Goal: Information Seeking & Learning: Understand process/instructions

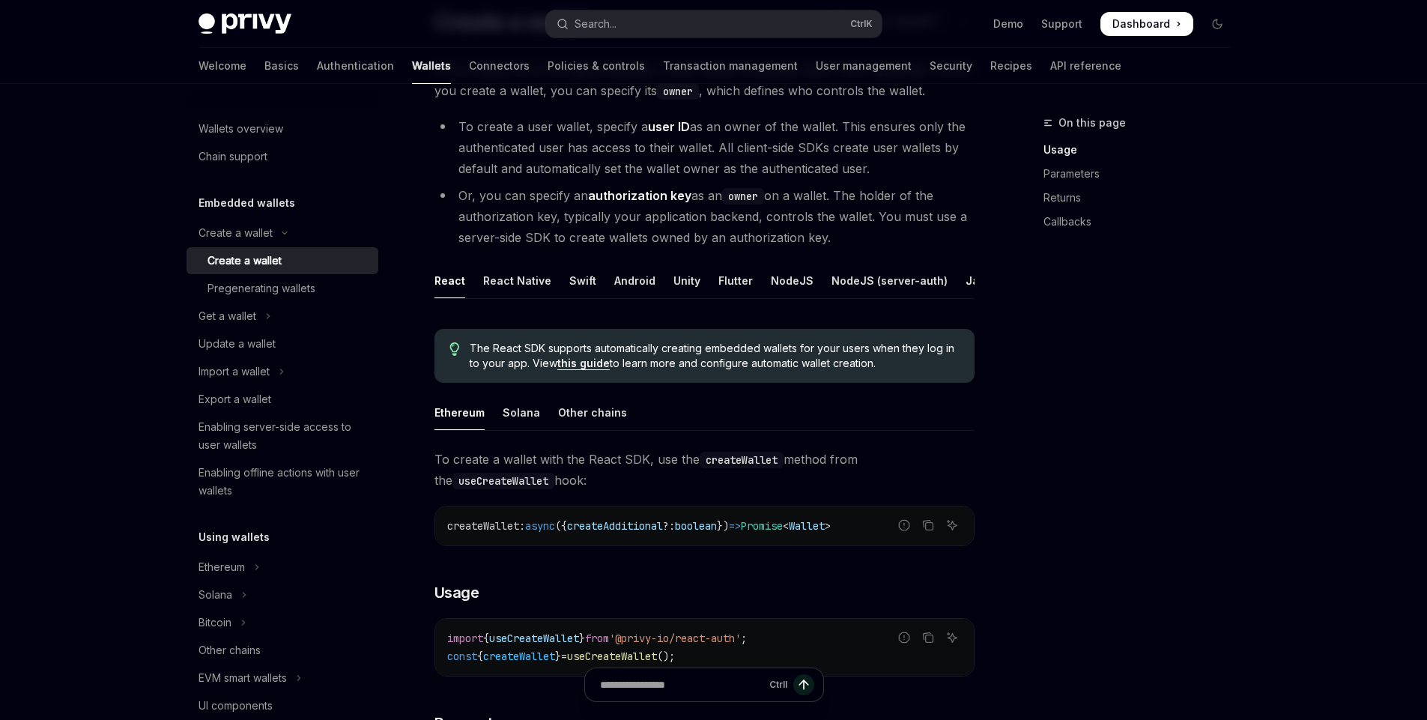
scroll to position [126, 0]
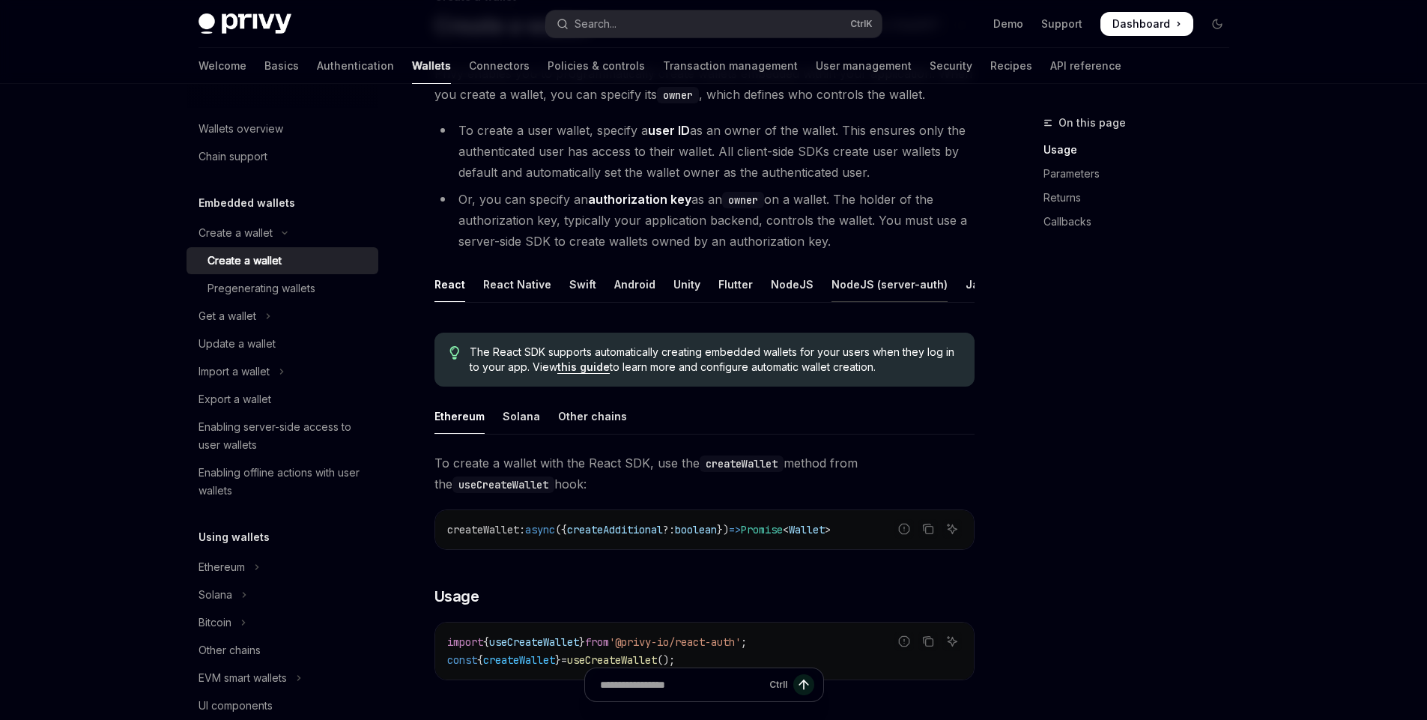
click at [887, 288] on div "NodeJS (server-auth)" at bounding box center [889, 284] width 116 height 35
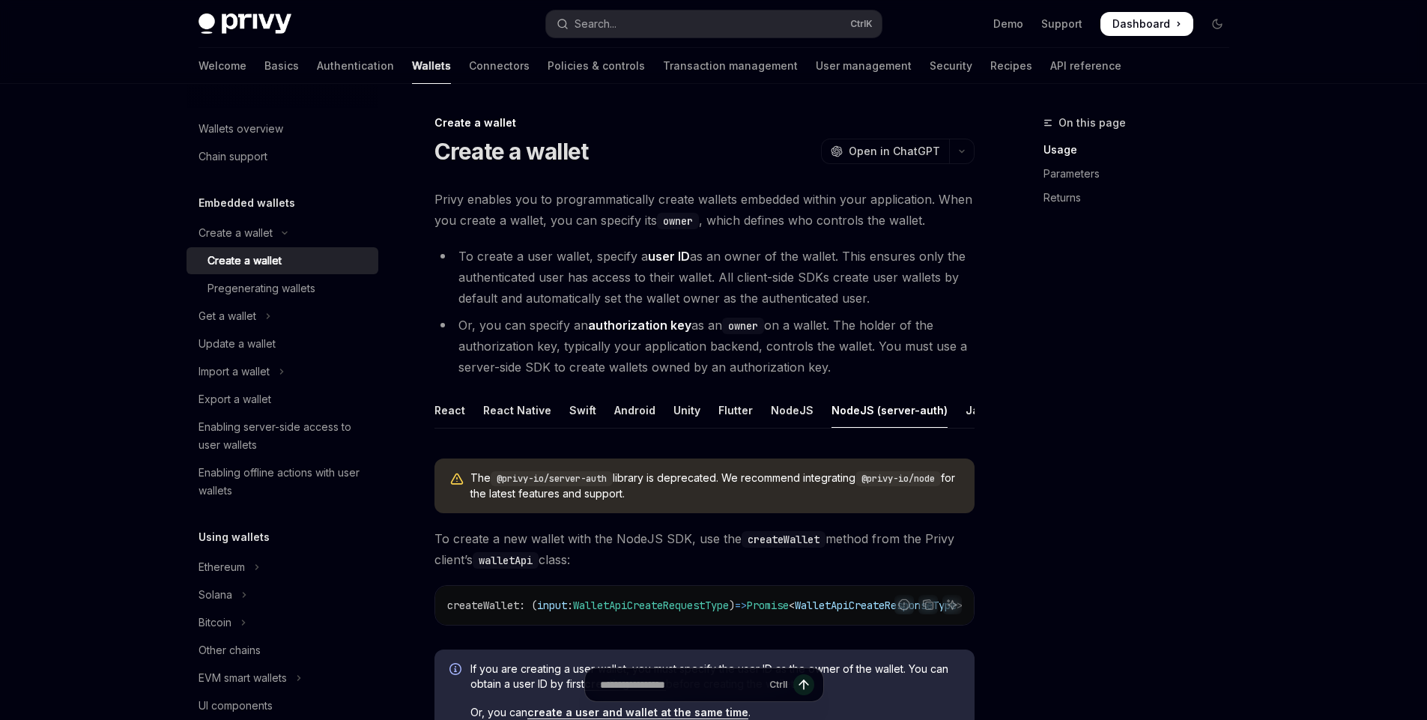
click at [609, 342] on li "Or, you can specify an authorization key as an owner on a wallet. The holder of…" at bounding box center [704, 346] width 540 height 63
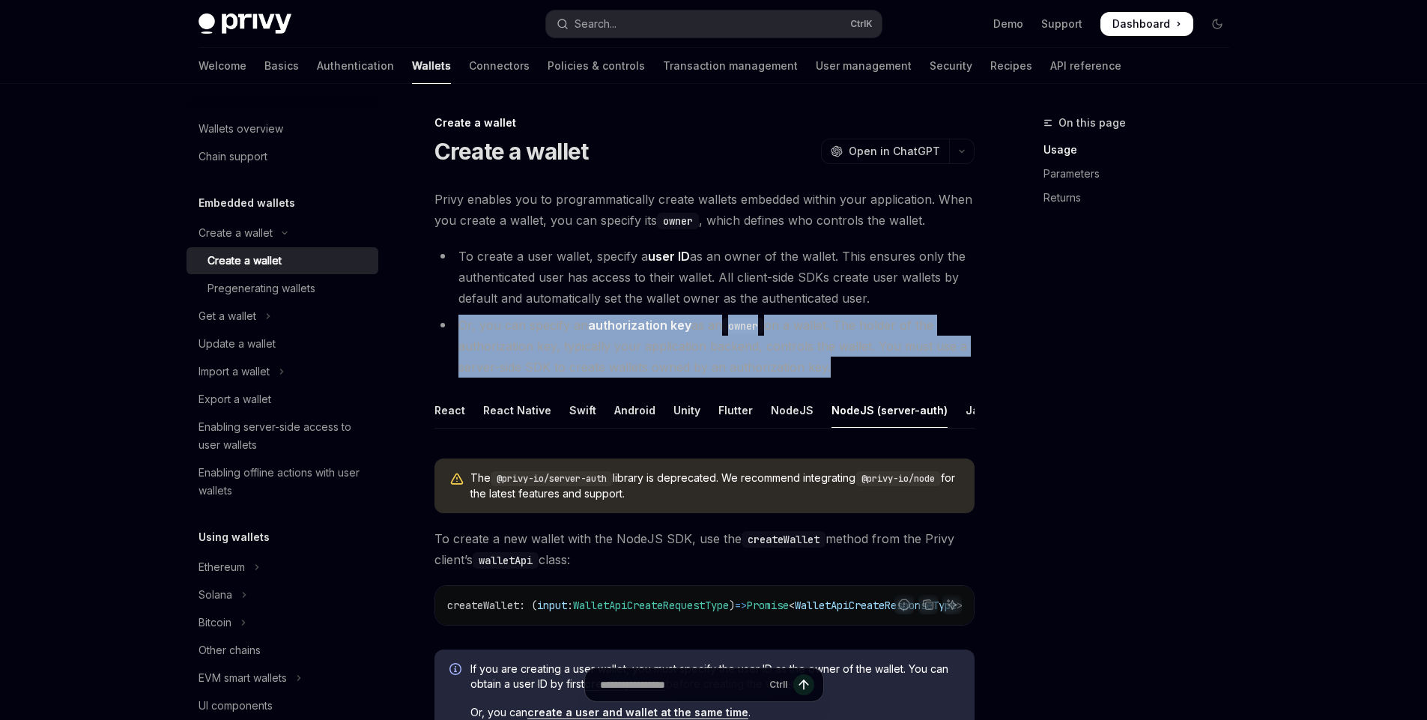
click at [609, 342] on li "Or, you can specify an authorization key as an owner on a wallet. The holder of…" at bounding box center [704, 346] width 540 height 63
click at [655, 353] on li "Or, you can specify an authorization key as an owner on a wallet. The holder of…" at bounding box center [704, 346] width 540 height 63
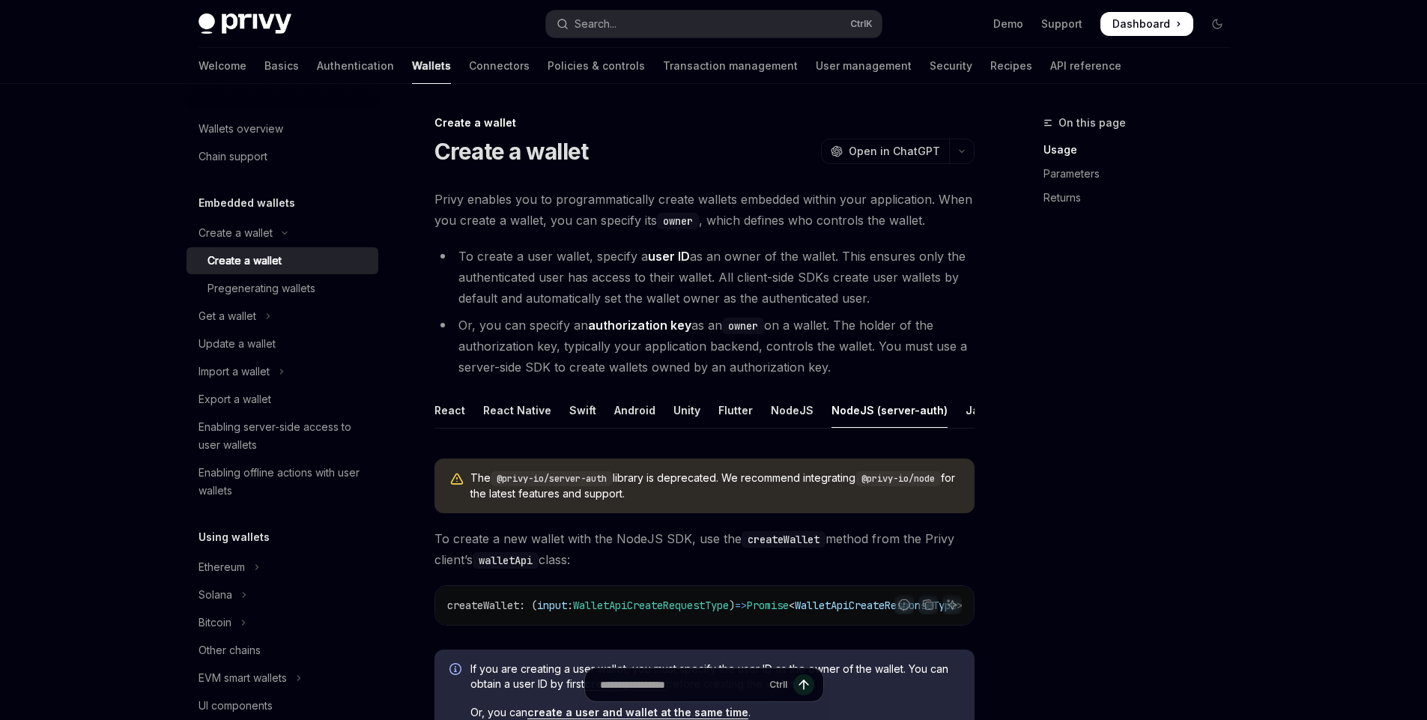
click at [644, 247] on li "To create a user wallet, specify a user ID as an owner of the wallet. This ensu…" at bounding box center [704, 277] width 540 height 63
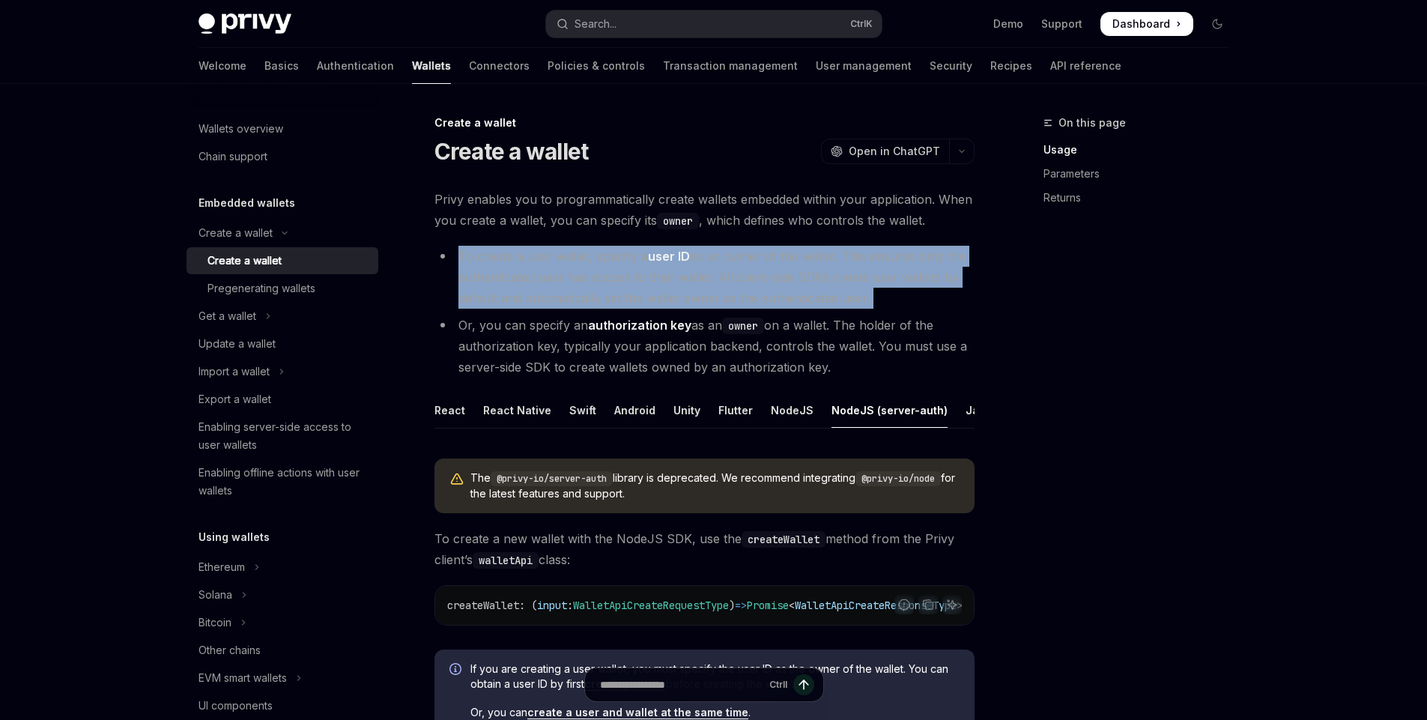
click at [644, 247] on li "To create a user wallet, specify a user ID as an owner of the wallet. This ensu…" at bounding box center [704, 277] width 540 height 63
click at [613, 265] on li "To create a user wallet, specify a user ID as an owner of the wallet. This ensu…" at bounding box center [704, 277] width 540 height 63
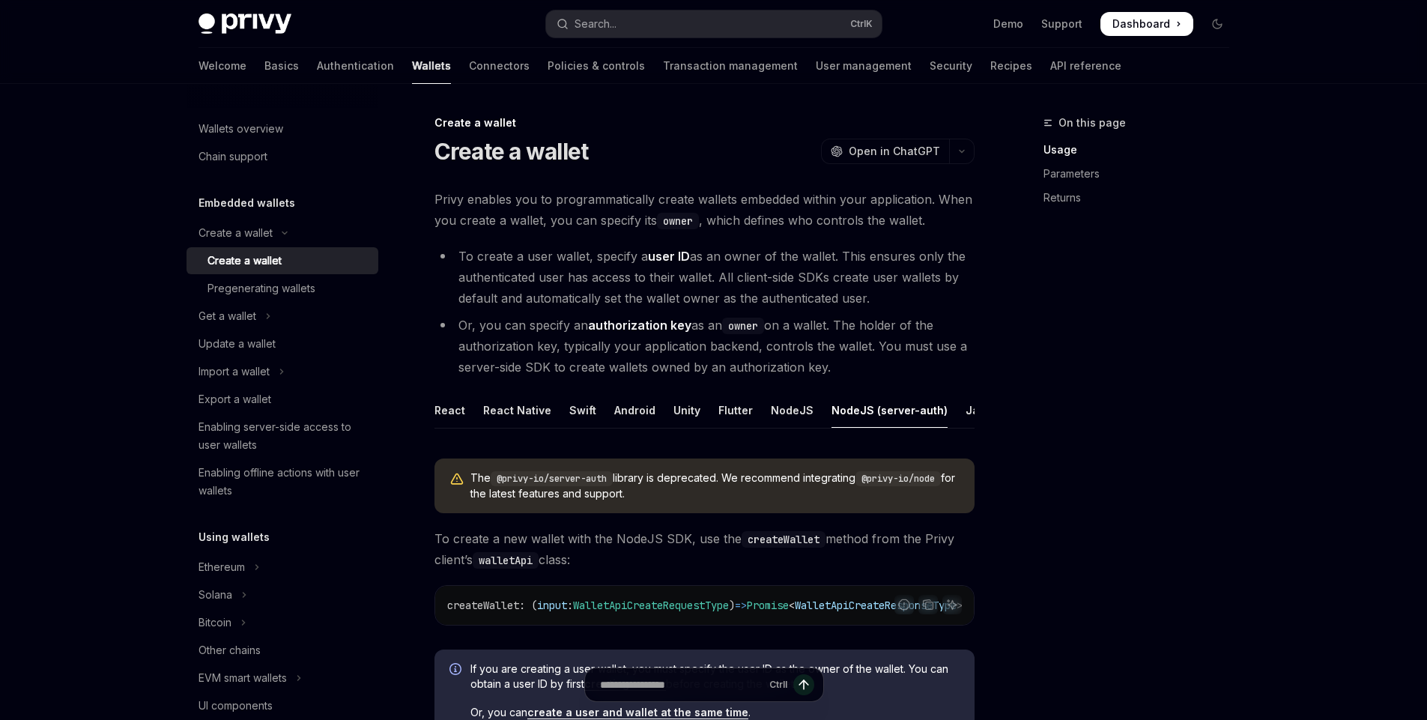
click at [592, 336] on li "Or, you can specify an authorization key as an owner on a wallet. The holder of…" at bounding box center [704, 346] width 540 height 63
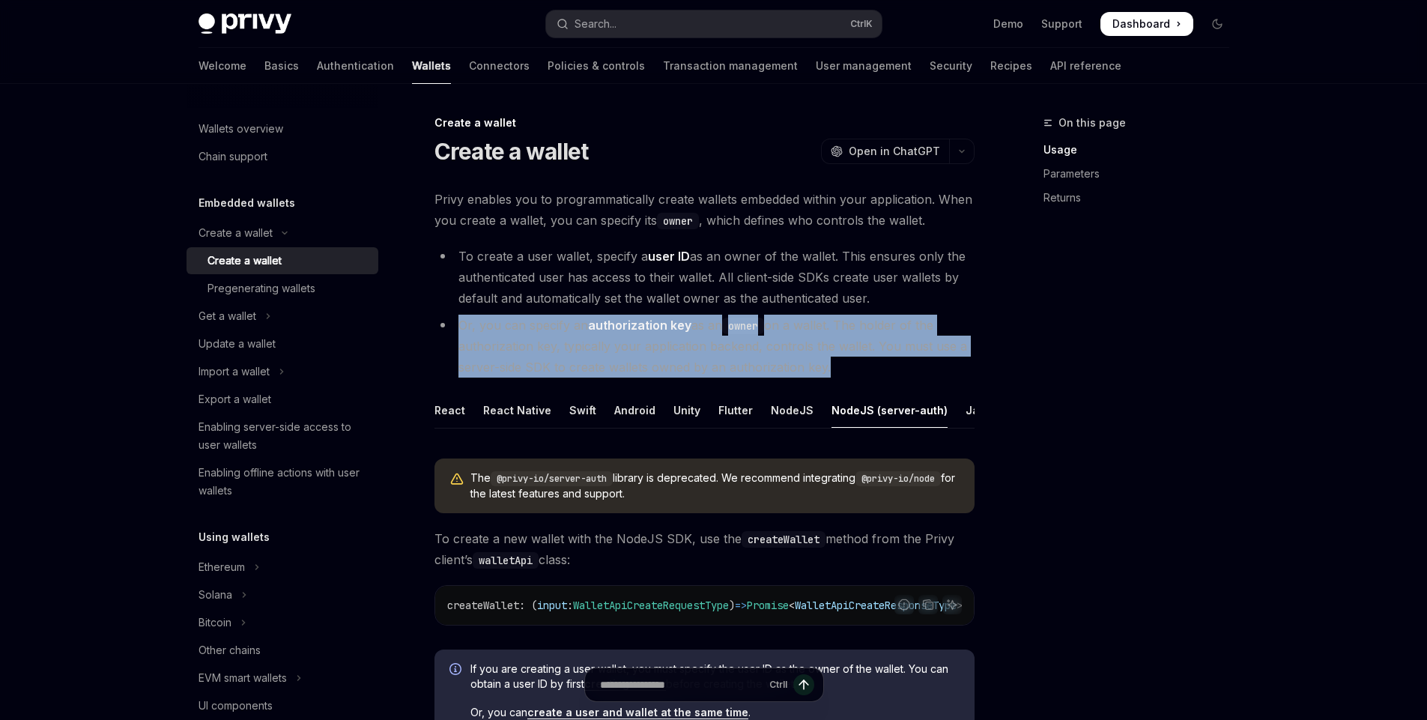
click at [592, 336] on li "Or, you can specify an authorization key as an owner on a wallet. The holder of…" at bounding box center [704, 346] width 540 height 63
click at [631, 333] on li "Or, you can specify an authorization key as an owner on a wallet. The holder of…" at bounding box center [704, 346] width 540 height 63
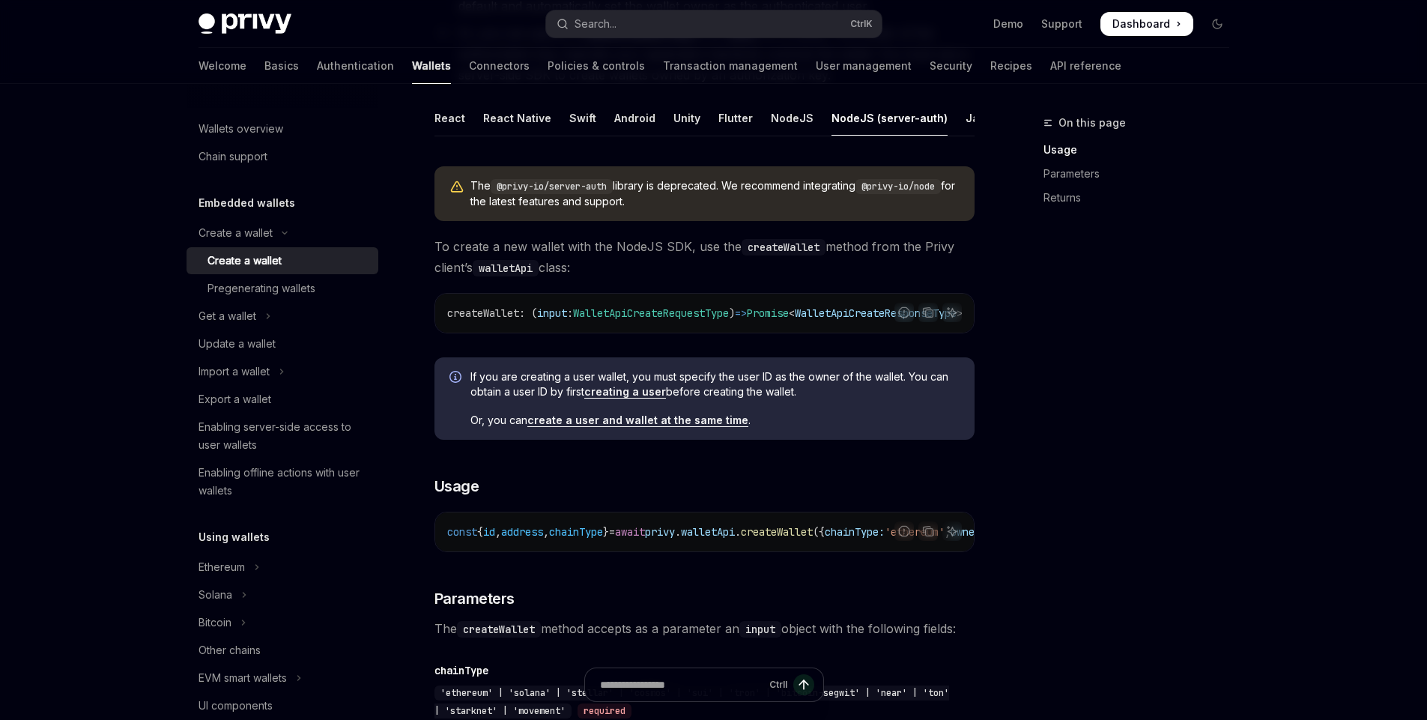
scroll to position [281, 0]
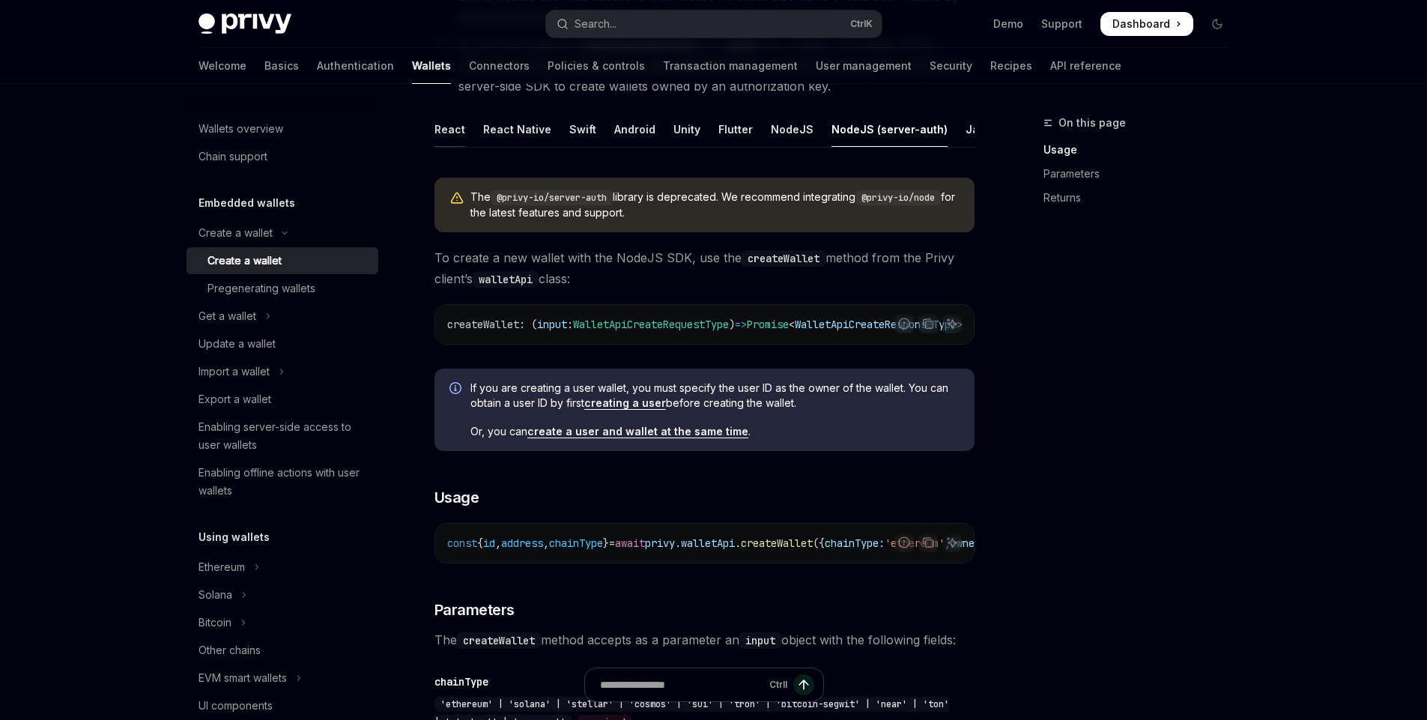
click at [443, 131] on div "React" at bounding box center [449, 129] width 31 height 35
type textarea "*"
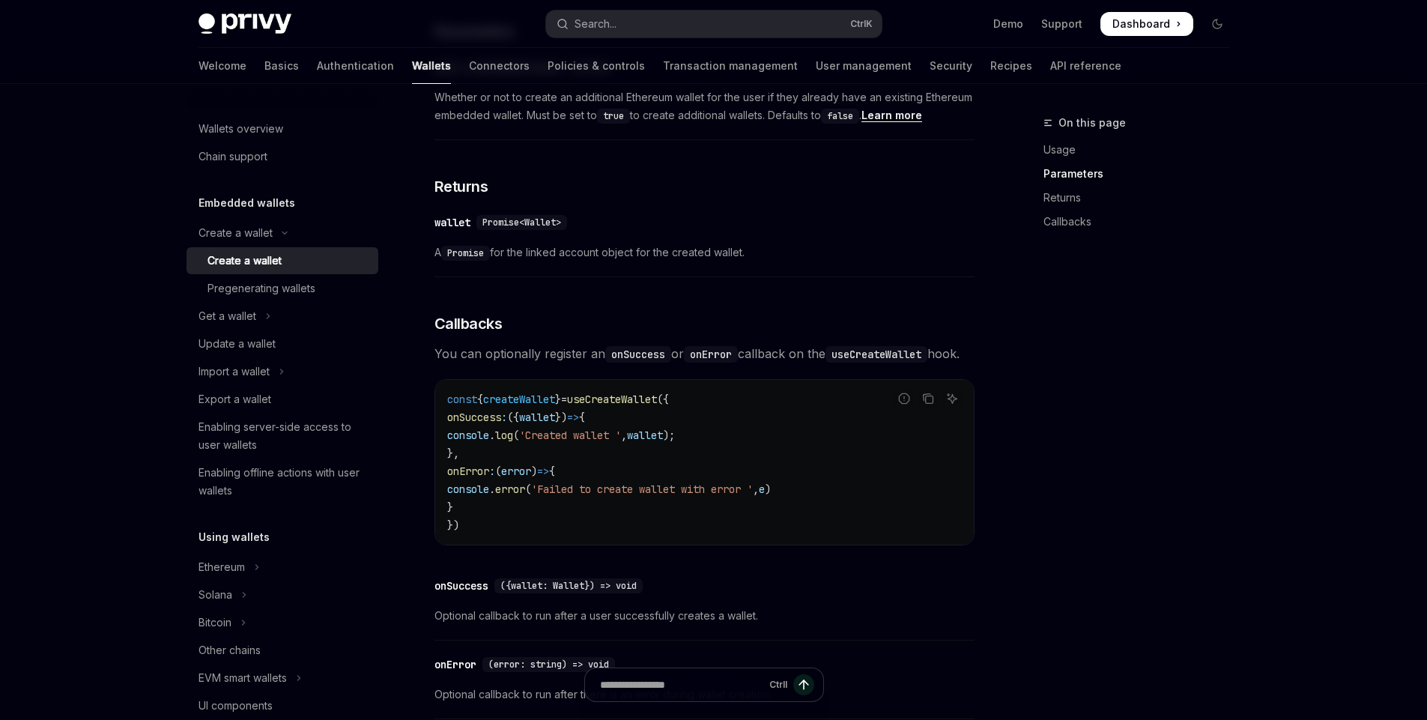
scroll to position [828, 0]
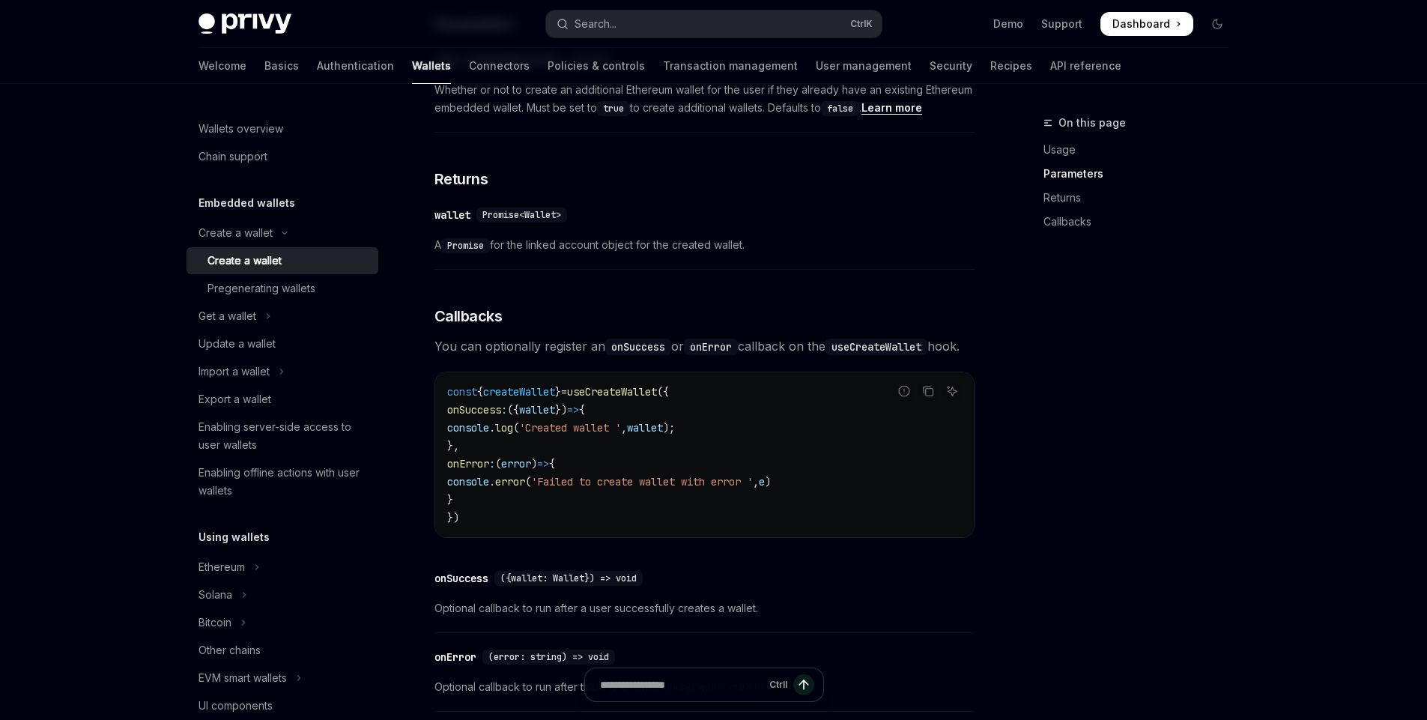
click at [493, 398] on span "createWallet" at bounding box center [519, 391] width 72 height 13
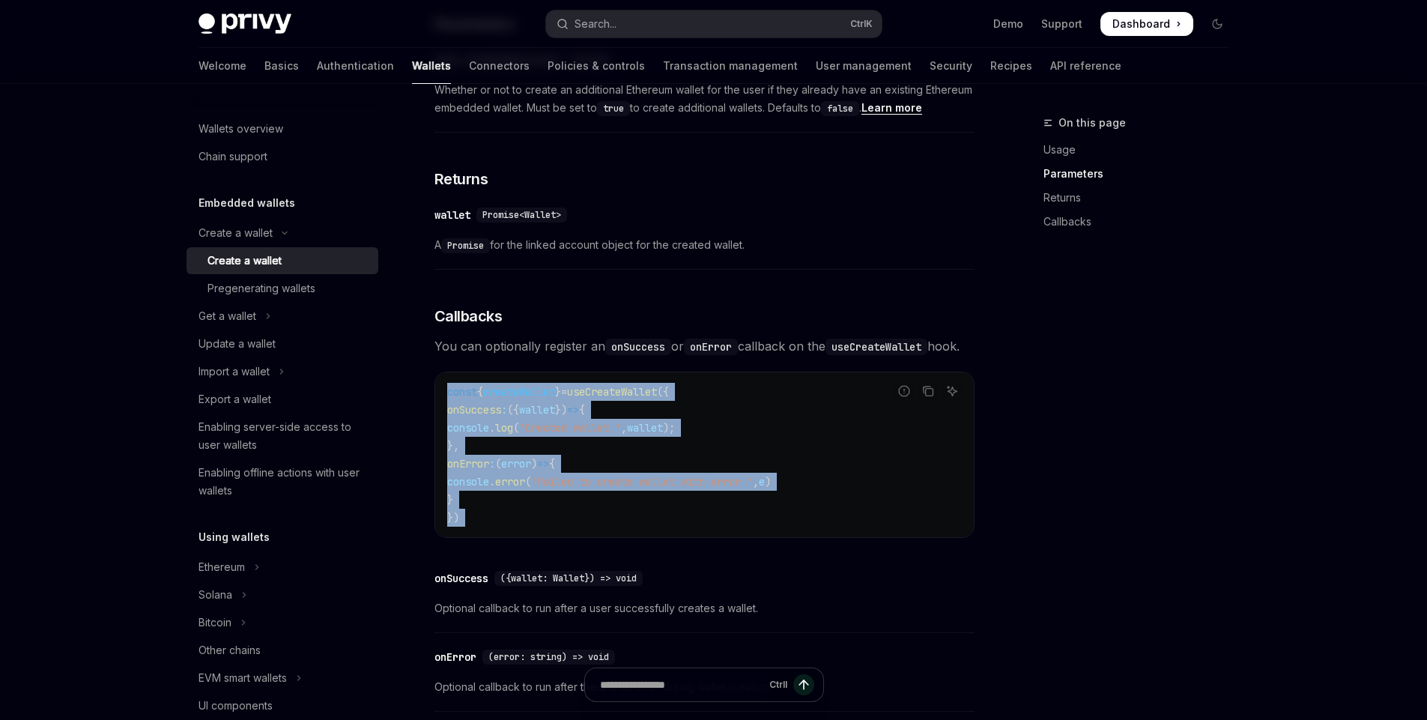
drag, startPoint x: 493, startPoint y: 421, endPoint x: 487, endPoint y: 542, distance: 121.5
click at [487, 526] on code "const { createWallet } = useCreateWallet ({ onSuccess : ({ wallet }) => { conso…" at bounding box center [704, 455] width 515 height 144
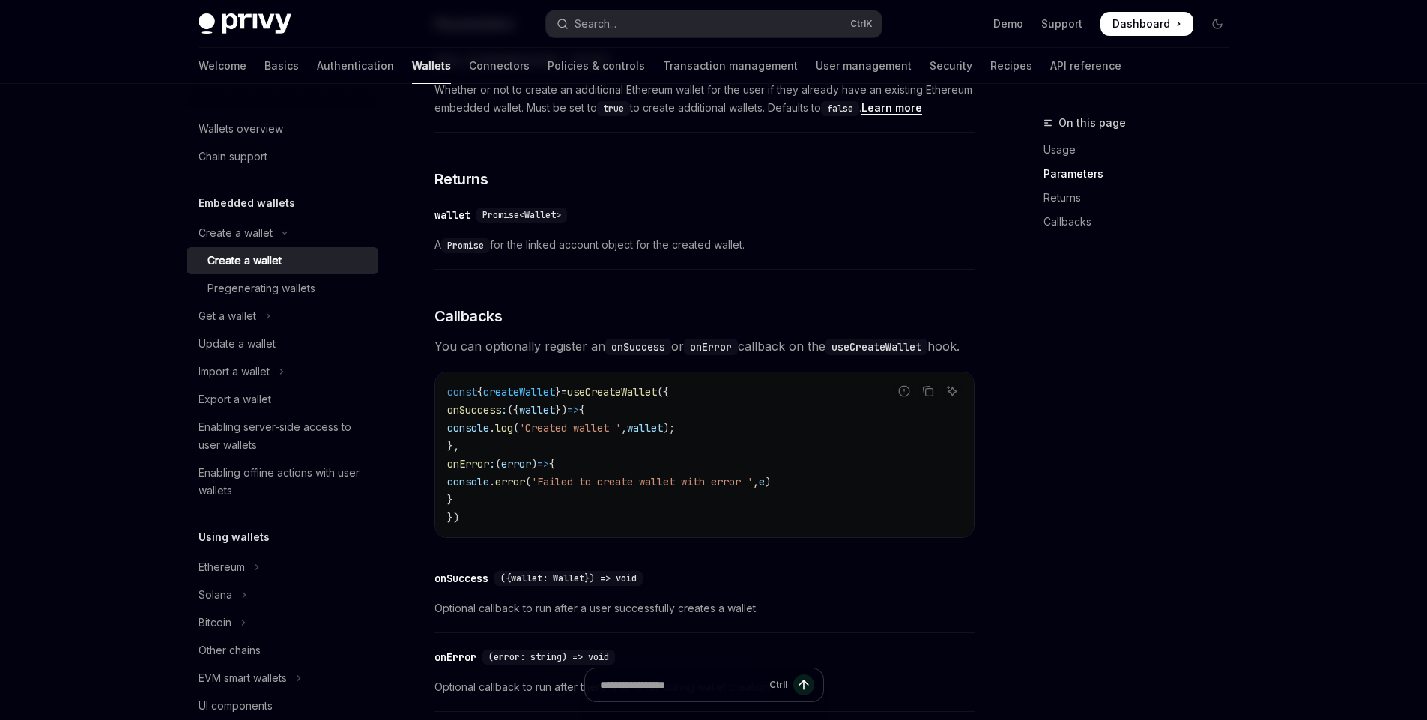
click at [533, 354] on span "You can optionally register an onSuccess or onError callback on the useCreateWa…" at bounding box center [704, 346] width 540 height 21
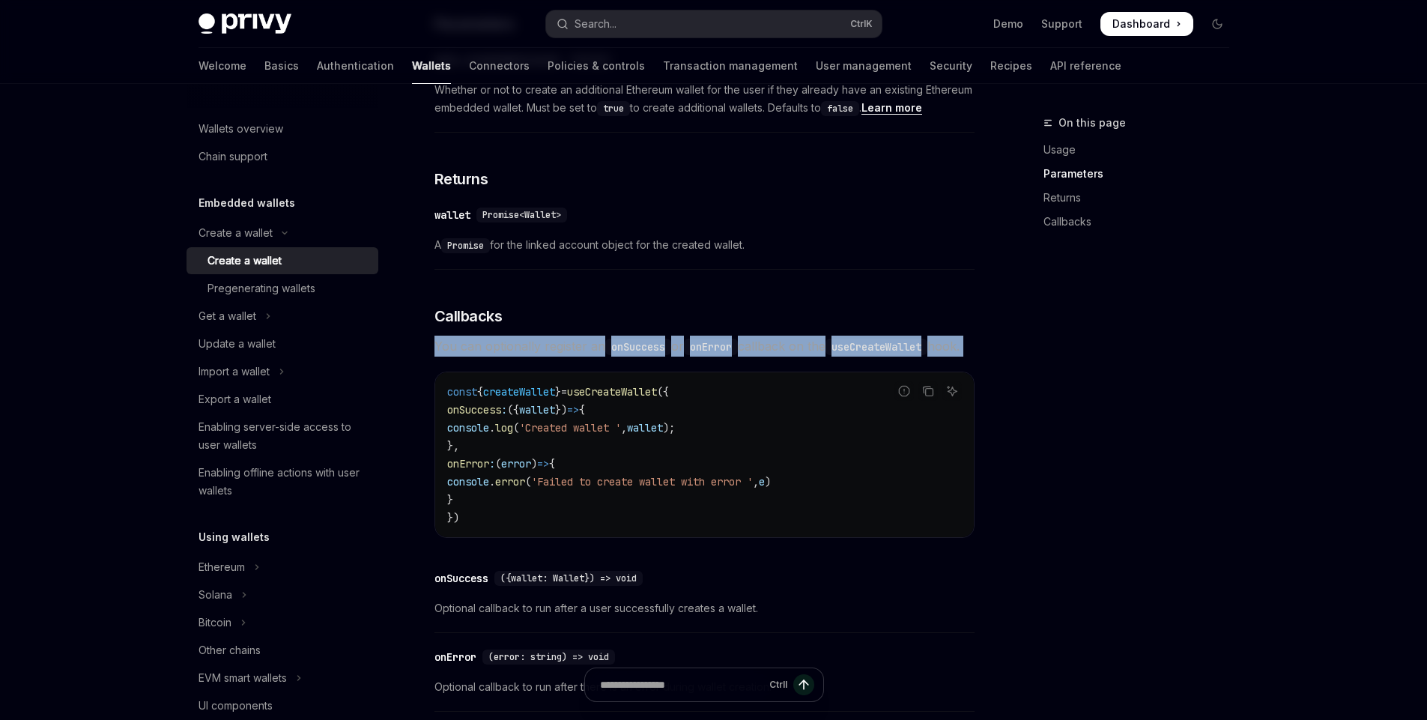
click at [533, 354] on span "You can optionally register an onSuccess or onError callback on the useCreateWa…" at bounding box center [704, 346] width 540 height 21
click at [611, 353] on code "onSuccess" at bounding box center [638, 347] width 66 height 16
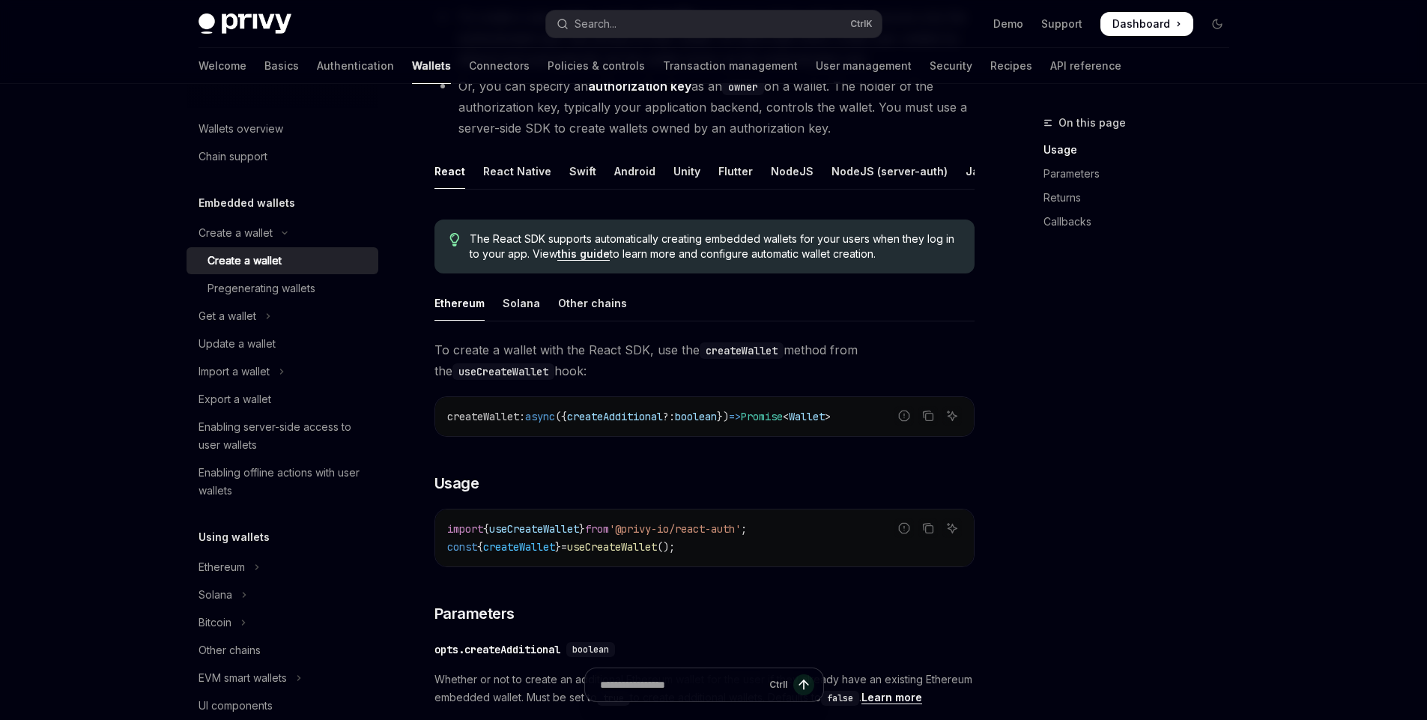
scroll to position [230, 0]
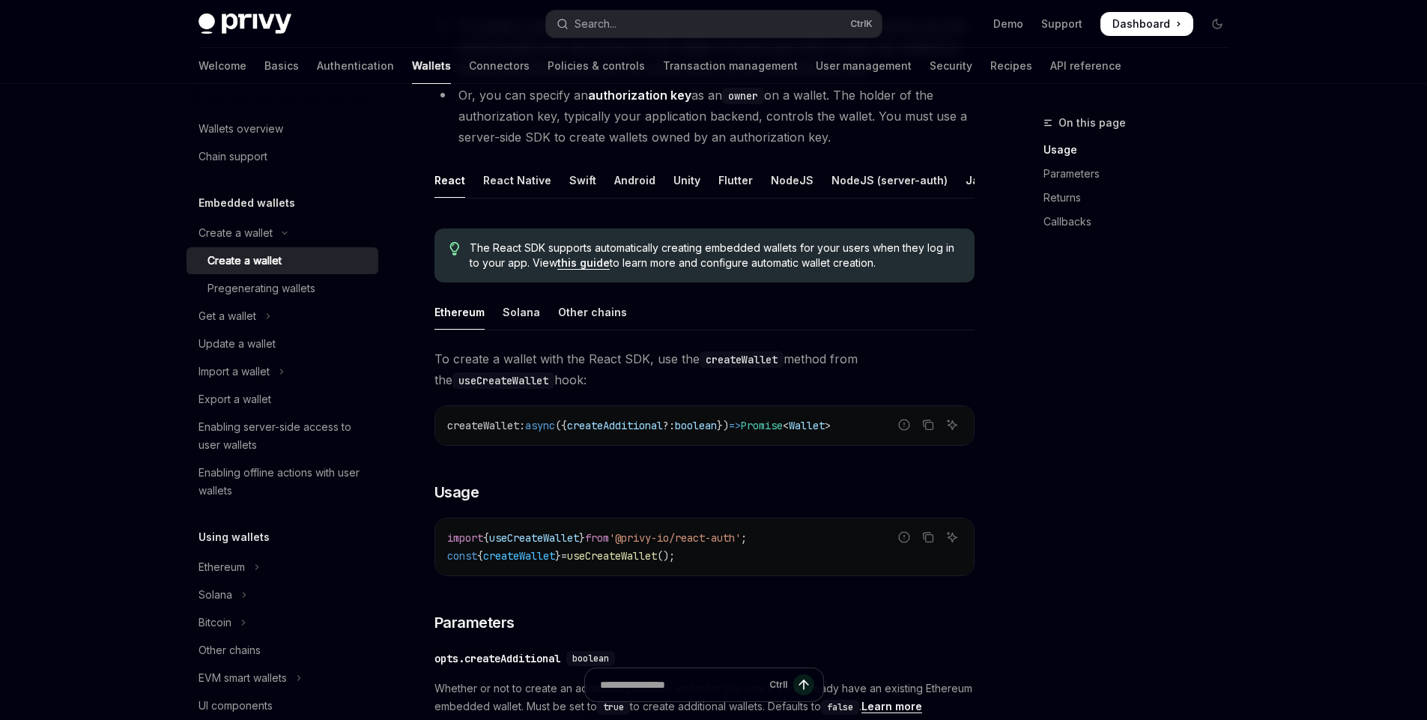
click at [569, 544] on span "useCreateWallet" at bounding box center [534, 537] width 90 height 13
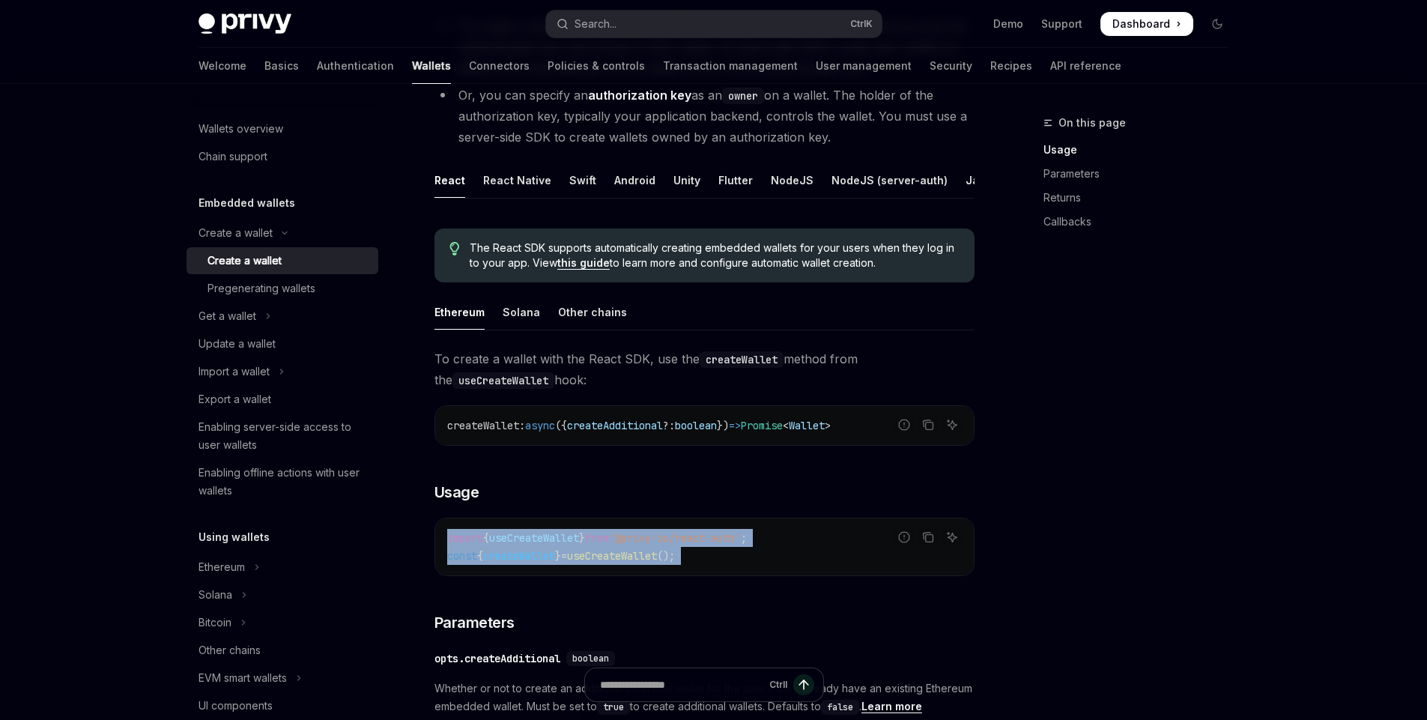
drag, startPoint x: 569, startPoint y: 547, endPoint x: 562, endPoint y: 577, distance: 31.6
click at [562, 575] on div "import { useCreateWallet } from '@privy-io/react-auth' ; const { createWallet }…" at bounding box center [704, 546] width 538 height 57
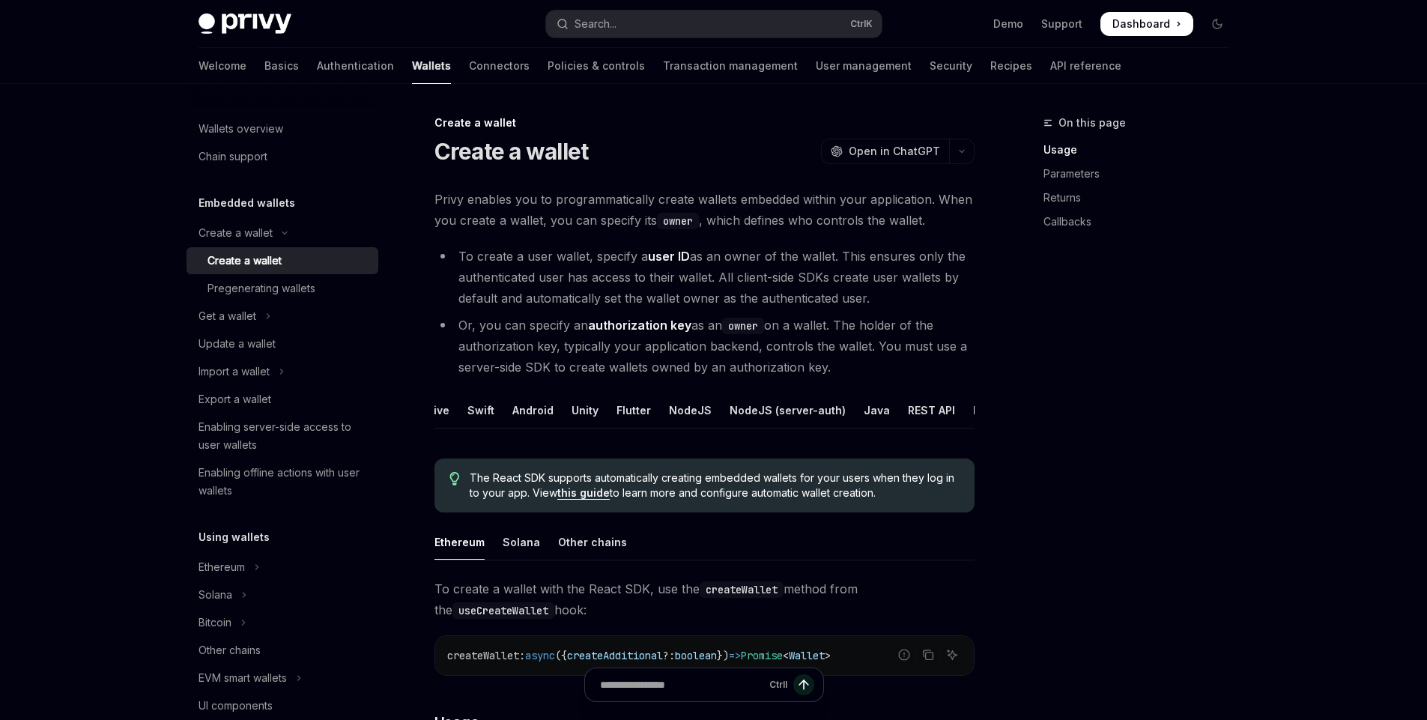
scroll to position [0, 0]
click at [699, 497] on span "The React SDK supports automatically creating embedded wallets for your users w…" at bounding box center [714, 485] width 489 height 30
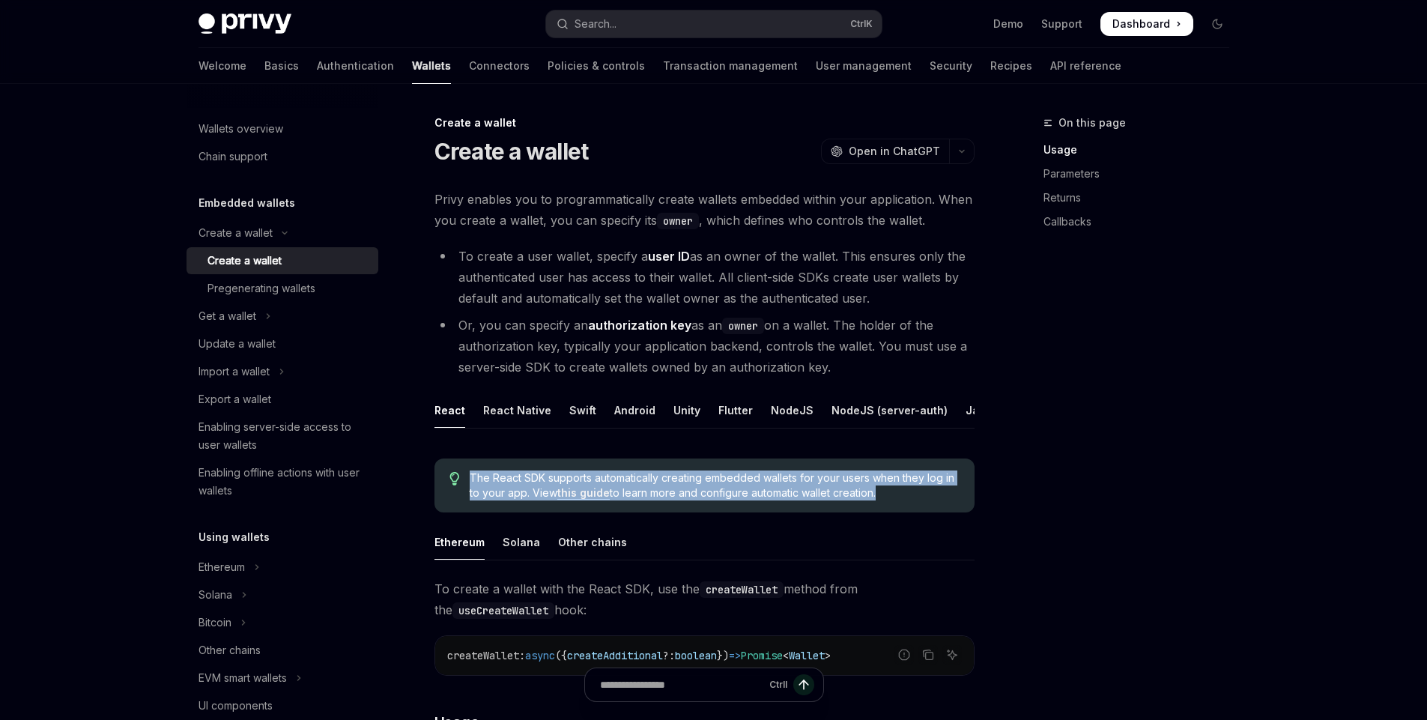
click at [699, 497] on span "The React SDK supports automatically creating embedded wallets for your users w…" at bounding box center [714, 485] width 489 height 30
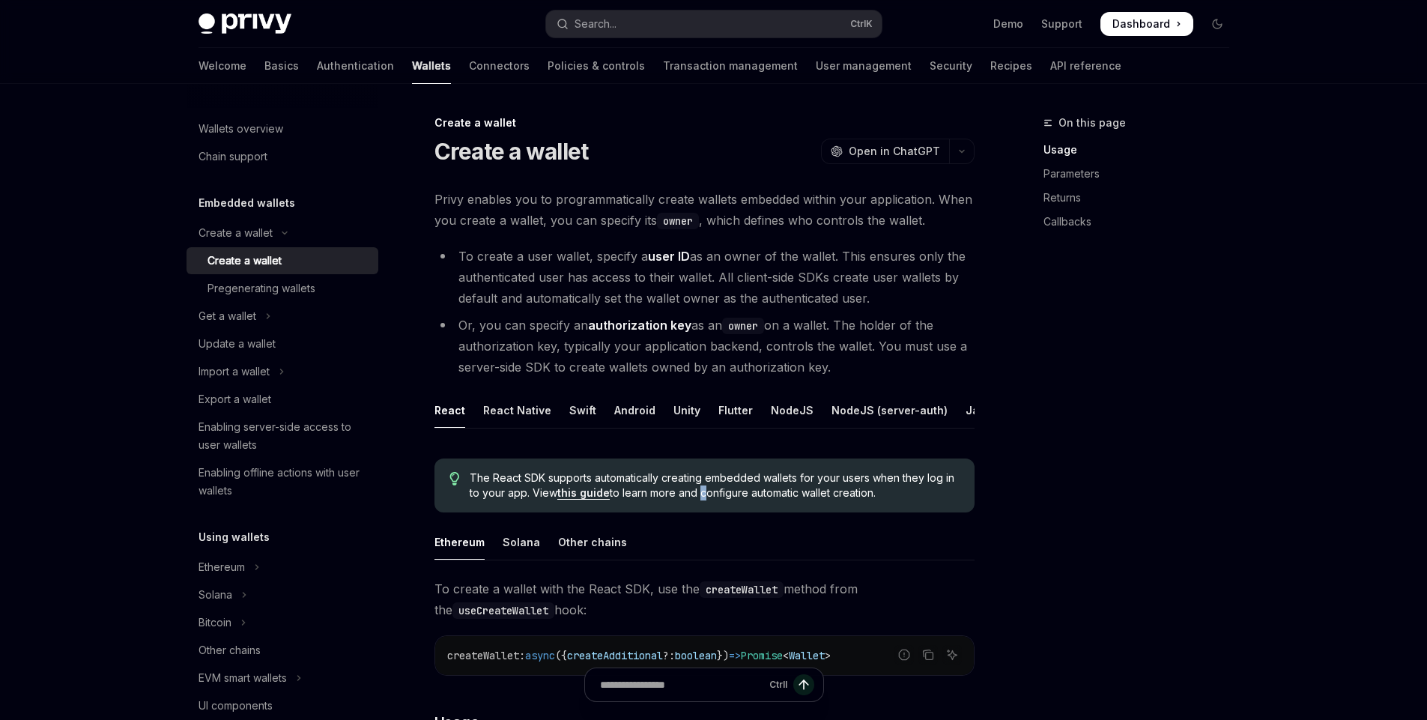
click at [699, 497] on span "The React SDK supports automatically creating embedded wallets for your users w…" at bounding box center [714, 485] width 489 height 30
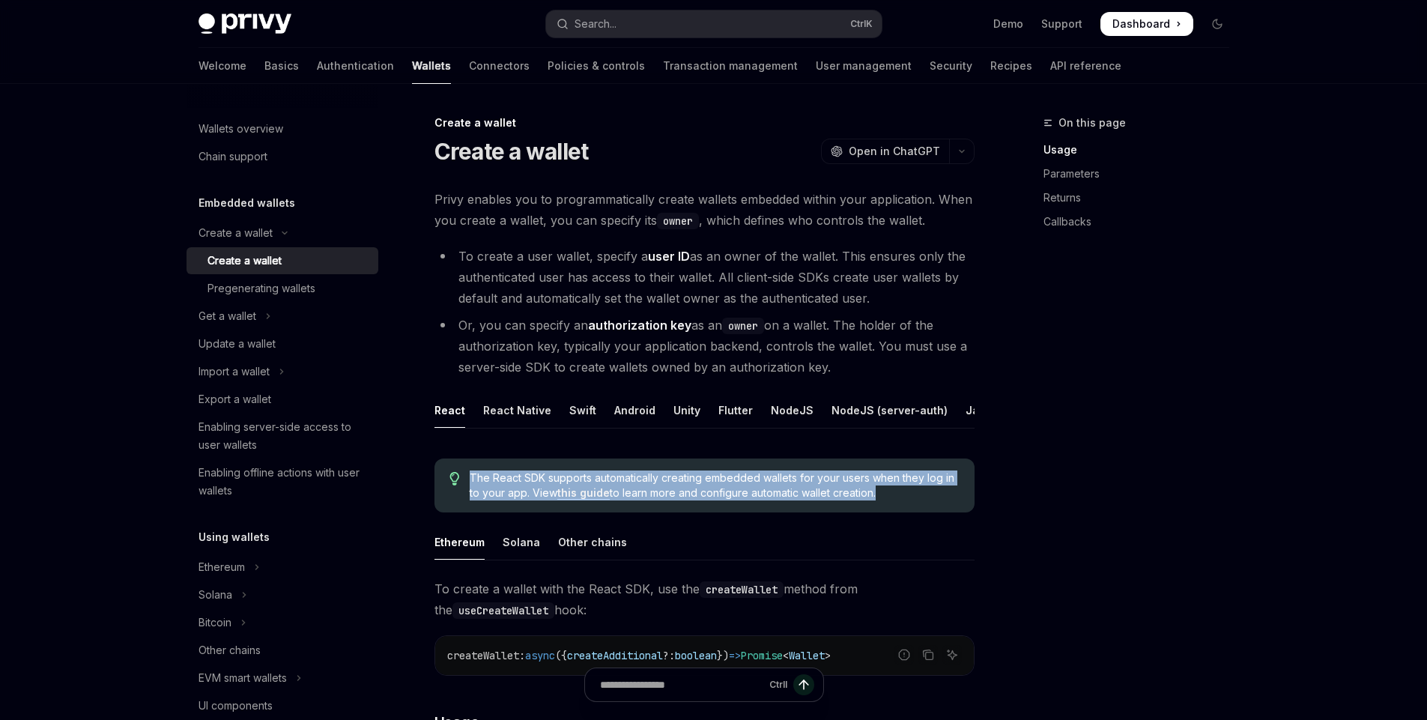
click at [699, 497] on span "The React SDK supports automatically creating embedded wallets for your users w…" at bounding box center [714, 485] width 489 height 30
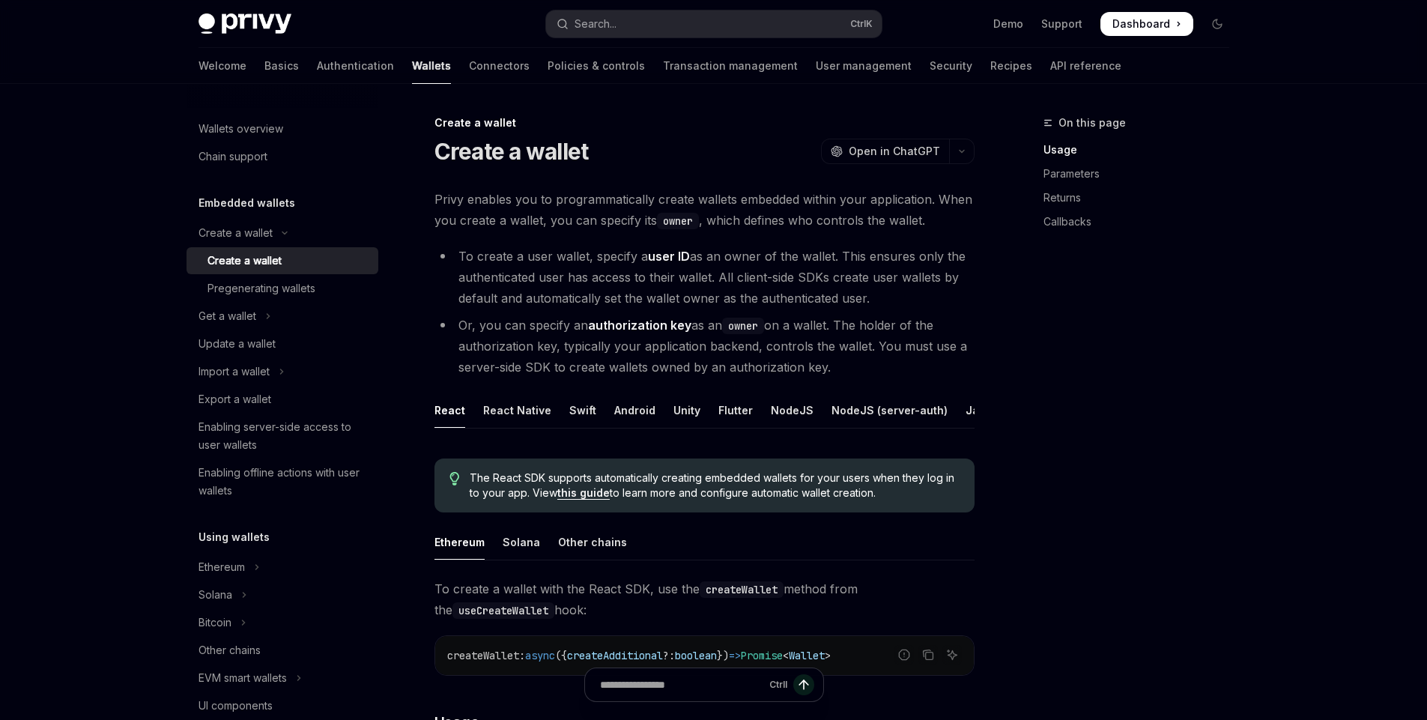
click at [699, 497] on span "The React SDK supports automatically creating embedded wallets for your users w…" at bounding box center [714, 485] width 489 height 30
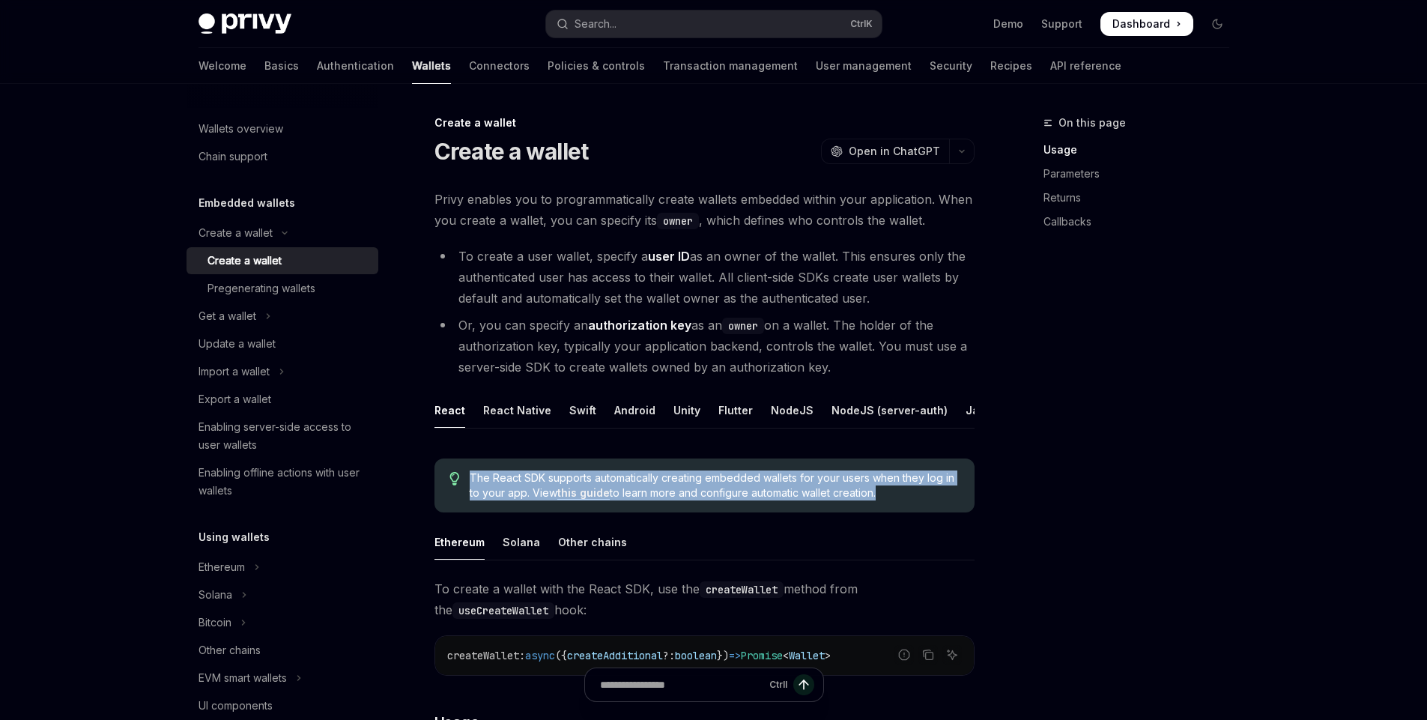
click at [699, 497] on span "The React SDK supports automatically creating embedded wallets for your users w…" at bounding box center [714, 485] width 489 height 30
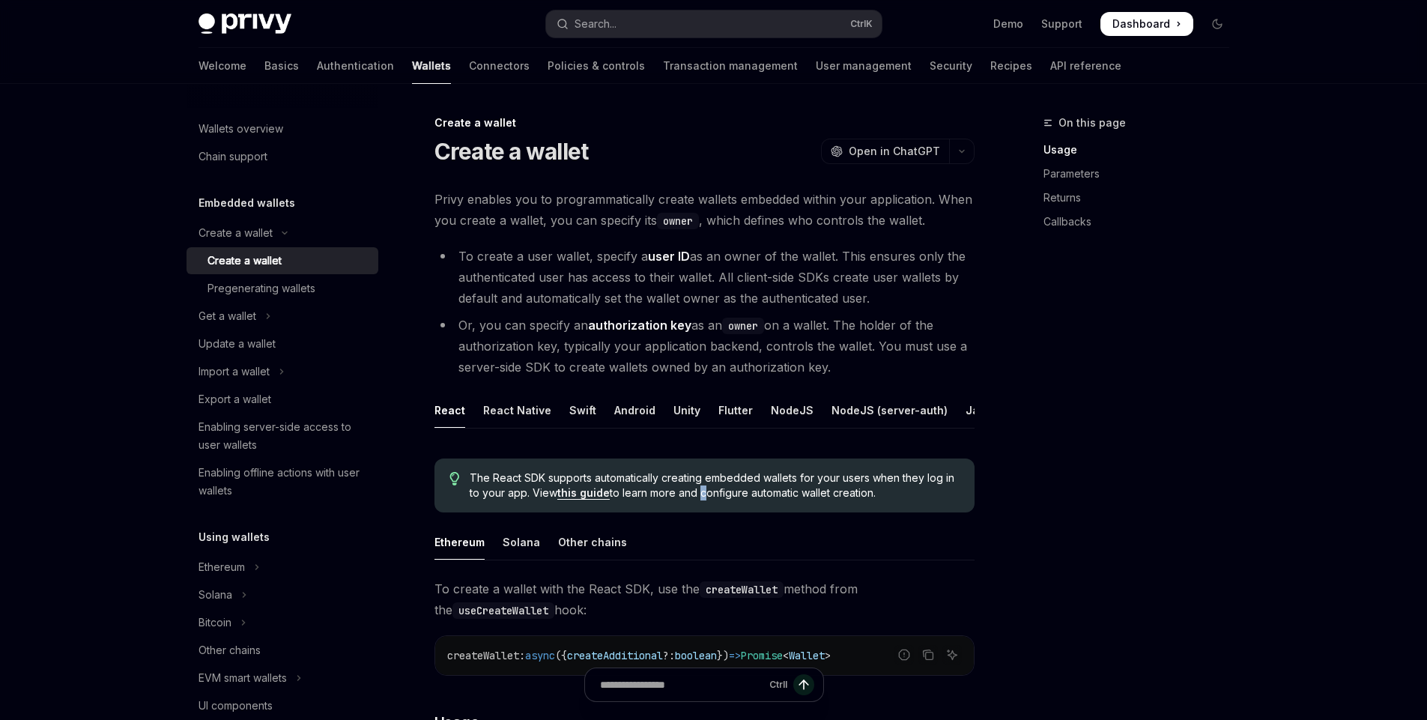
click at [699, 497] on span "The React SDK supports automatically creating embedded wallets for your users w…" at bounding box center [714, 485] width 489 height 30
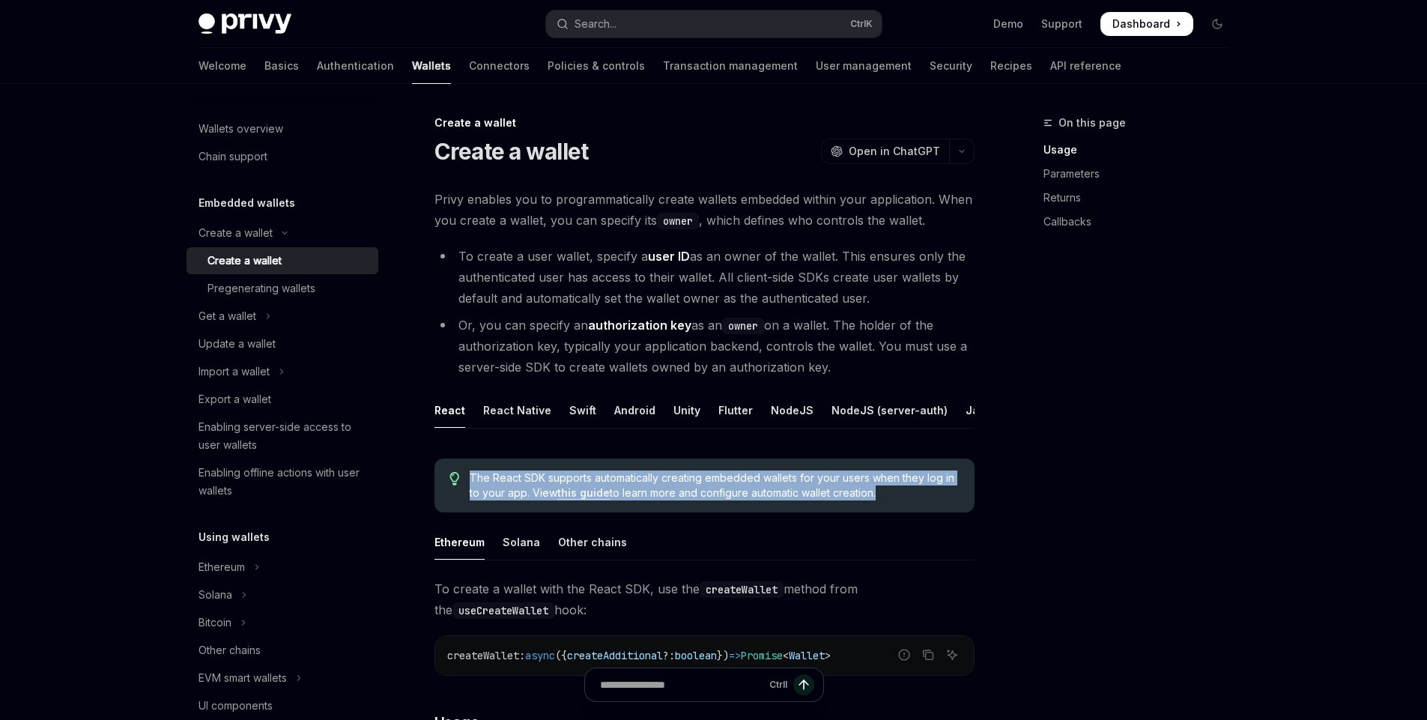
click at [699, 497] on span "The React SDK supports automatically creating embedded wallets for your users w…" at bounding box center [714, 485] width 489 height 30
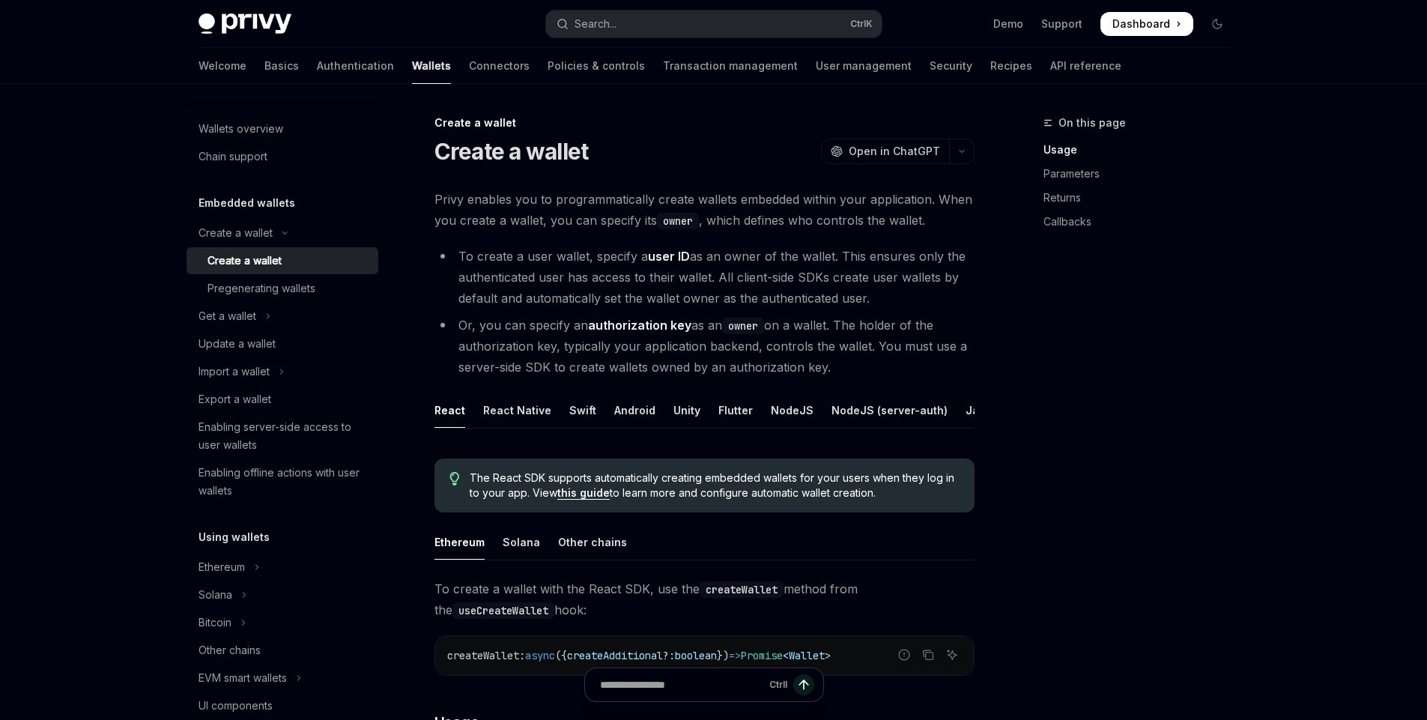
click at [699, 497] on span "The React SDK supports automatically creating embedded wallets for your users w…" at bounding box center [714, 485] width 489 height 30
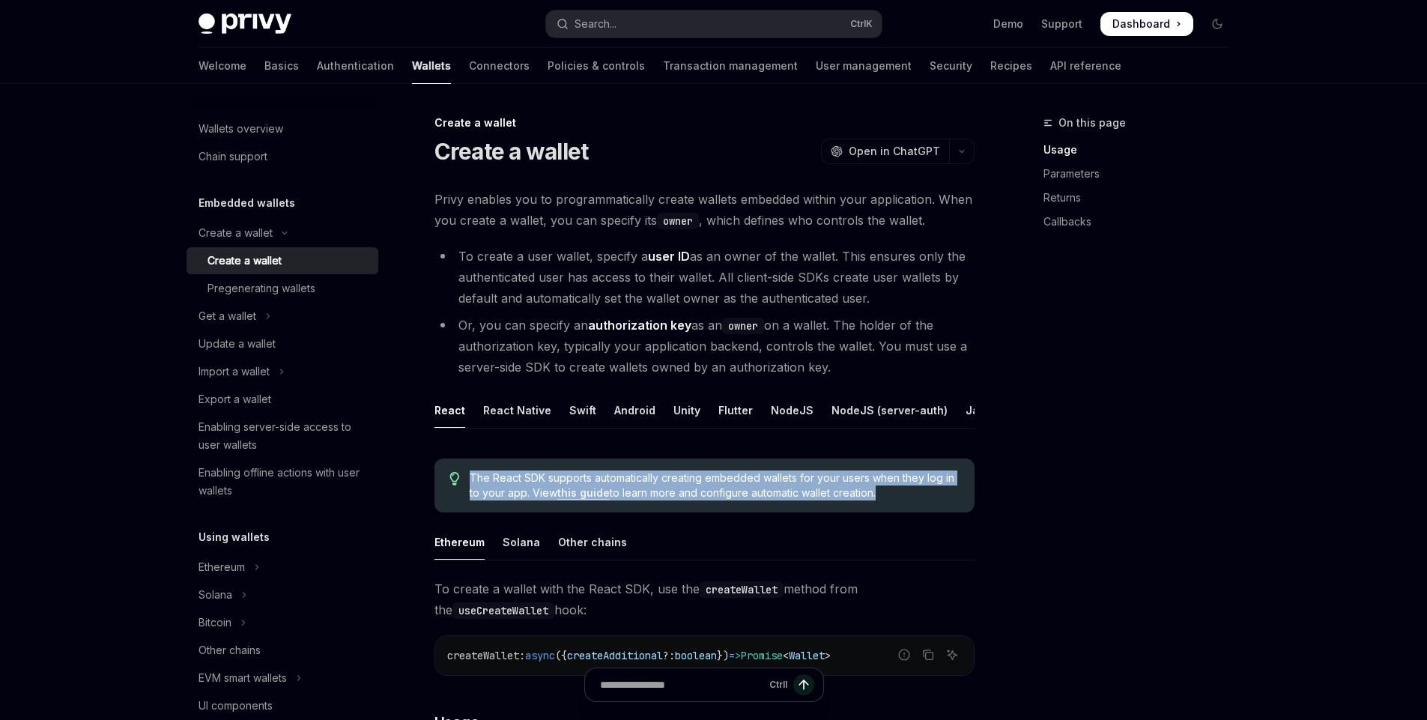
click at [699, 497] on span "The React SDK supports automatically creating embedded wallets for your users w…" at bounding box center [714, 485] width 489 height 30
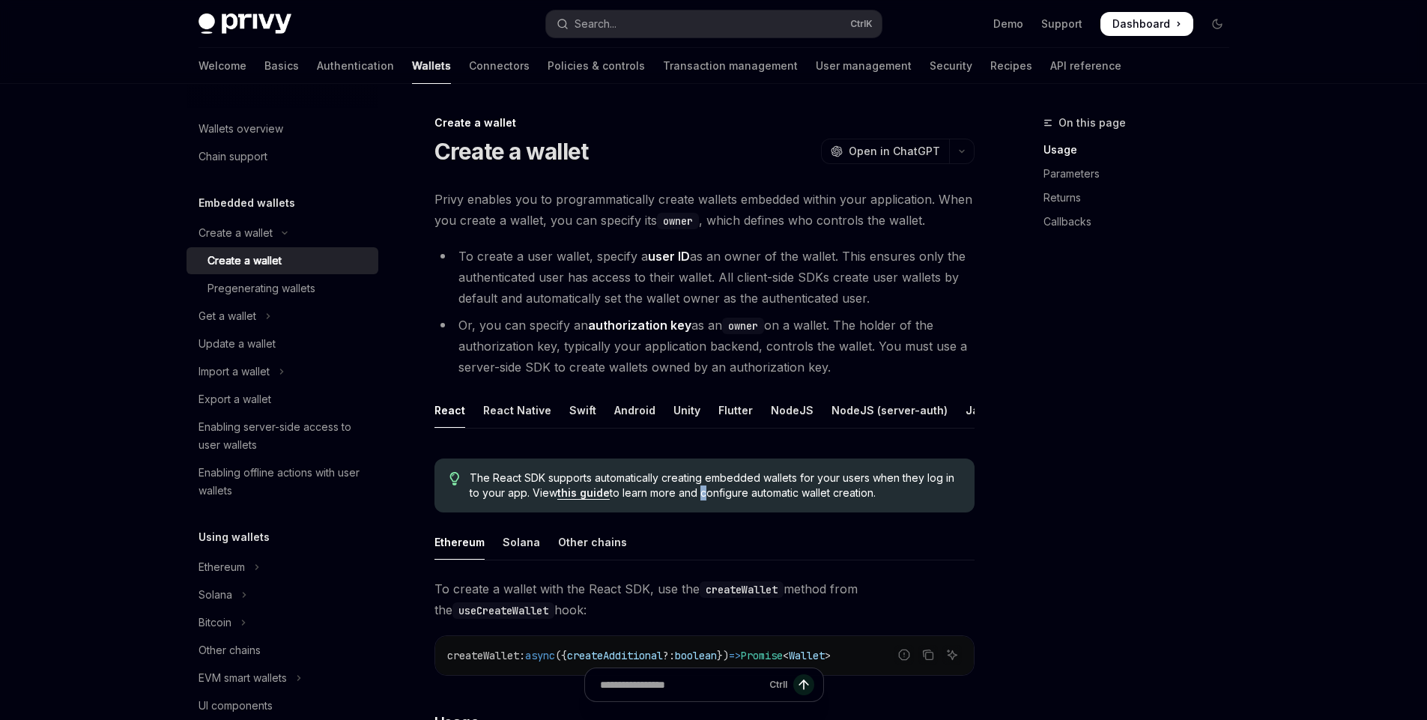
click at [699, 497] on span "The React SDK supports automatically creating embedded wallets for your users w…" at bounding box center [714, 485] width 489 height 30
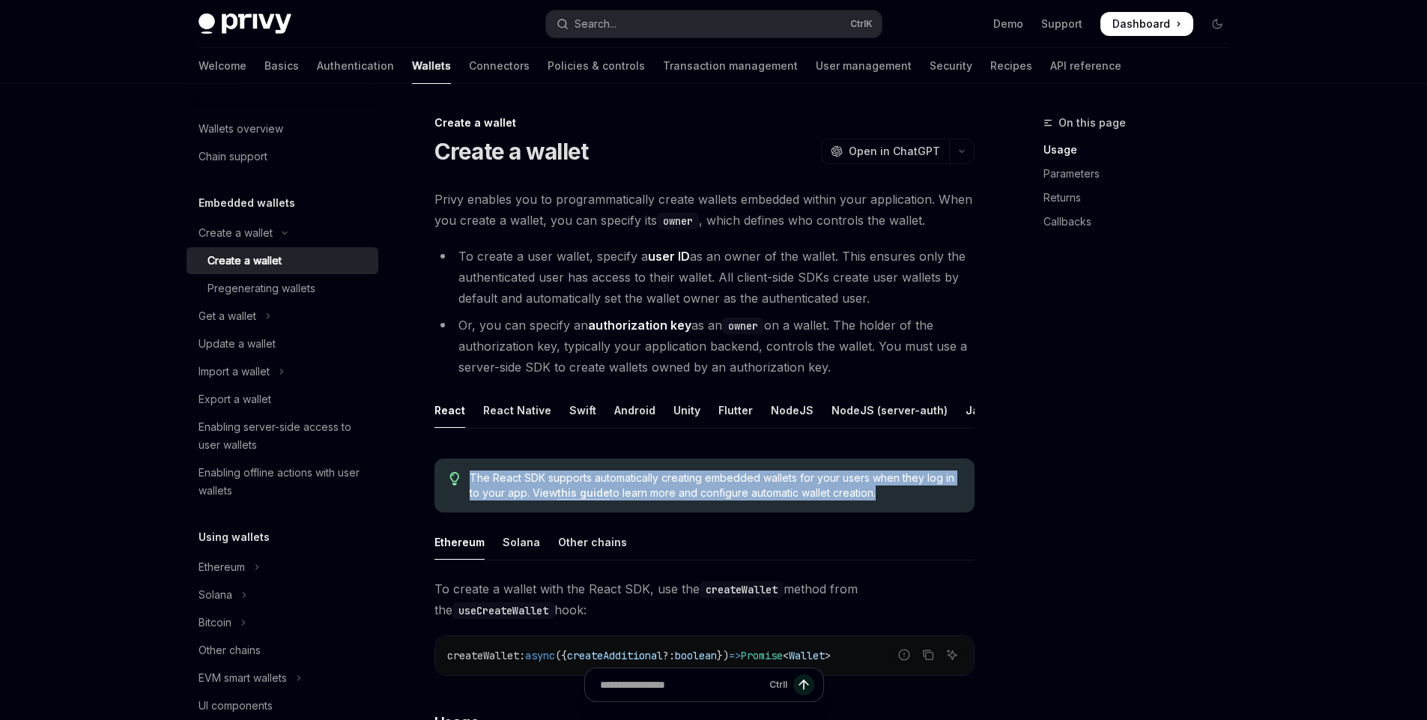
click at [699, 497] on span "The React SDK supports automatically creating embedded wallets for your users w…" at bounding box center [714, 485] width 489 height 30
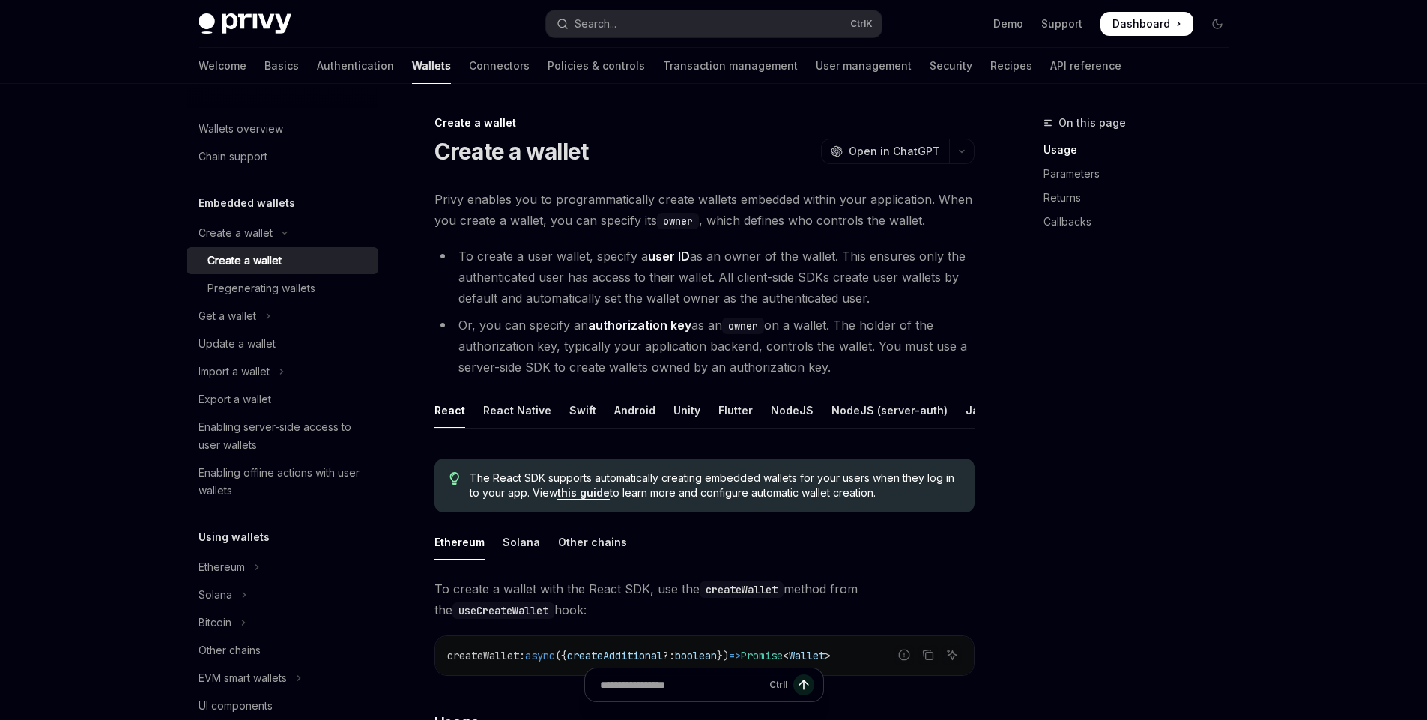
click at [699, 497] on span "The React SDK supports automatically creating embedded wallets for your users w…" at bounding box center [714, 485] width 489 height 30
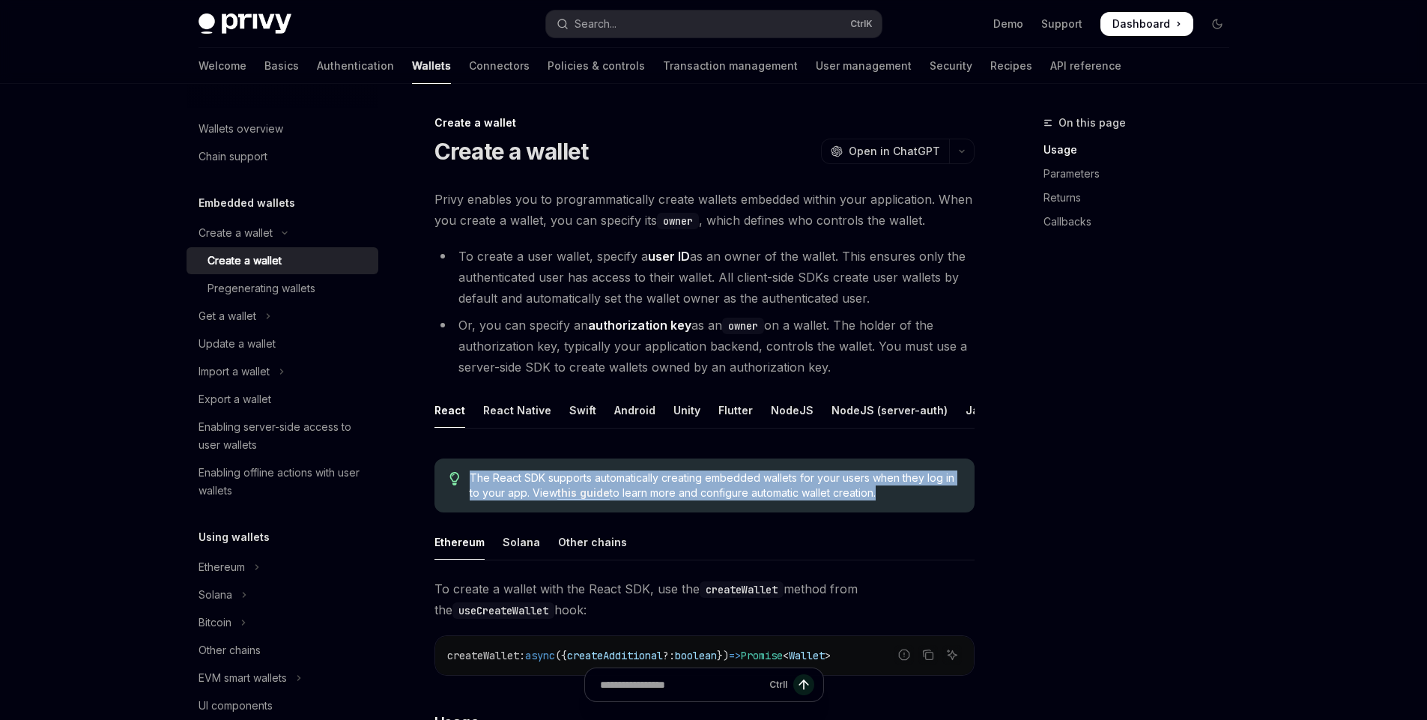
click at [699, 497] on span "The React SDK supports automatically creating embedded wallets for your users w…" at bounding box center [714, 485] width 489 height 30
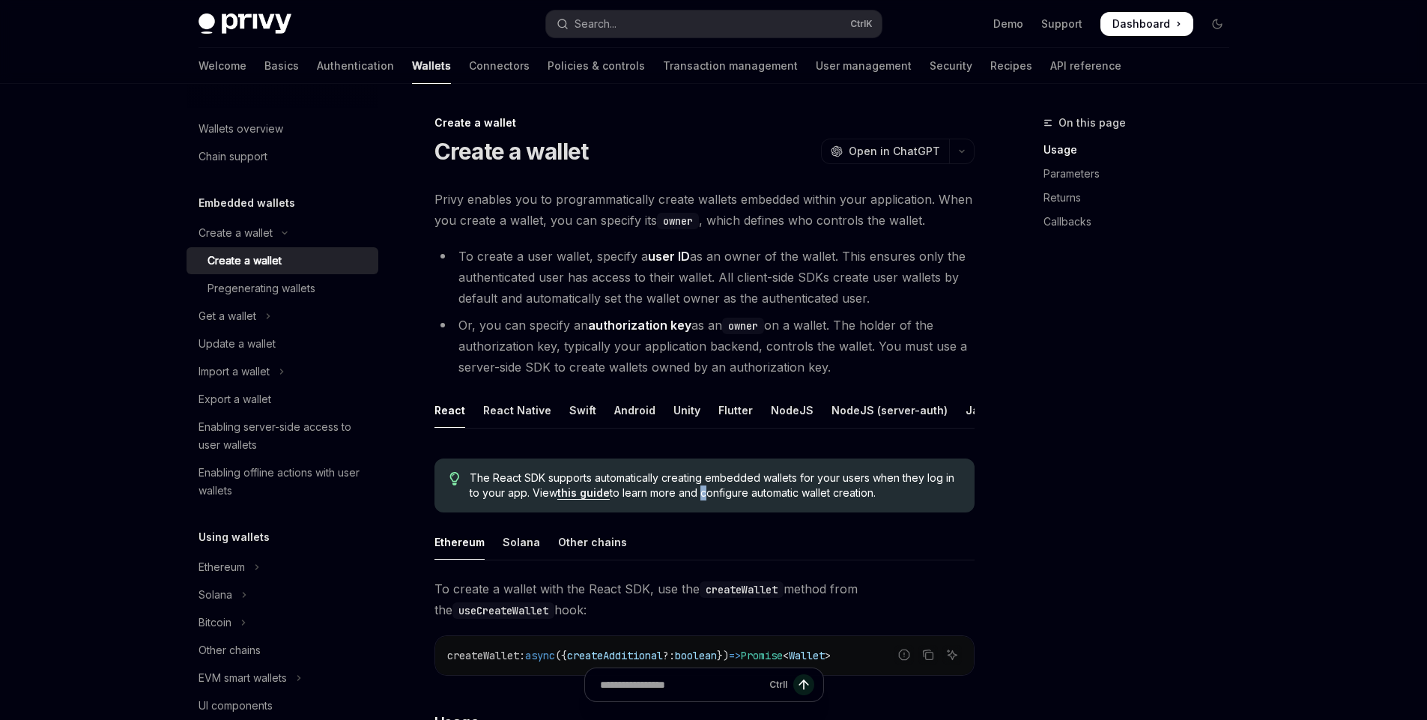
click at [699, 497] on span "The React SDK supports automatically creating embedded wallets for your users w…" at bounding box center [714, 485] width 489 height 30
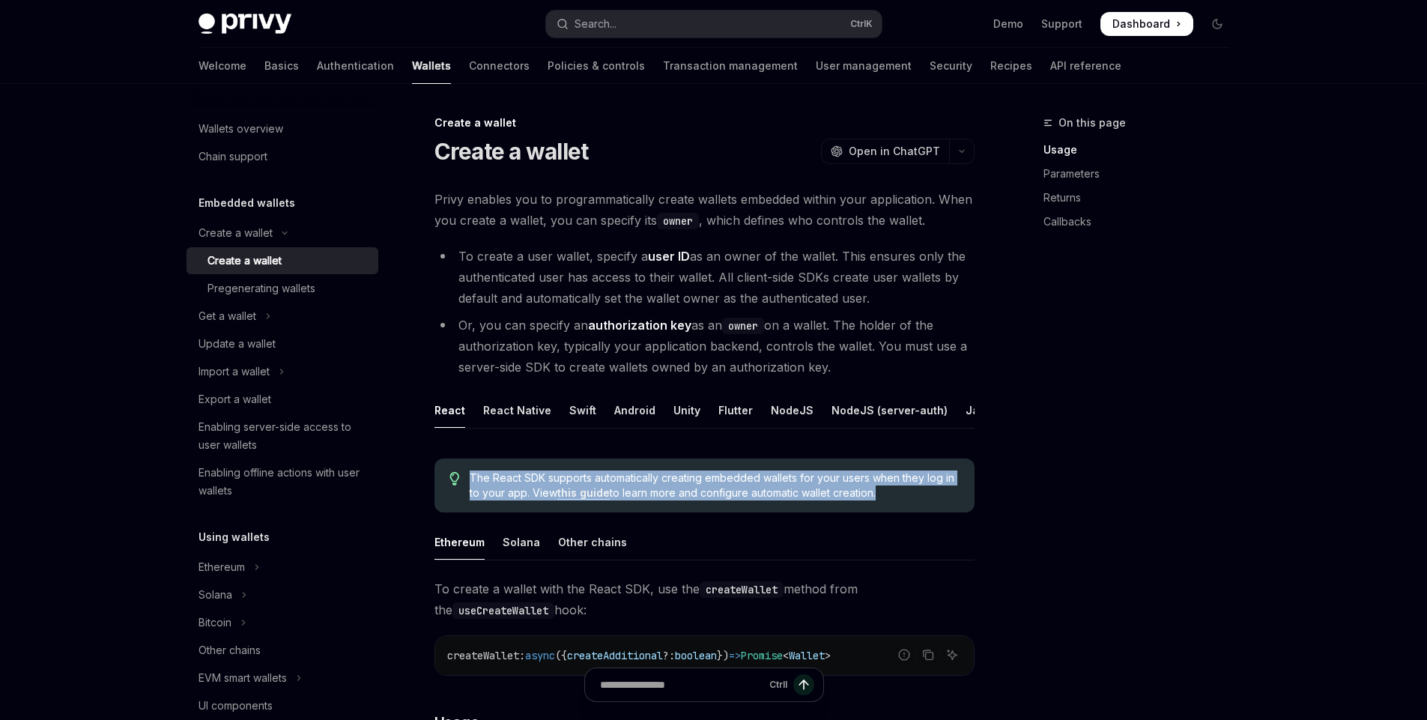
click at [699, 497] on span "The React SDK supports automatically creating embedded wallets for your users w…" at bounding box center [714, 485] width 489 height 30
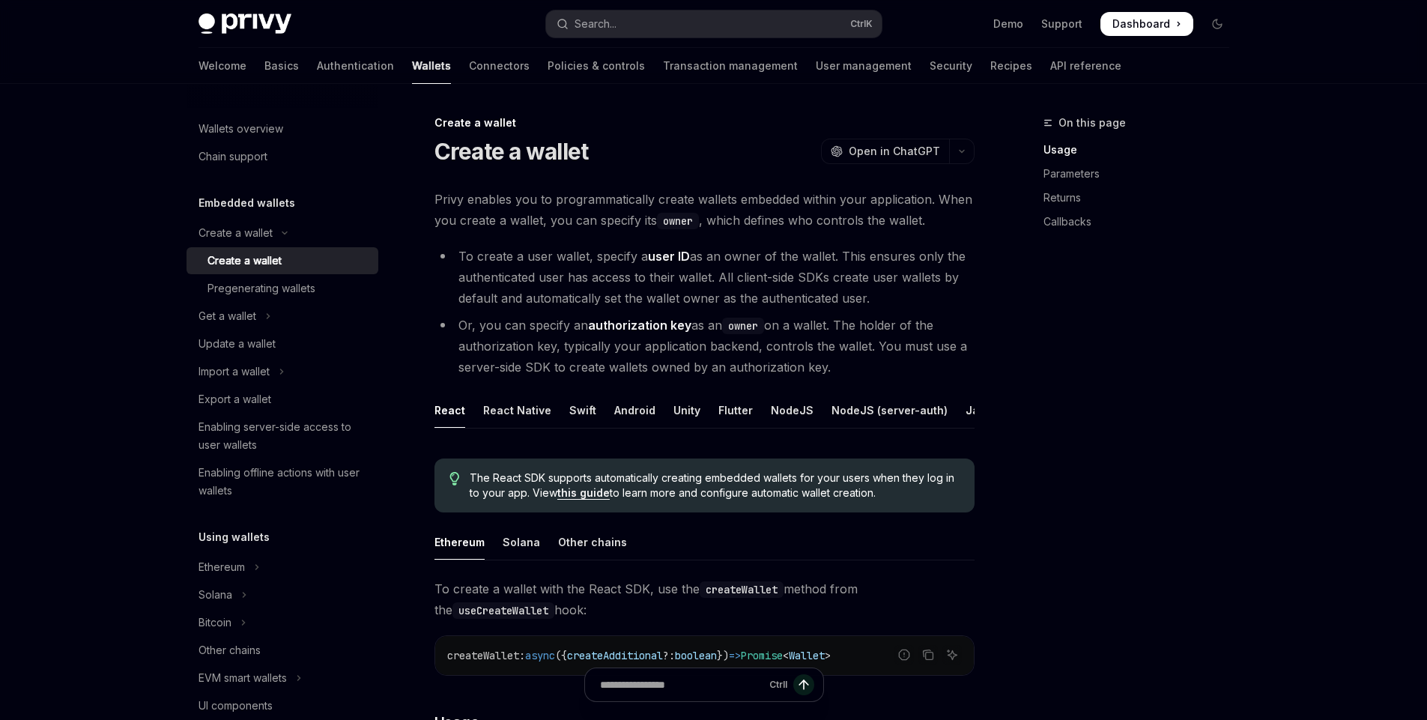
click at [699, 497] on span "The React SDK supports automatically creating embedded wallets for your users w…" at bounding box center [714, 485] width 489 height 30
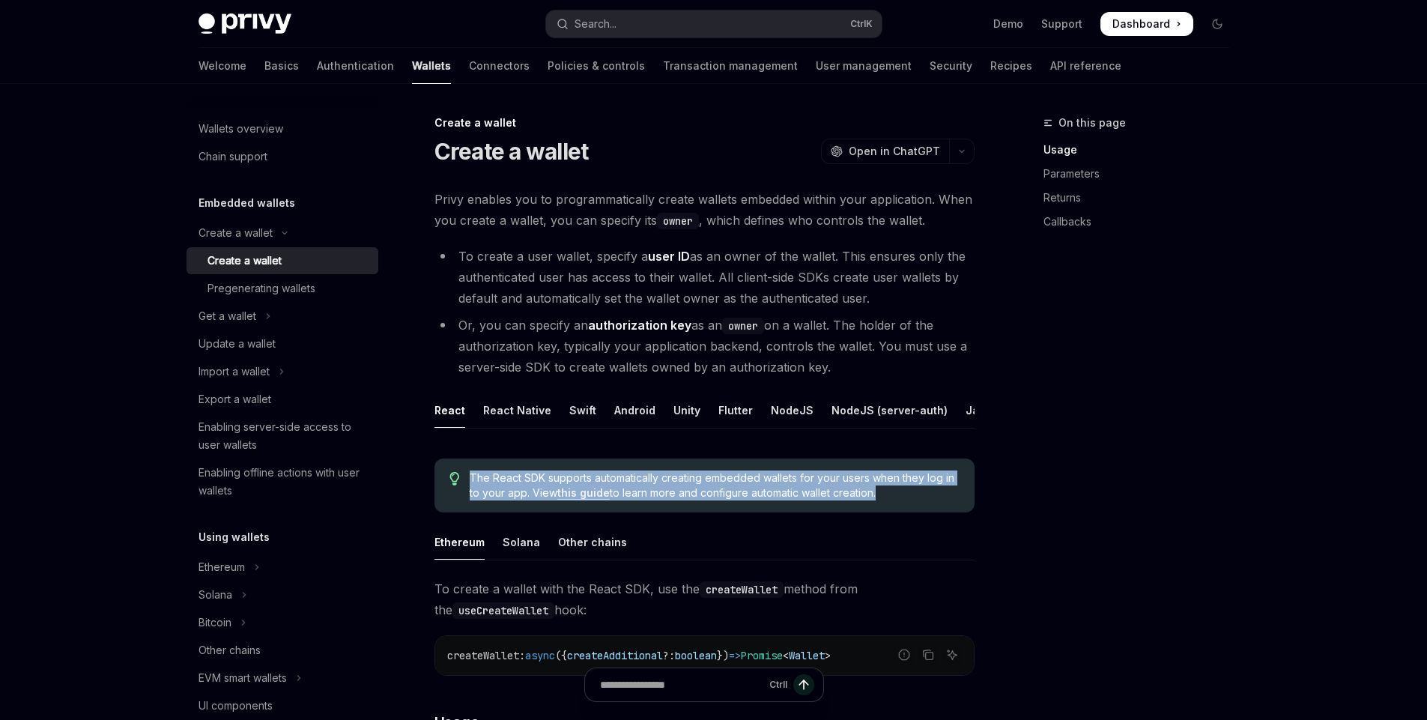
click at [699, 497] on span "The React SDK supports automatically creating embedded wallets for your users w…" at bounding box center [714, 485] width 489 height 30
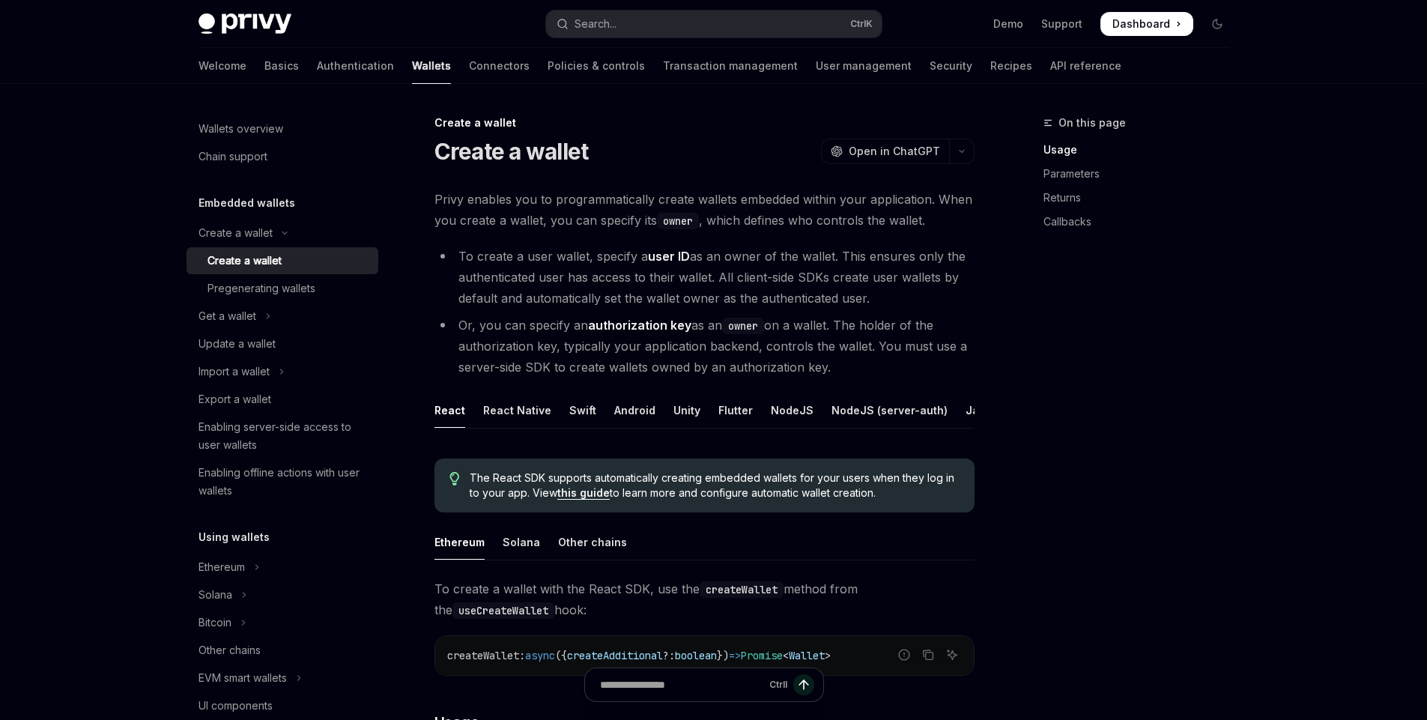
click at [699, 497] on span "The React SDK supports automatically creating embedded wallets for your users w…" at bounding box center [714, 485] width 489 height 30
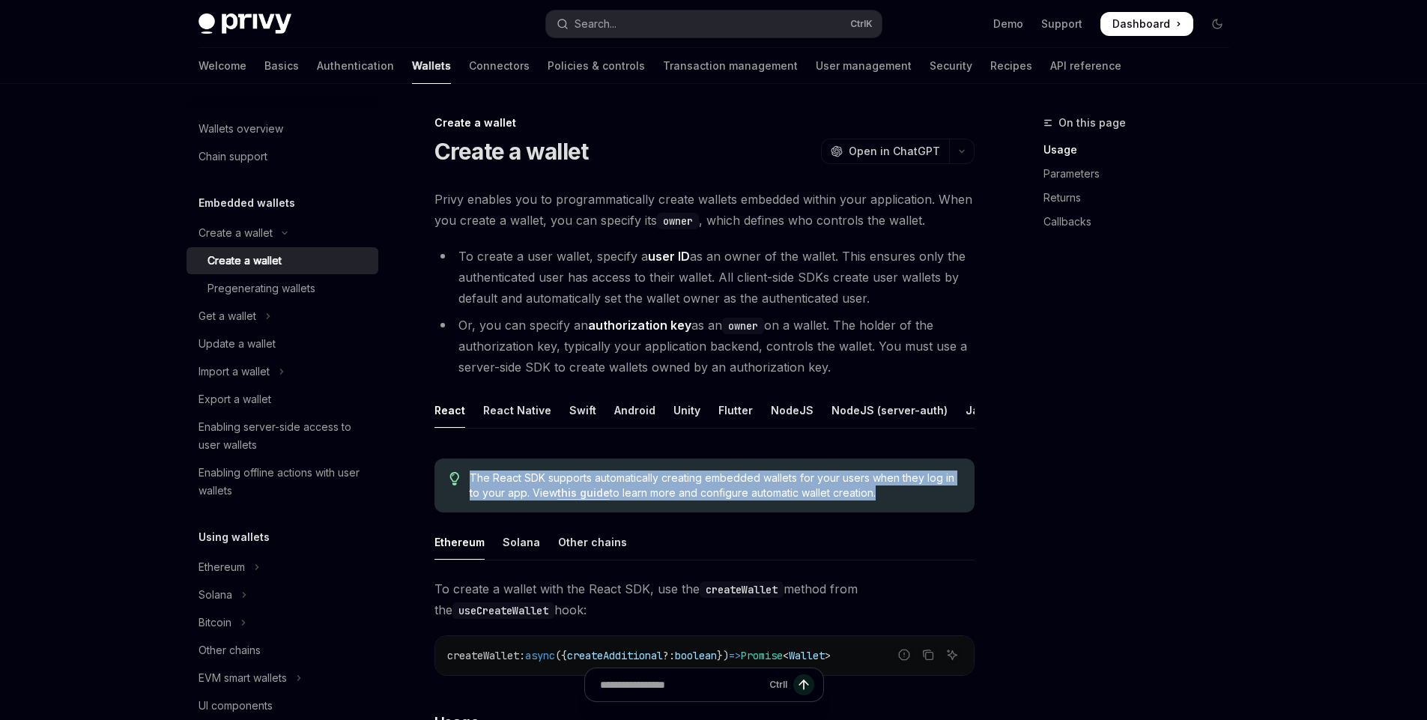
click at [699, 497] on span "The React SDK supports automatically creating embedded wallets for your users w…" at bounding box center [714, 485] width 489 height 30
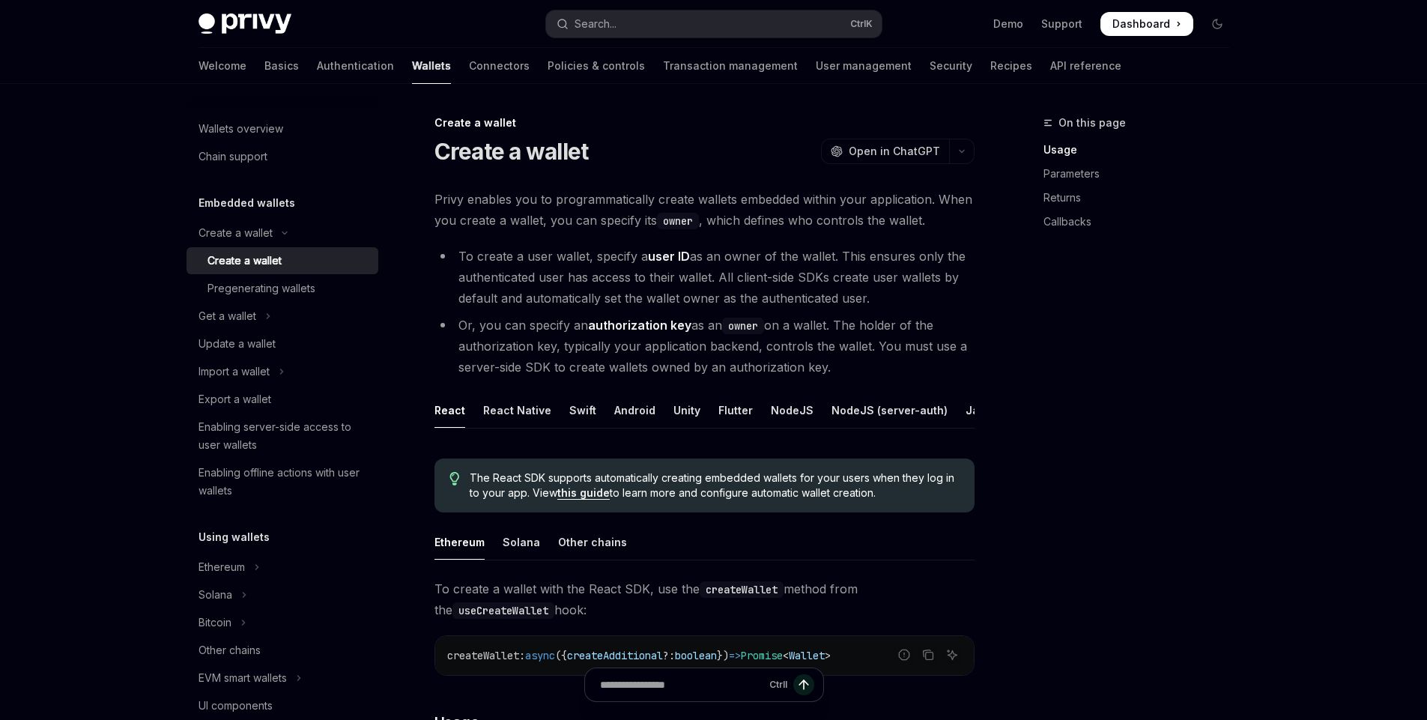
click at [699, 497] on span "The React SDK supports automatically creating embedded wallets for your users w…" at bounding box center [714, 485] width 489 height 30
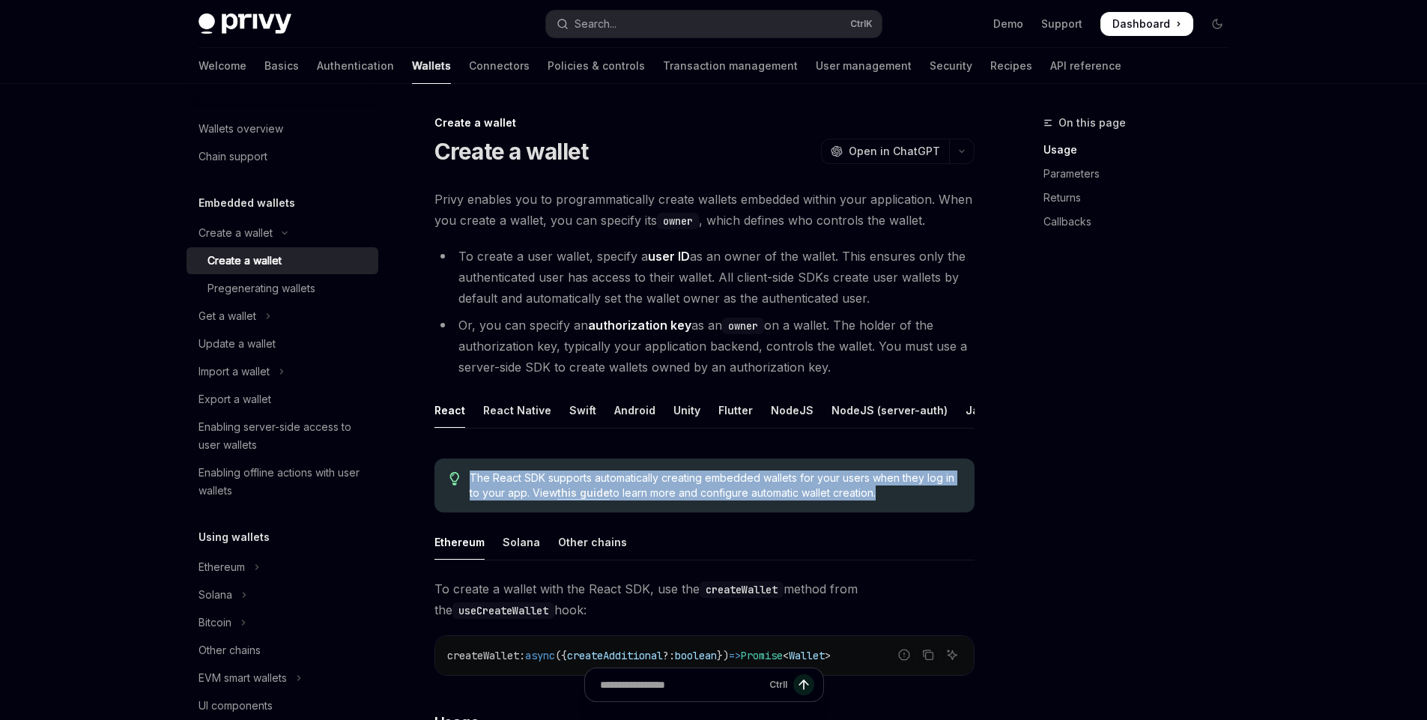
click at [699, 497] on span "The React SDK supports automatically creating embedded wallets for your users w…" at bounding box center [714, 485] width 489 height 30
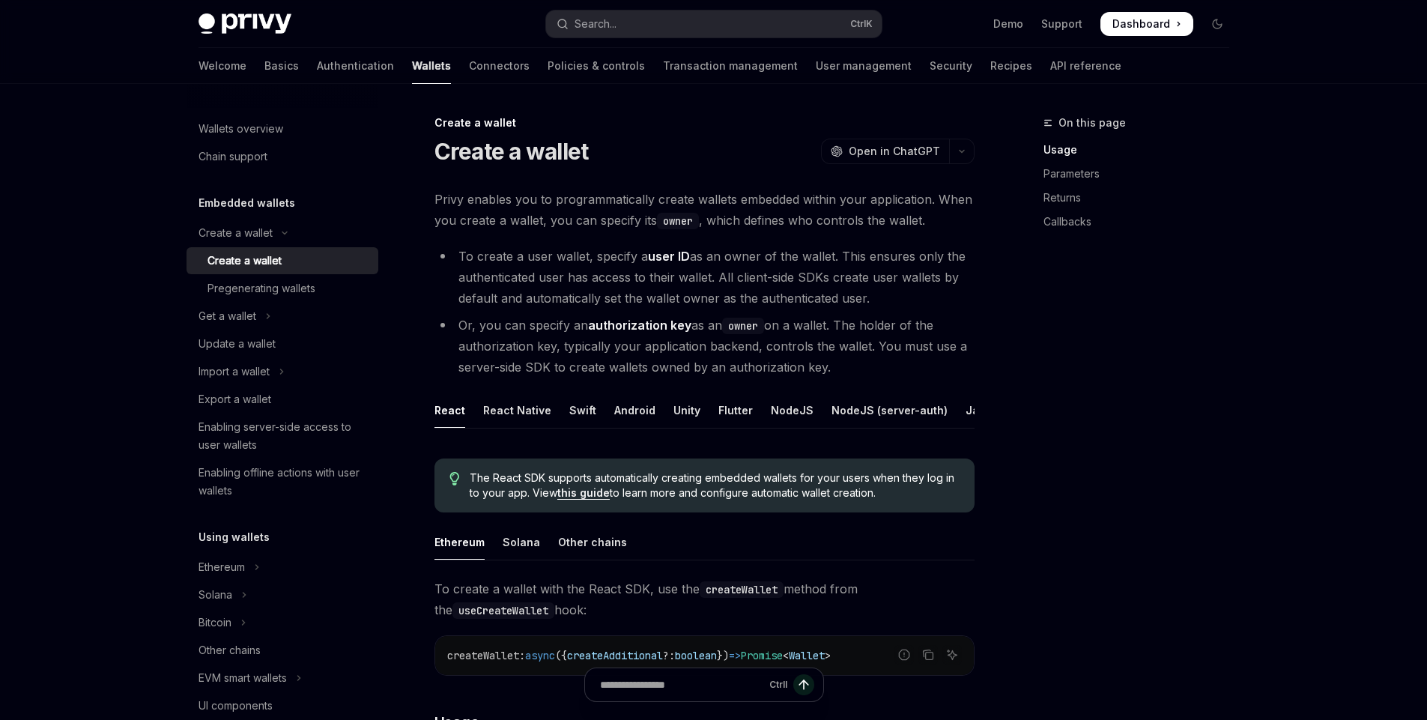
click at [699, 497] on span "The React SDK supports automatically creating embedded wallets for your users w…" at bounding box center [714, 485] width 489 height 30
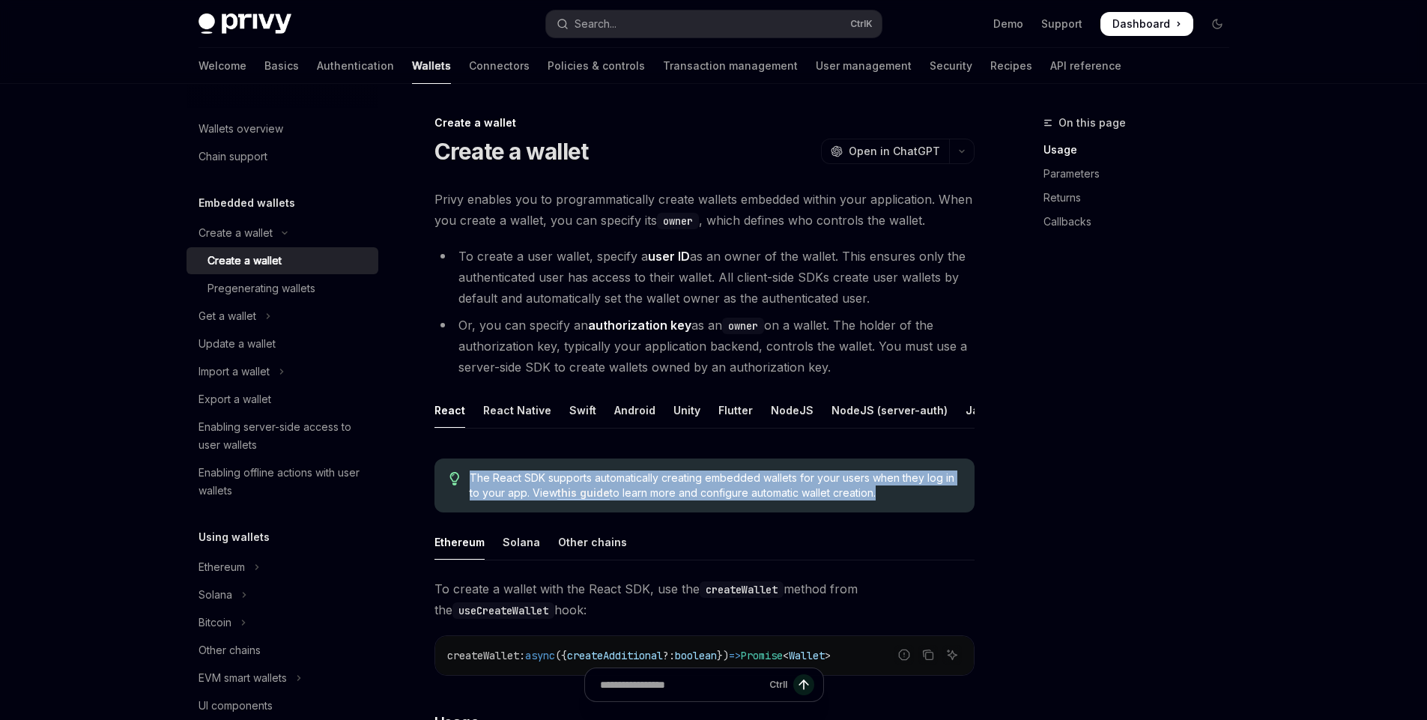
click at [699, 497] on span "The React SDK supports automatically creating embedded wallets for your users w…" at bounding box center [714, 485] width 489 height 30
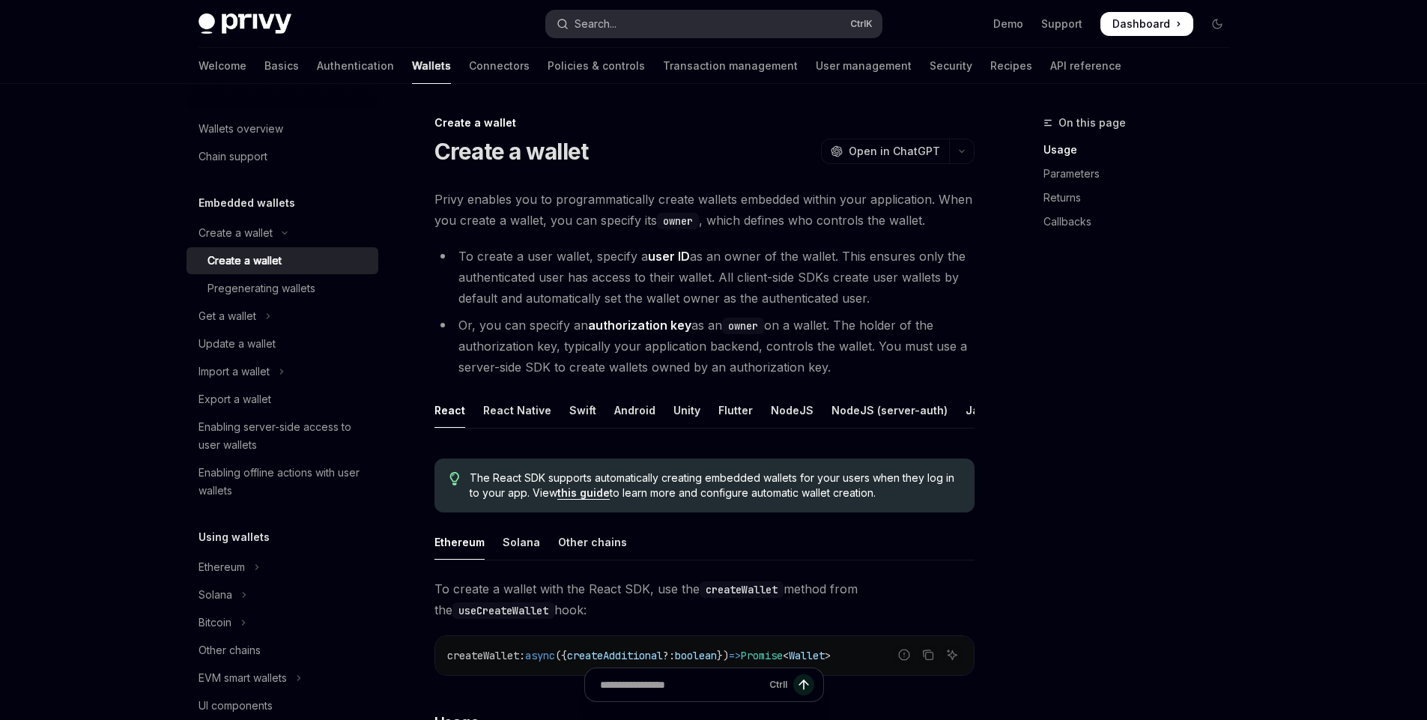
click at [640, 22] on button "Search... Ctrl K" at bounding box center [714, 23] width 336 height 27
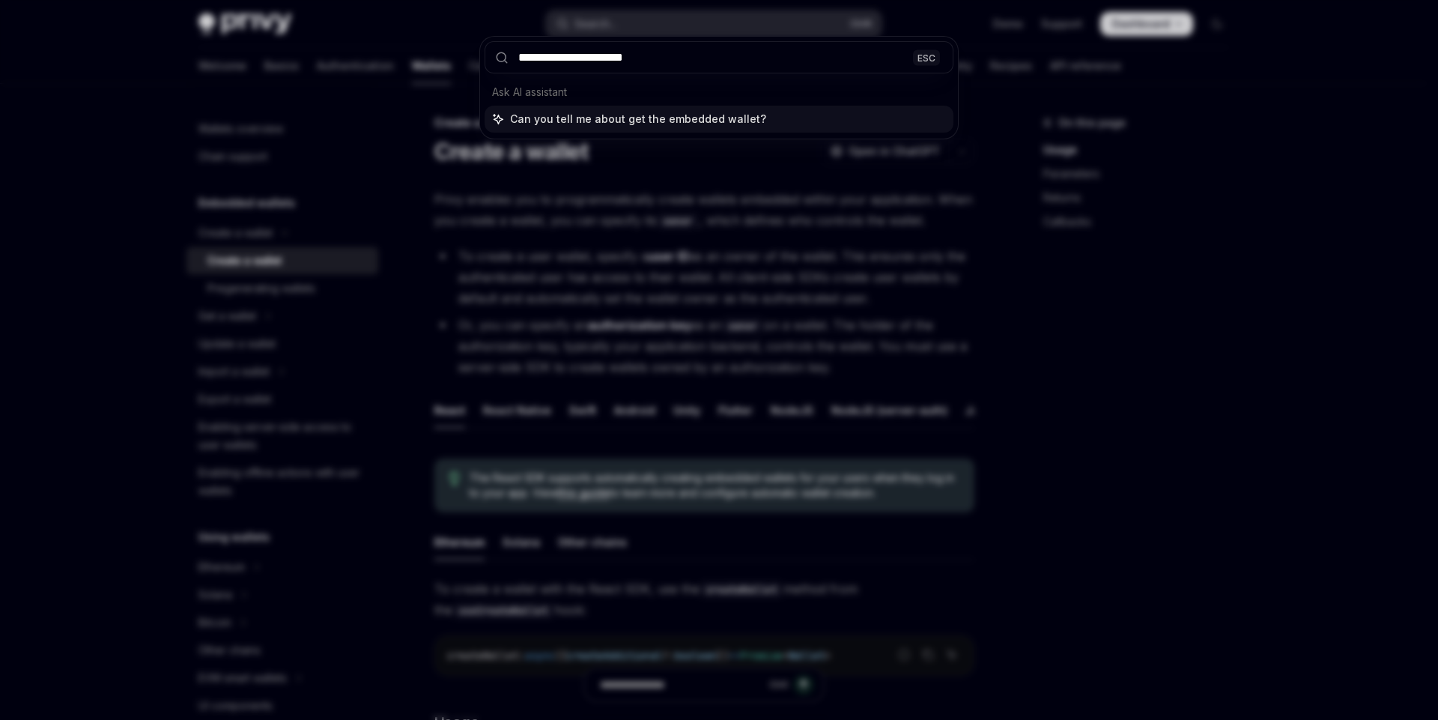
type input "**********"
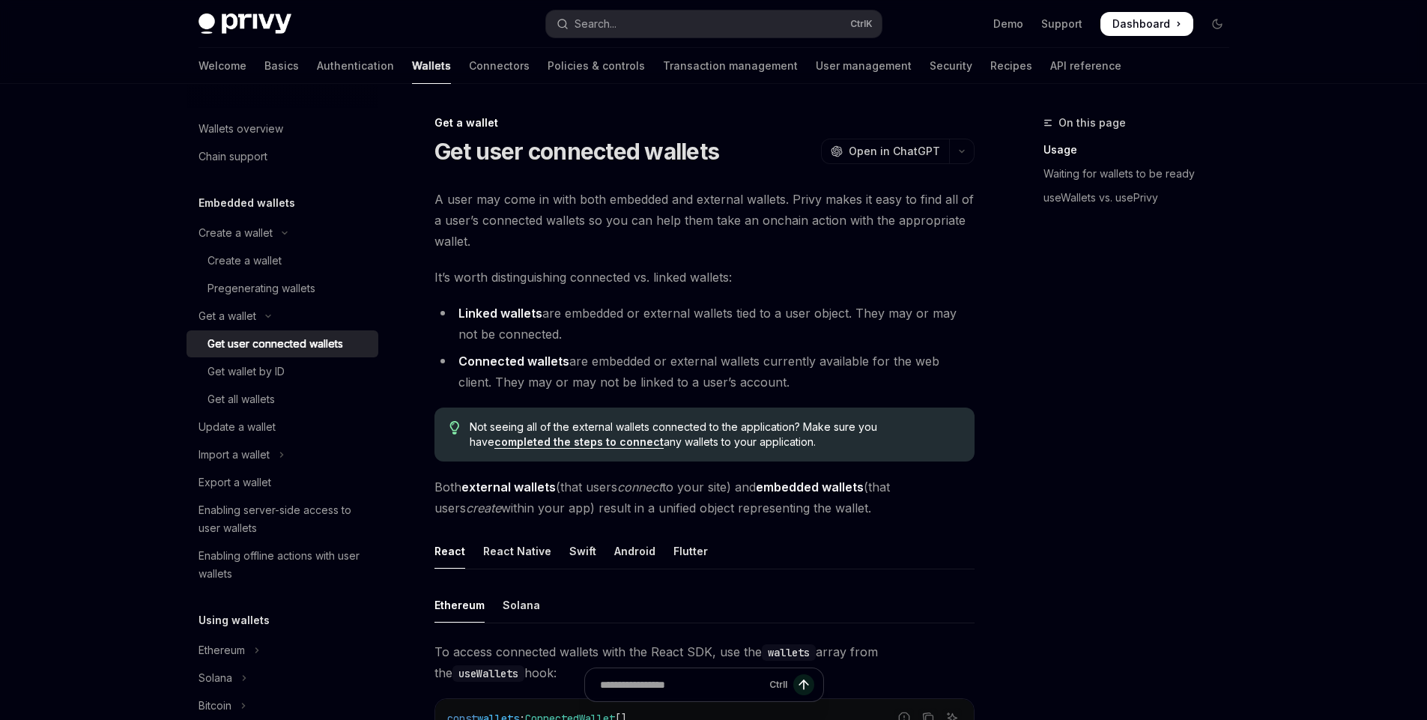
click at [530, 205] on span "A user may come in with both embedded and external wallets. Privy makes it easy…" at bounding box center [704, 220] width 540 height 63
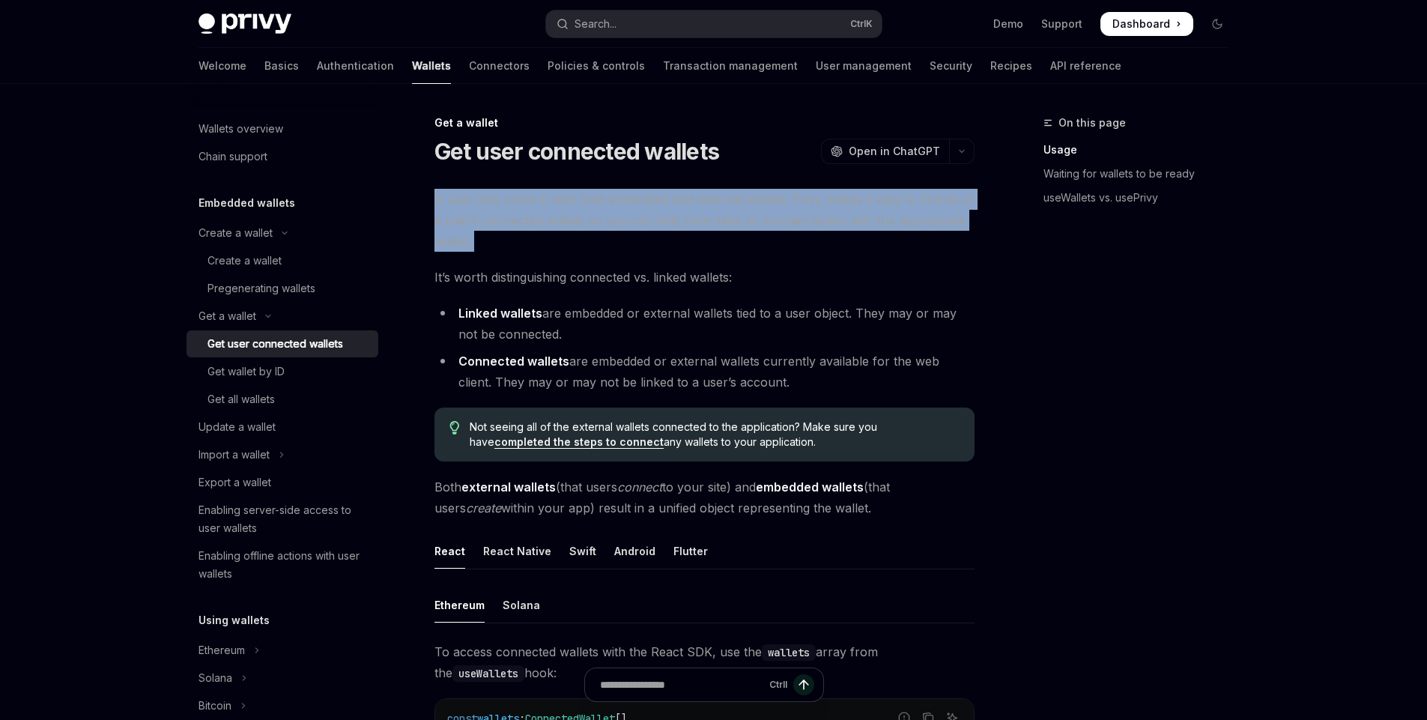
click at [530, 205] on span "A user may come in with both embedded and external wallets. Privy makes it easy…" at bounding box center [704, 220] width 540 height 63
click at [649, 215] on span "A user may come in with both embedded and external wallets. Privy makes it easy…" at bounding box center [704, 220] width 540 height 63
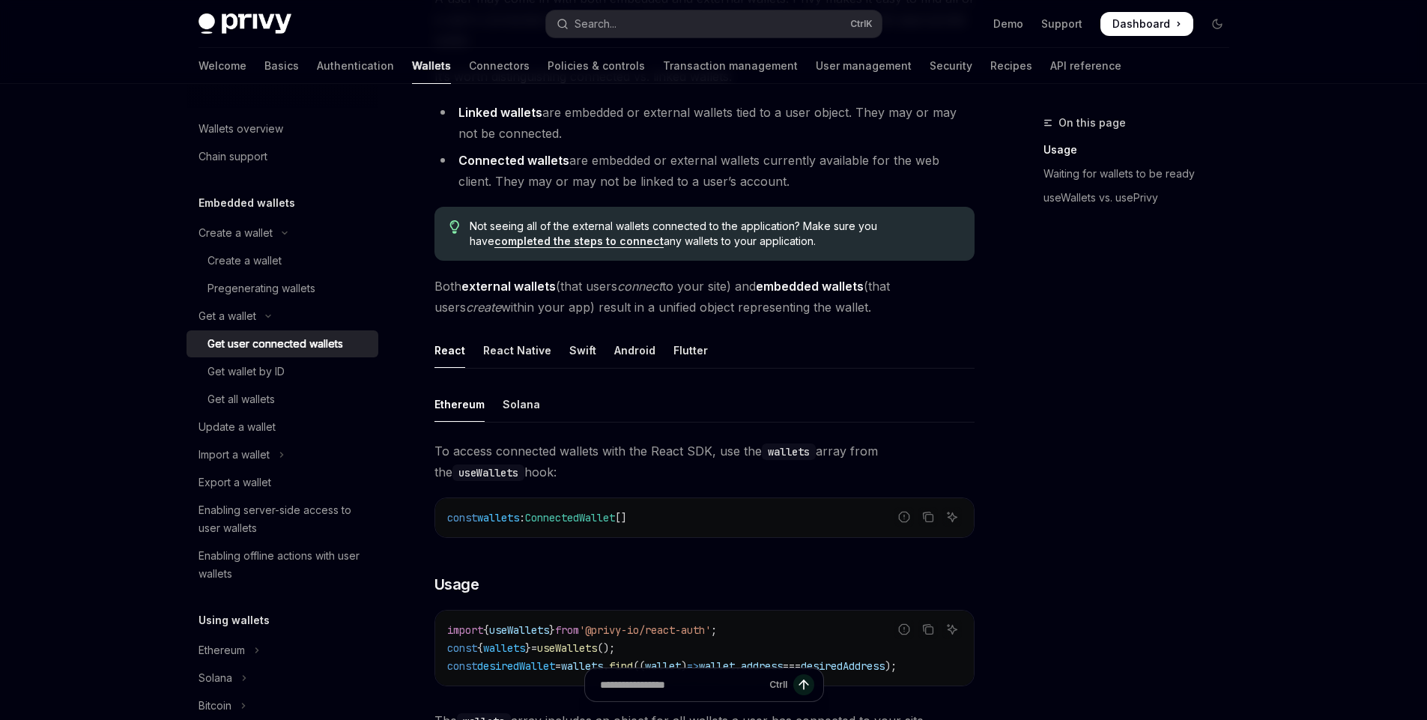
scroll to position [210, 0]
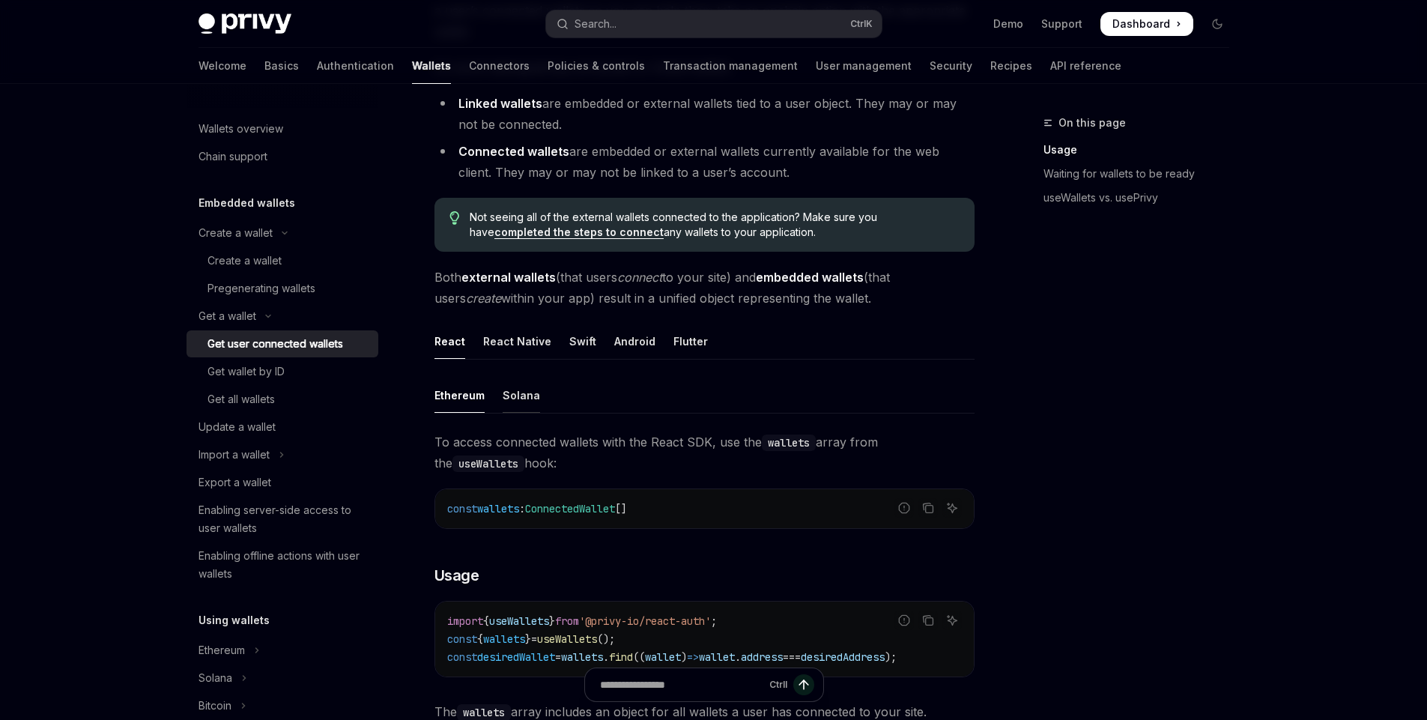
click at [512, 404] on div "Solana" at bounding box center [521, 394] width 37 height 35
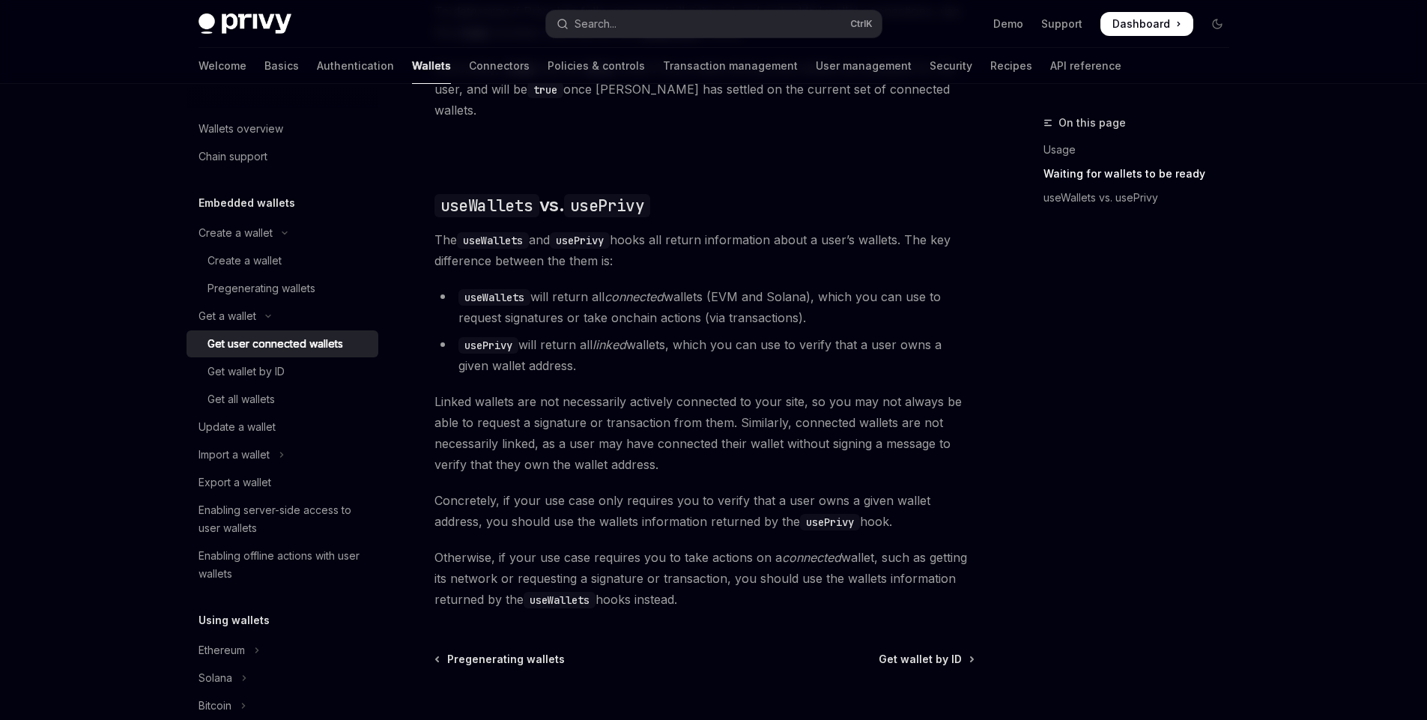
scroll to position [1190, 0]
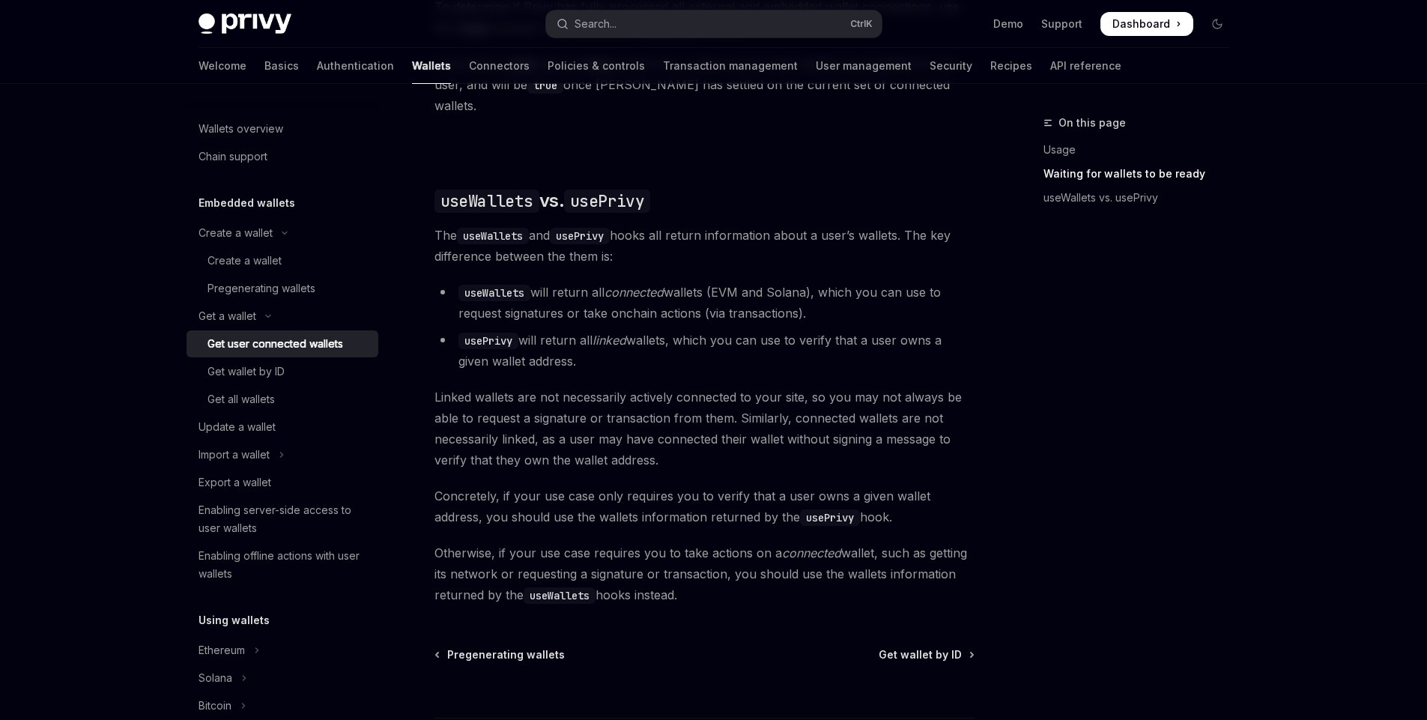
click at [613, 333] on em "linked" at bounding box center [609, 340] width 34 height 15
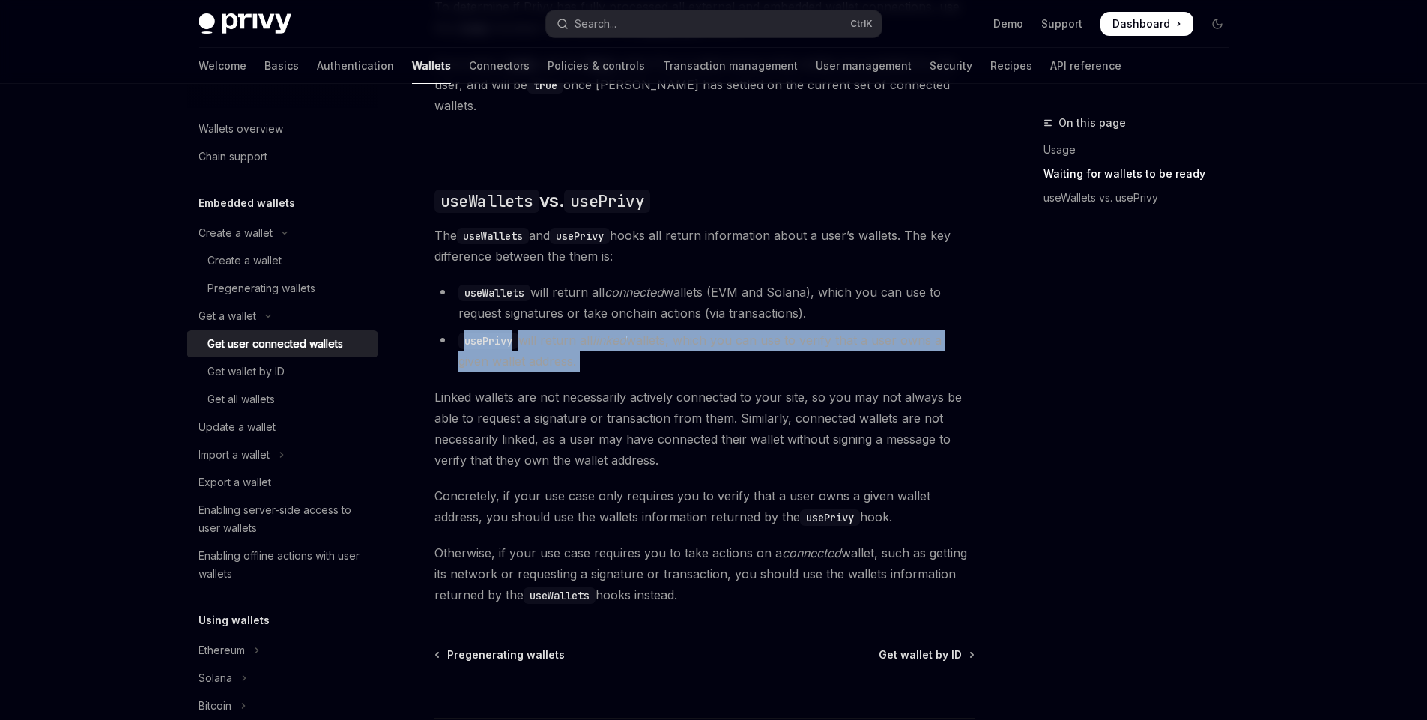
click at [613, 333] on em "linked" at bounding box center [609, 340] width 34 height 15
click at [634, 330] on li "usePrivy will return all linked wallets, which you can use to verify that a use…" at bounding box center [704, 351] width 540 height 42
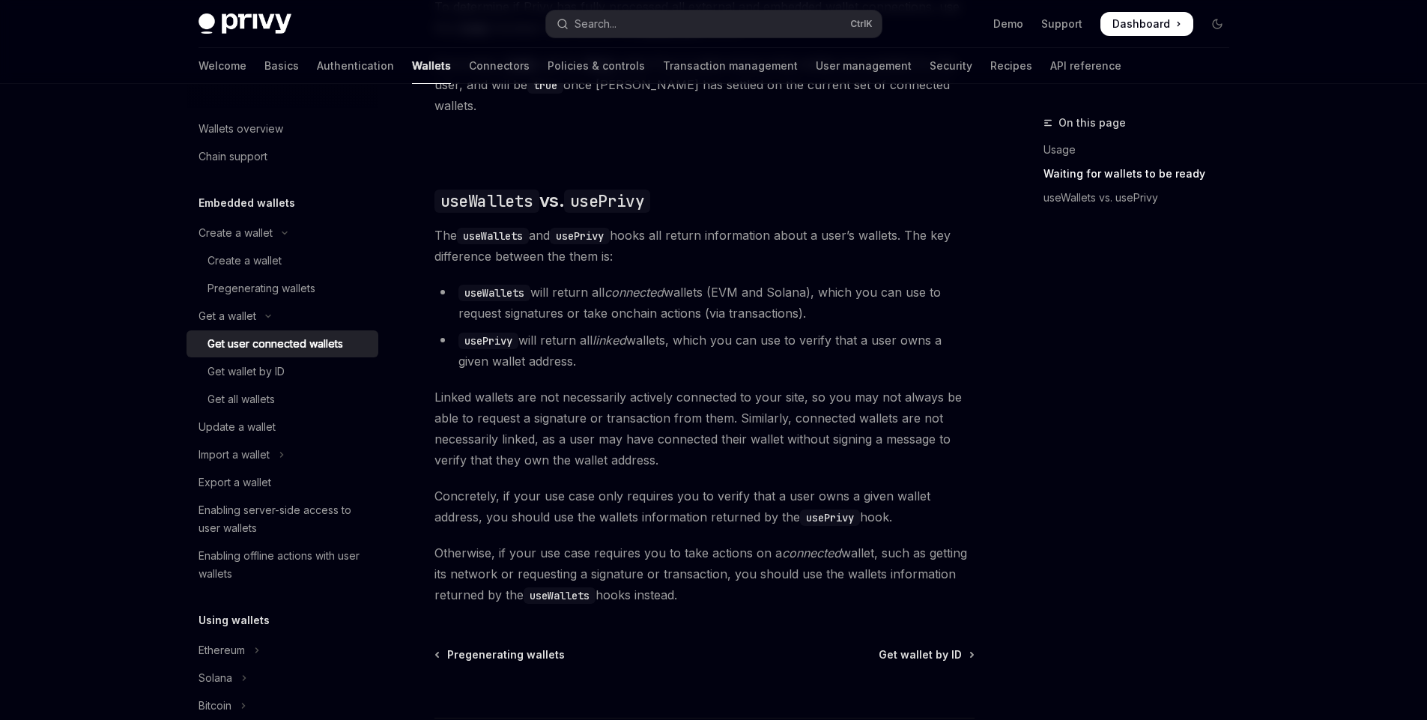
click at [643, 288] on li "useWallets will return all connected wallets (EVM and Solana), which you can us…" at bounding box center [704, 303] width 540 height 42
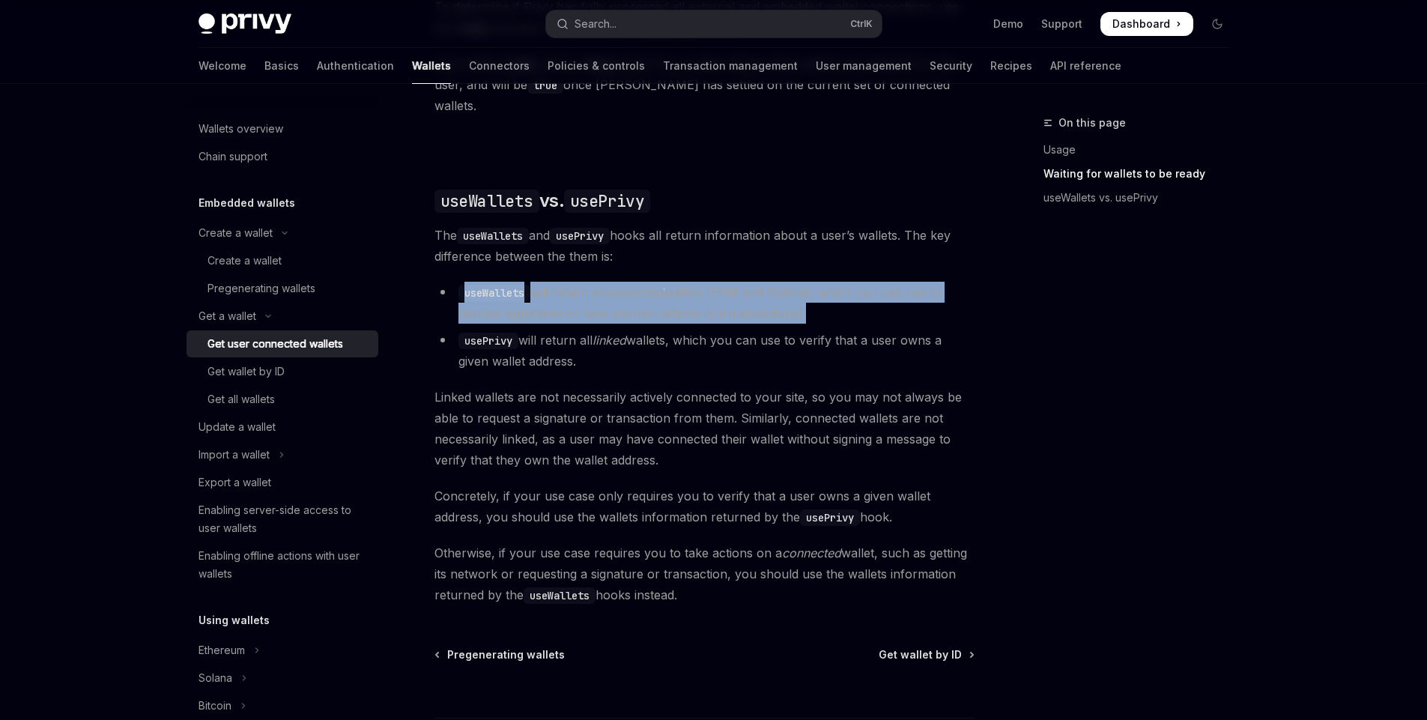
click at [643, 288] on li "useWallets will return all connected wallets (EVM and Solana), which you can us…" at bounding box center [704, 303] width 540 height 42
click at [582, 293] on li "useWallets will return all connected wallets (EVM and Solana), which you can us…" at bounding box center [704, 303] width 540 height 42
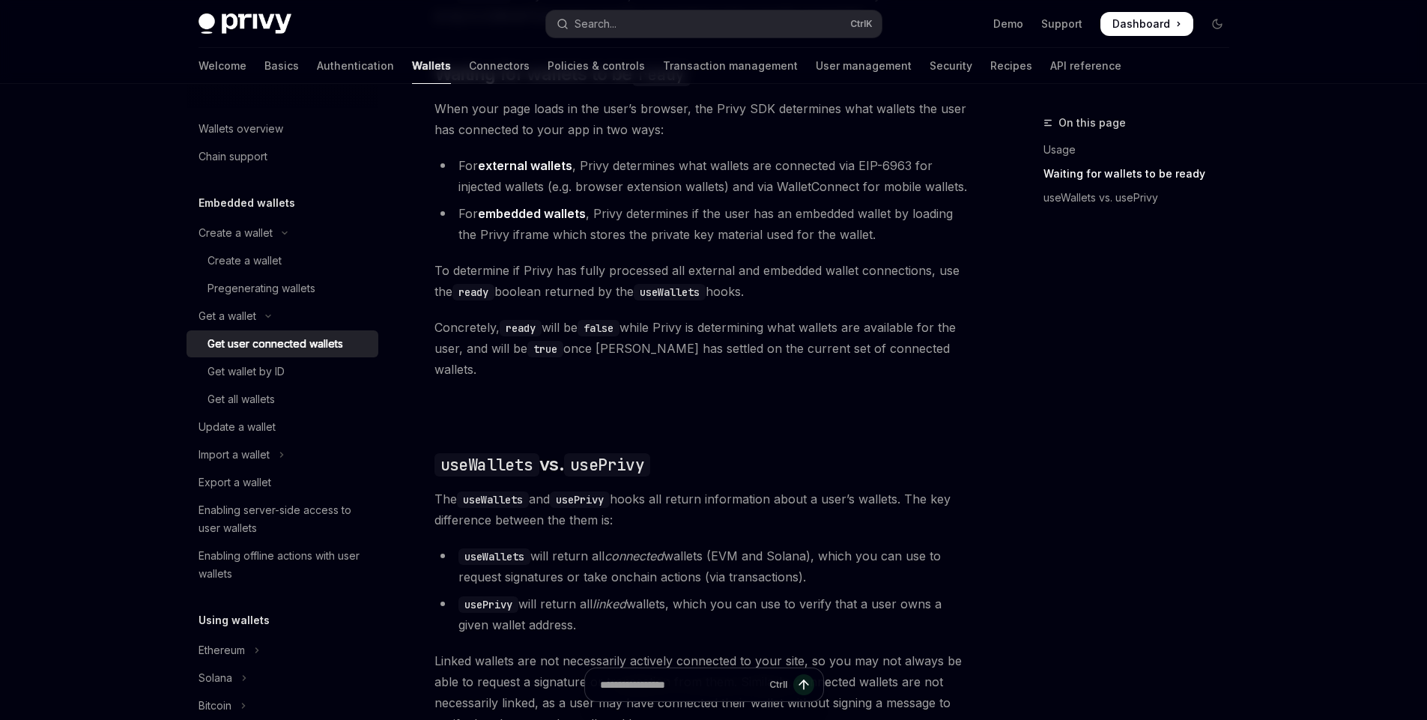
scroll to position [922, 0]
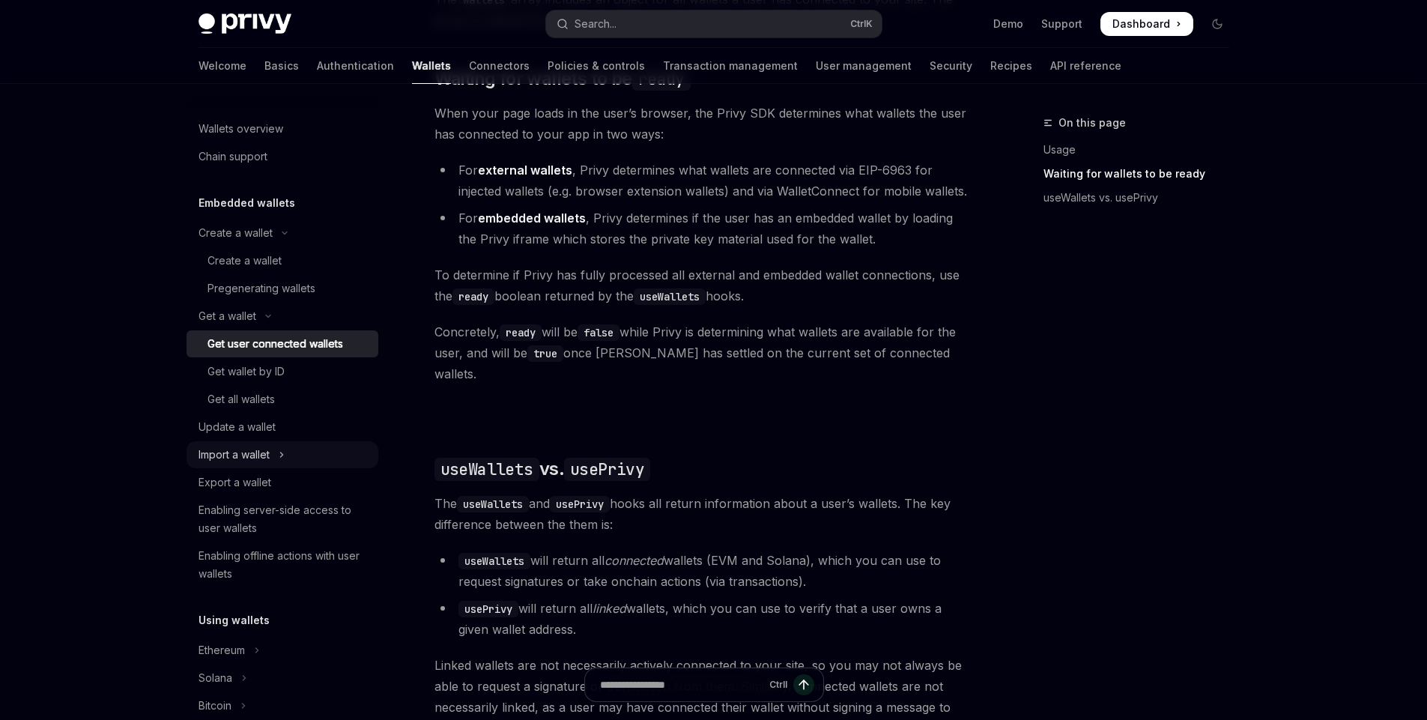
click at [256, 455] on div "Import a wallet" at bounding box center [233, 455] width 71 height 18
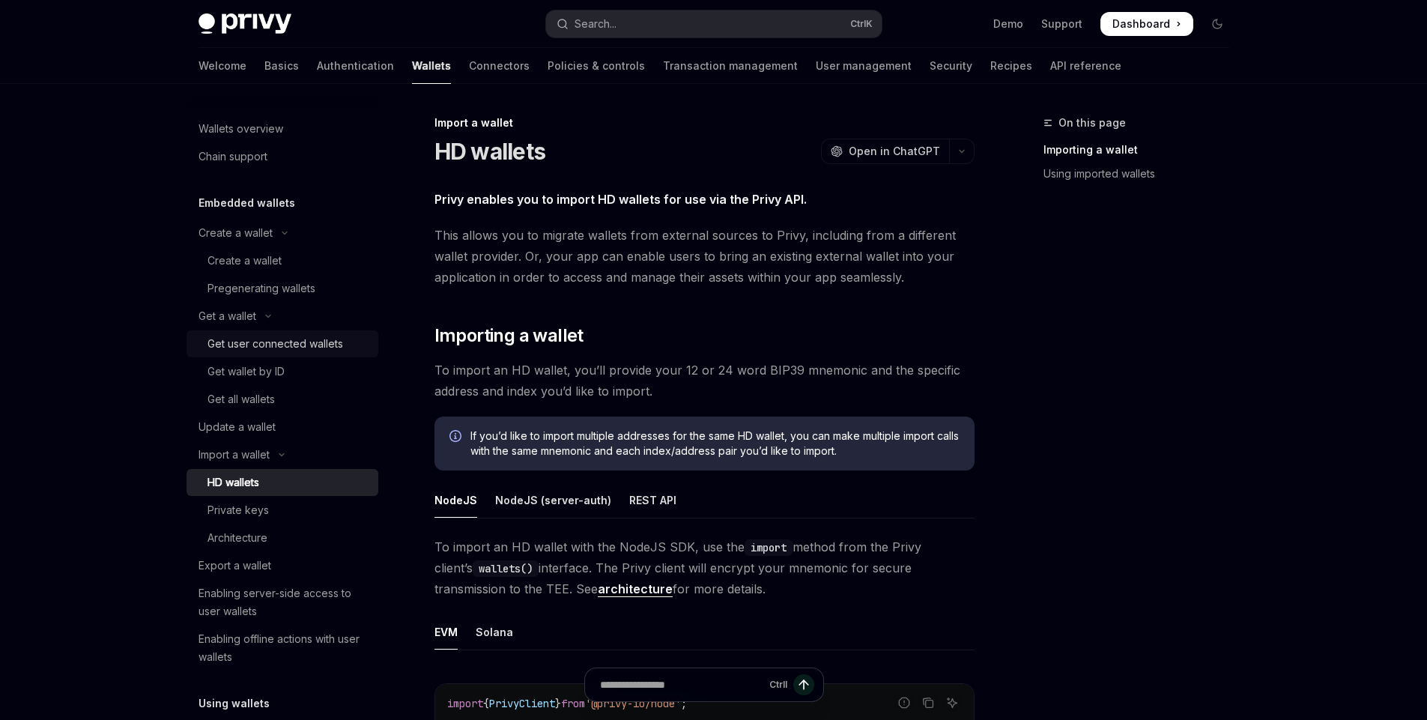
click at [282, 336] on div "Get user connected wallets" at bounding box center [275, 344] width 136 height 18
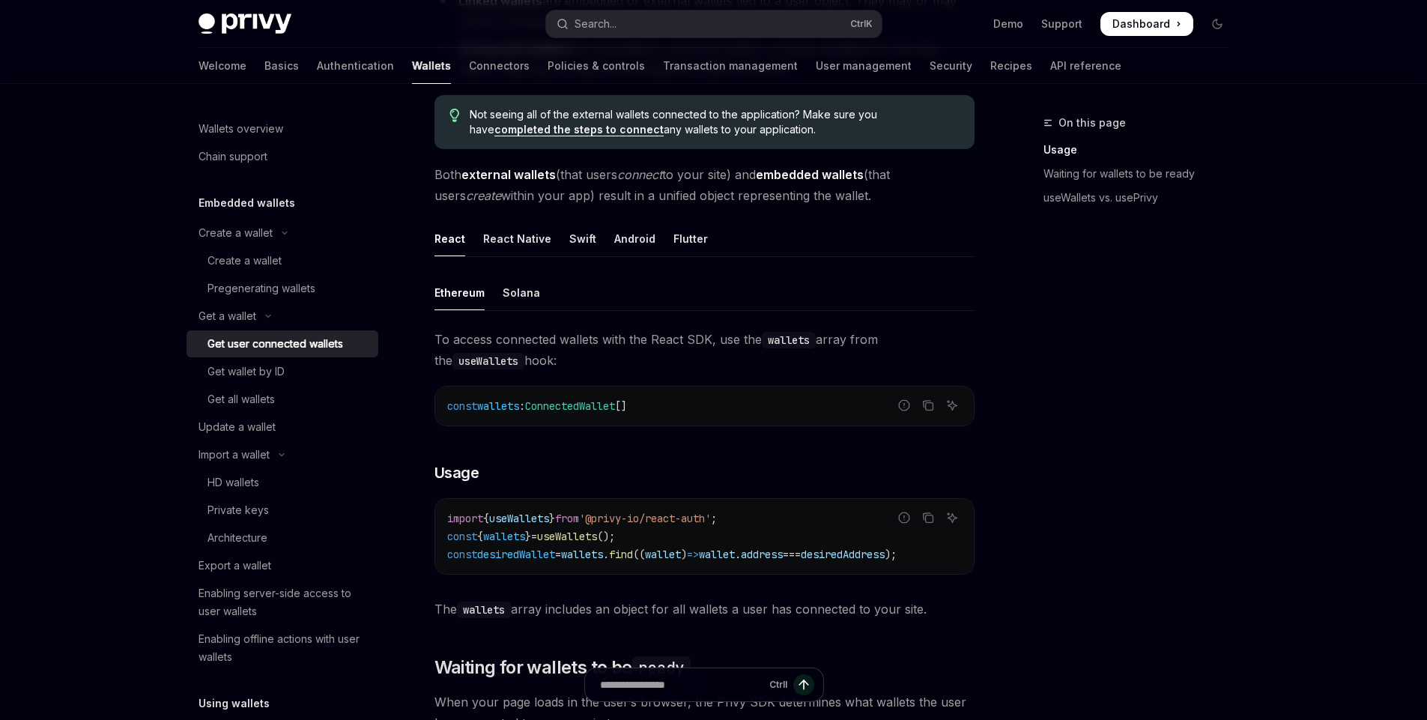
scroll to position [336, 0]
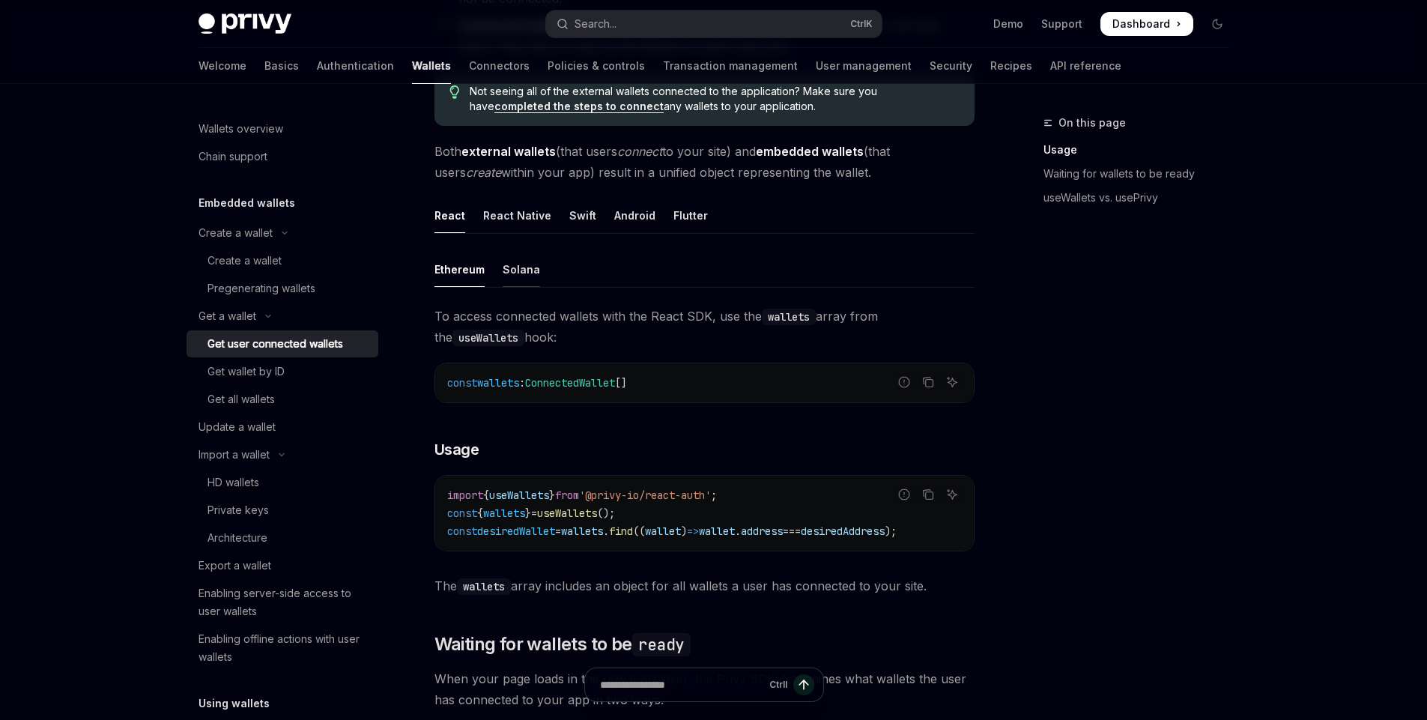
click at [522, 264] on div "Solana" at bounding box center [521, 269] width 37 height 35
type textarea "*"
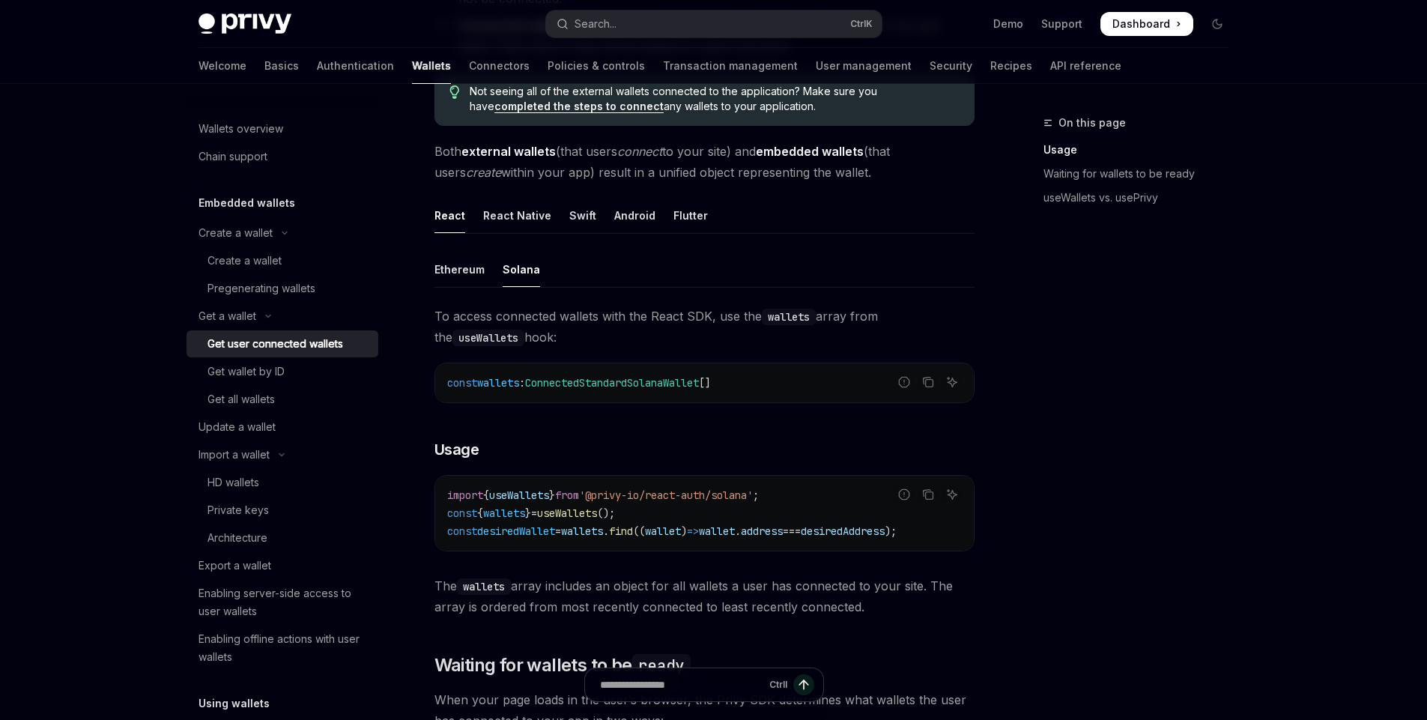
click at [557, 312] on span "To access connected wallets with the React SDK, use the wallets array from the …" at bounding box center [704, 327] width 540 height 42
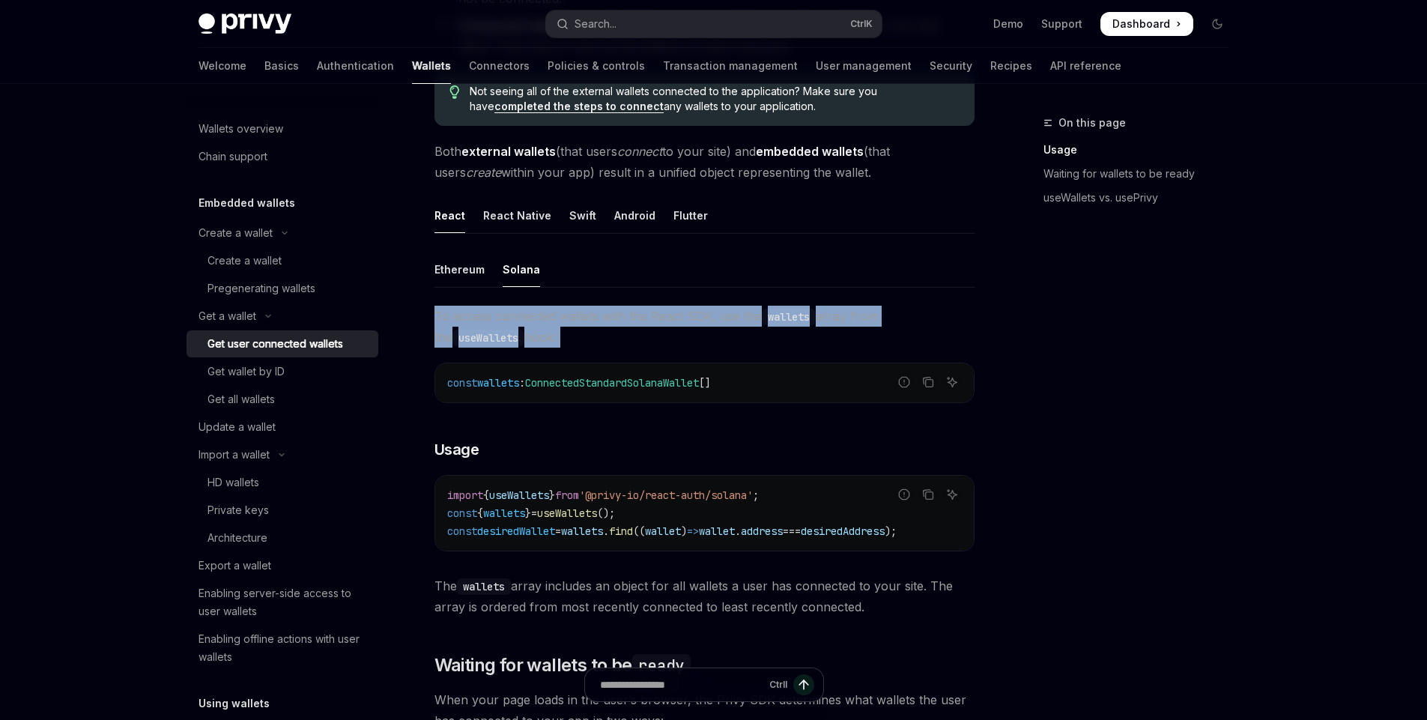
click at [557, 312] on span "To access connected wallets with the React SDK, use the wallets array from the …" at bounding box center [704, 327] width 540 height 42
click at [634, 317] on span "To access connected wallets with the React SDK, use the wallets array from the …" at bounding box center [704, 327] width 540 height 42
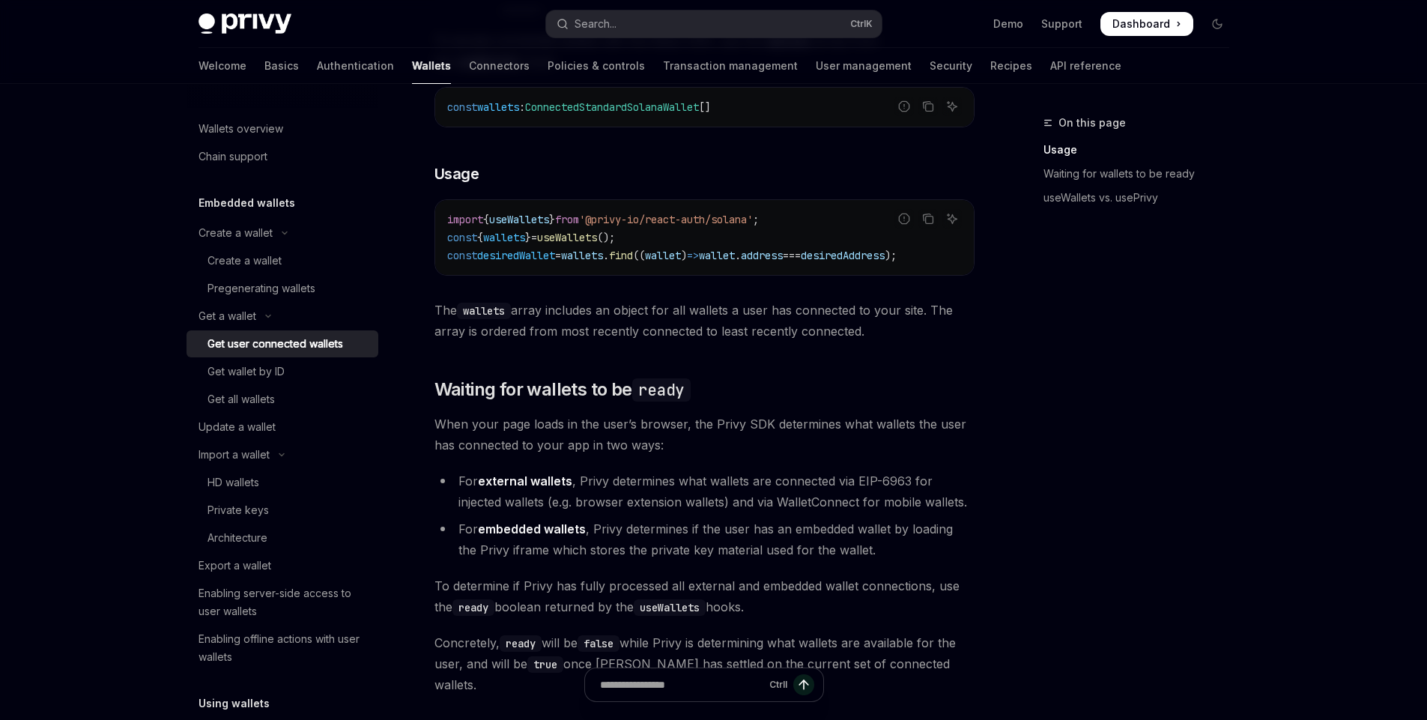
scroll to position [615, 0]
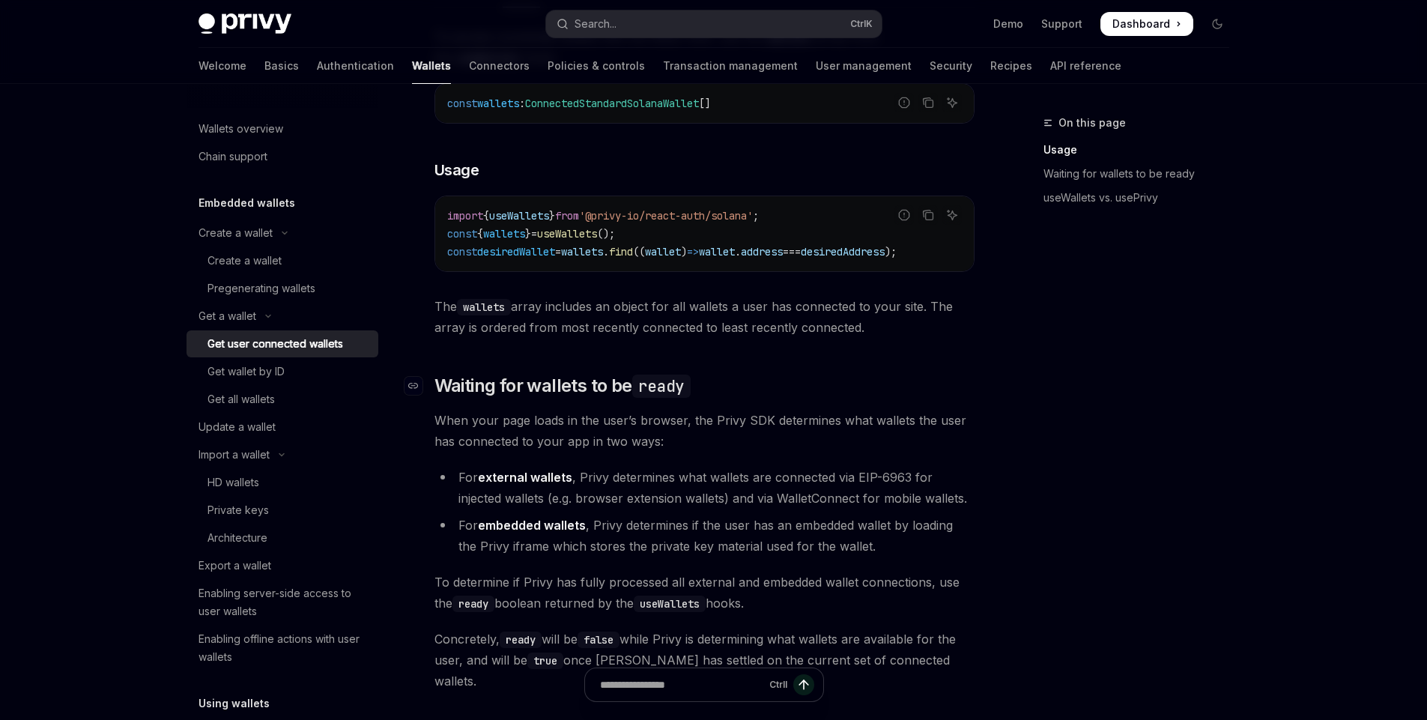
click at [607, 395] on span "Waiting for wallets to be ready" at bounding box center [562, 386] width 256 height 24
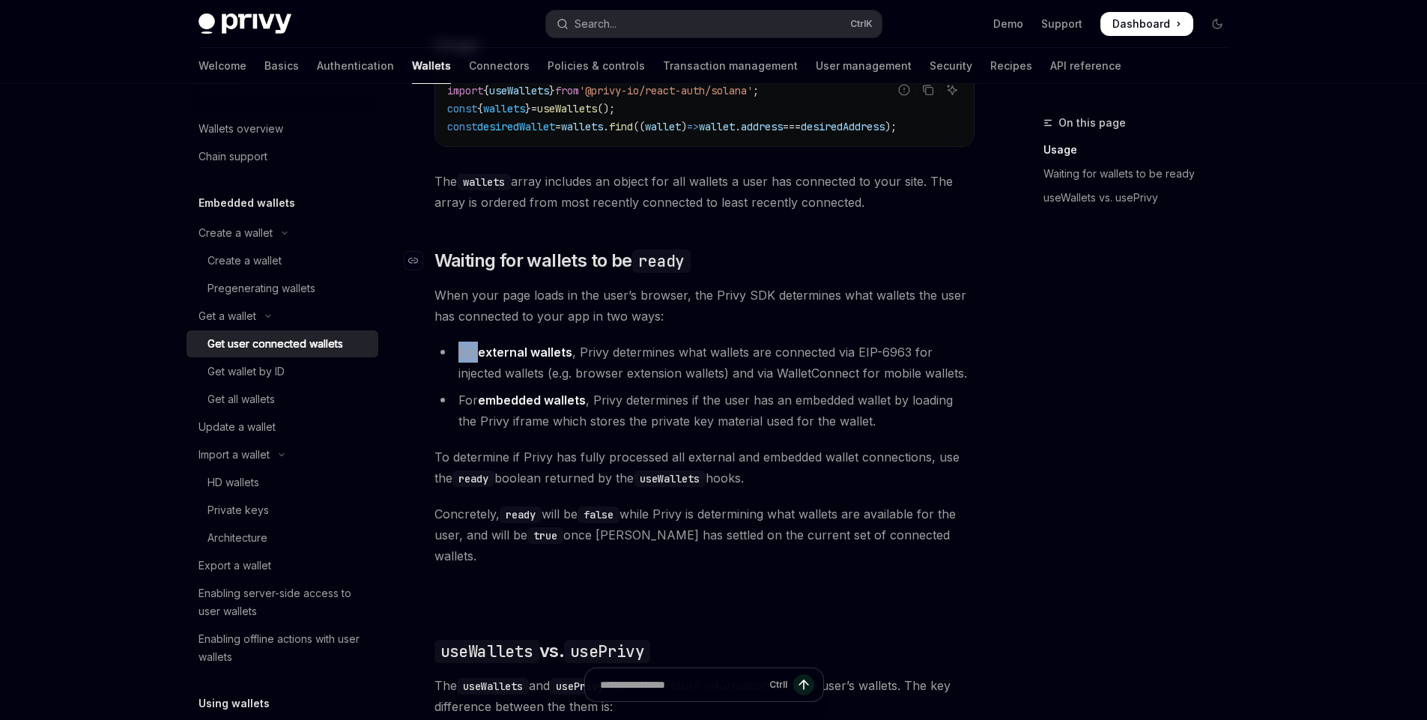
click at [607, 395] on div "Ethereum Solana To access connected wallets with the React SDK, use the wallets…" at bounding box center [704, 451] width 540 height 1208
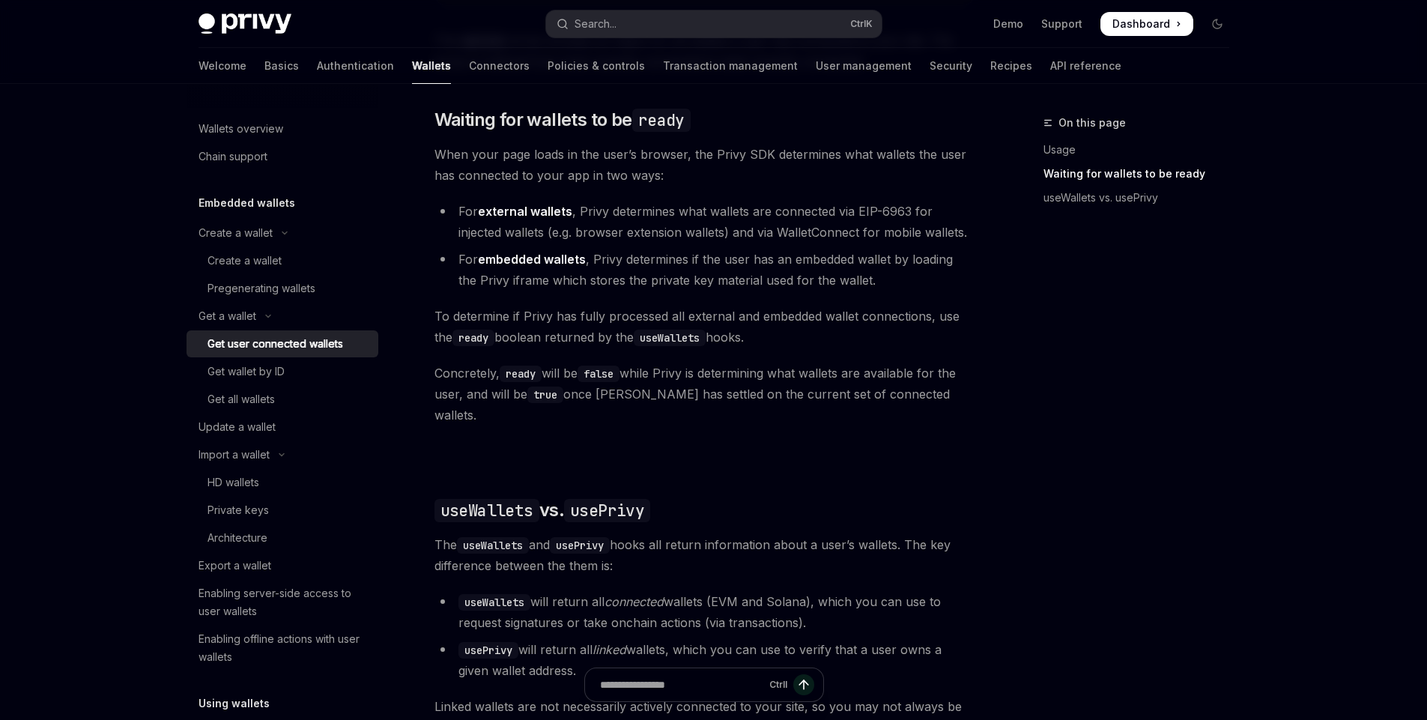
click at [619, 371] on code "false" at bounding box center [598, 373] width 42 height 16
click at [556, 219] on strong "external wallets" at bounding box center [525, 211] width 94 height 15
drag, startPoint x: 556, startPoint y: 219, endPoint x: 516, endPoint y: 219, distance: 40.4
click at [516, 219] on strong "external wallets" at bounding box center [525, 211] width 94 height 15
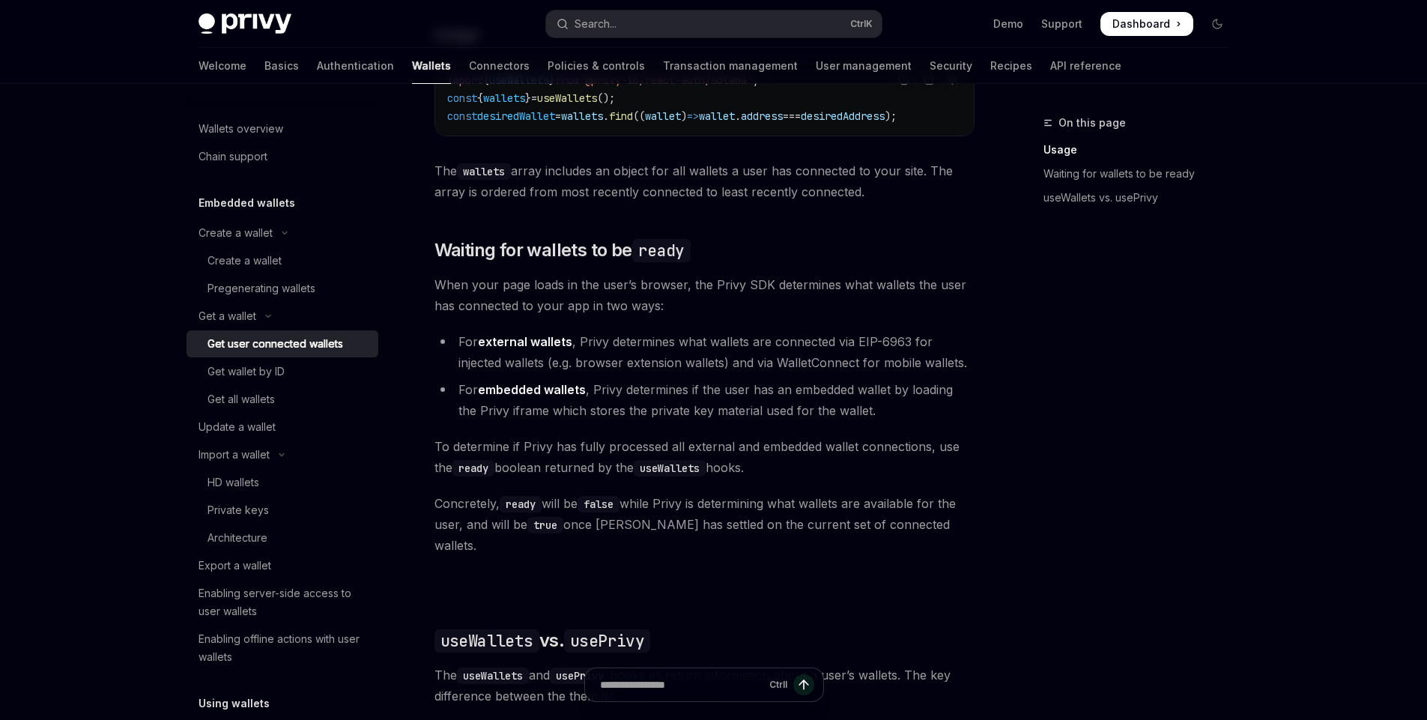
scroll to position [747, 0]
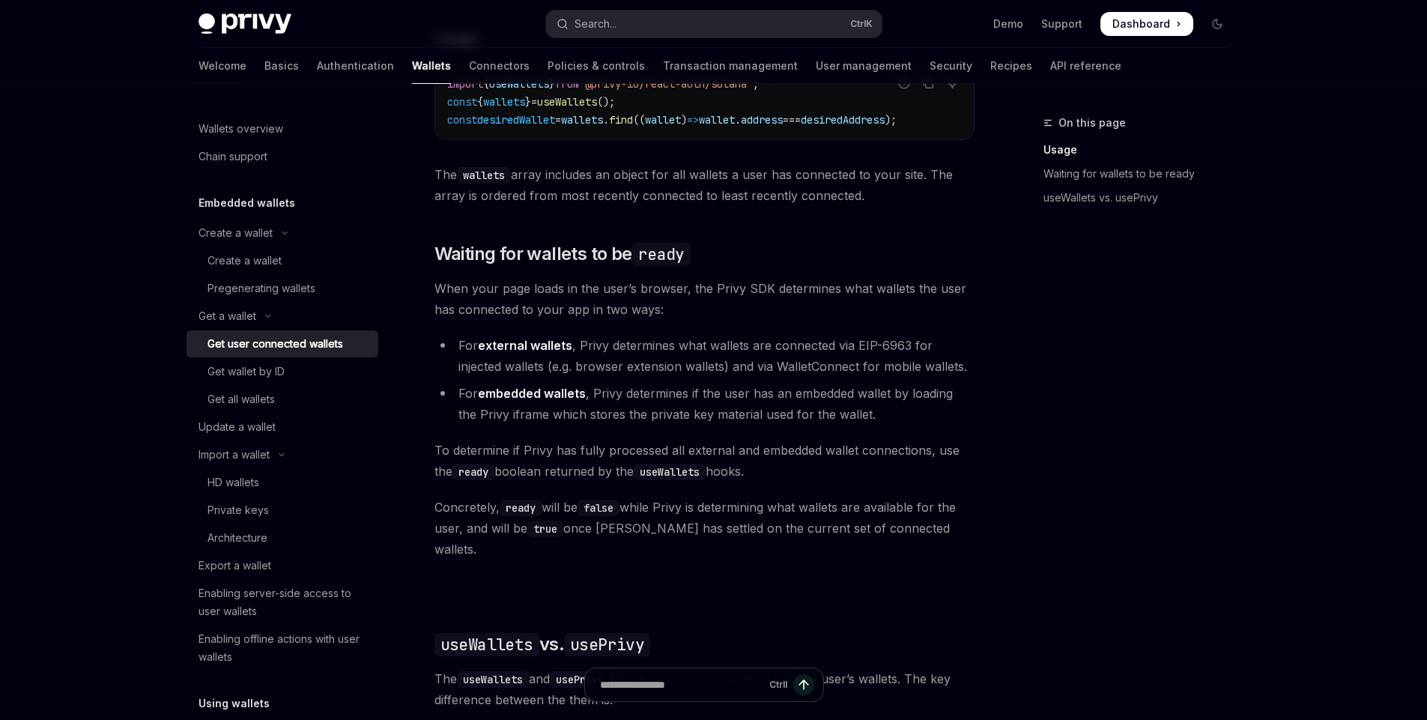
click at [653, 368] on li "For external wallets , Privy determines what wallets are connected via EIP-6963…" at bounding box center [704, 356] width 540 height 42
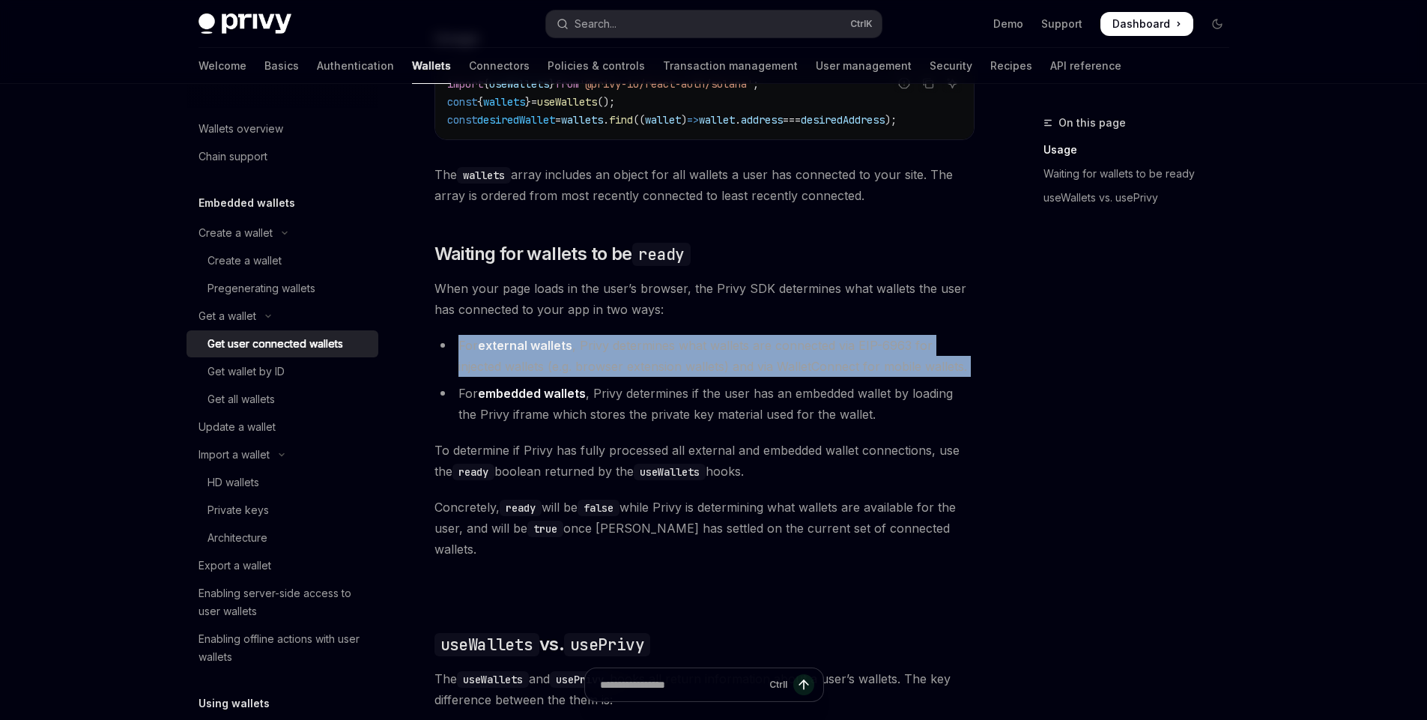
click at [653, 368] on li "For external wallets , Privy determines what wallets are connected via EIP-6963…" at bounding box center [704, 356] width 540 height 42
click at [690, 367] on li "For external wallets , Privy determines what wallets are connected via EIP-6963…" at bounding box center [704, 356] width 540 height 42
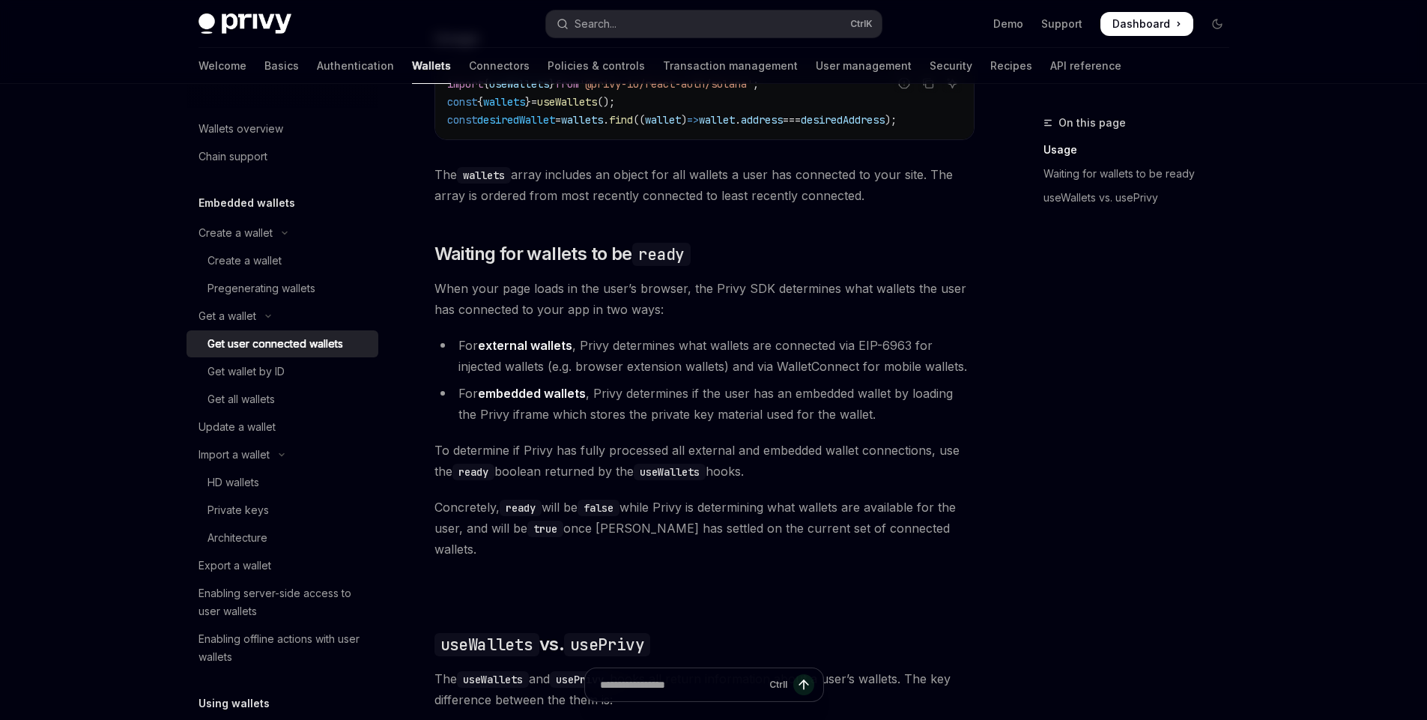
click at [652, 411] on li "For embedded wallets , Privy determines if the user has an embedded wallet by l…" at bounding box center [704, 404] width 540 height 42
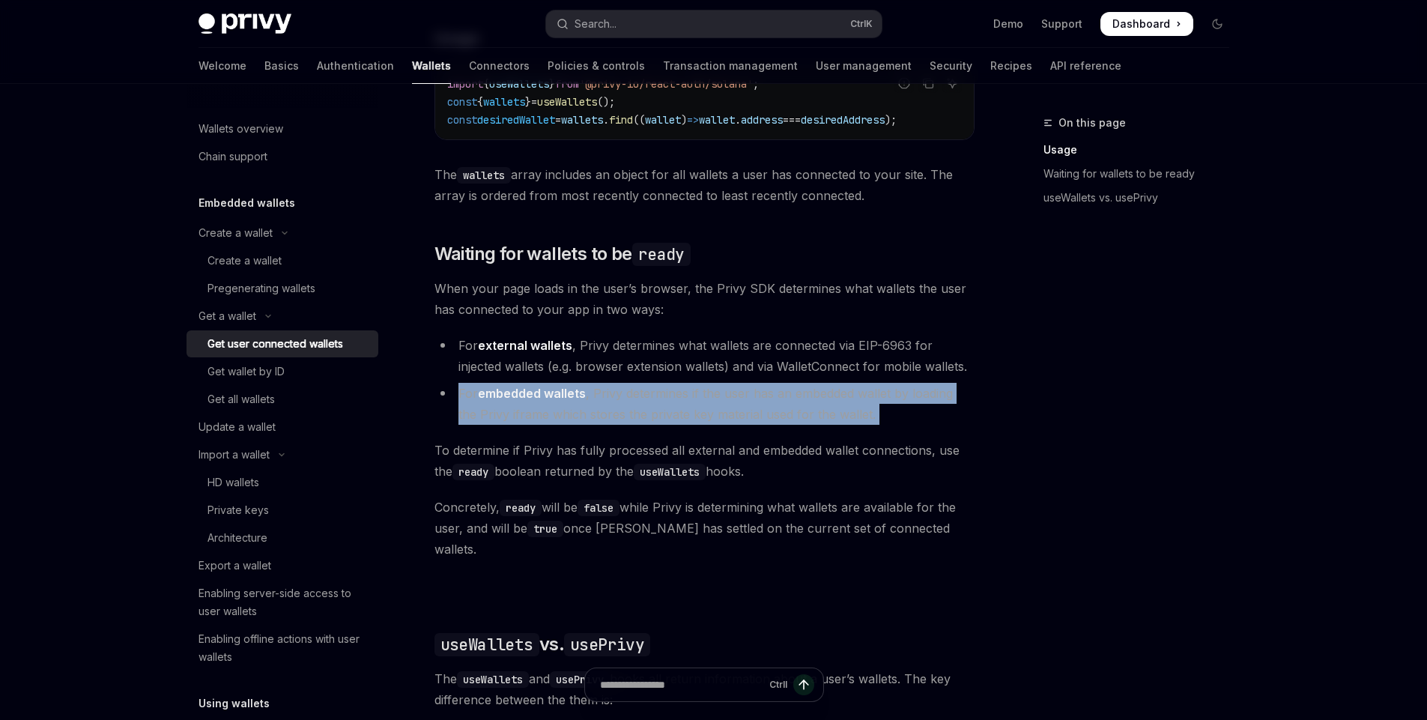
click at [652, 411] on li "For embedded wallets , Privy determines if the user has an embedded wallet by l…" at bounding box center [704, 404] width 540 height 42
click at [785, 414] on li "For embedded wallets , Privy determines if the user has an embedded wallet by l…" at bounding box center [704, 404] width 540 height 42
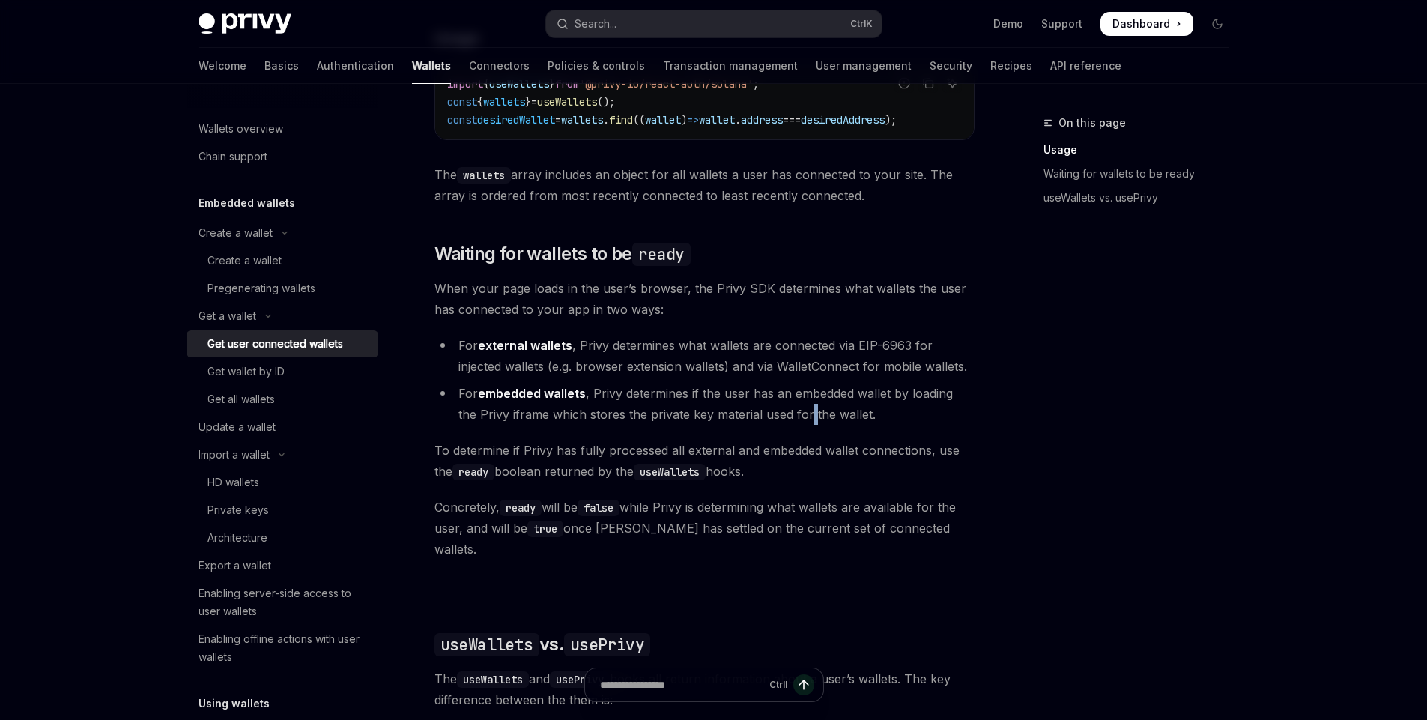
click at [785, 414] on li "For embedded wallets , Privy determines if the user has an embedded wallet by l…" at bounding box center [704, 404] width 540 height 42
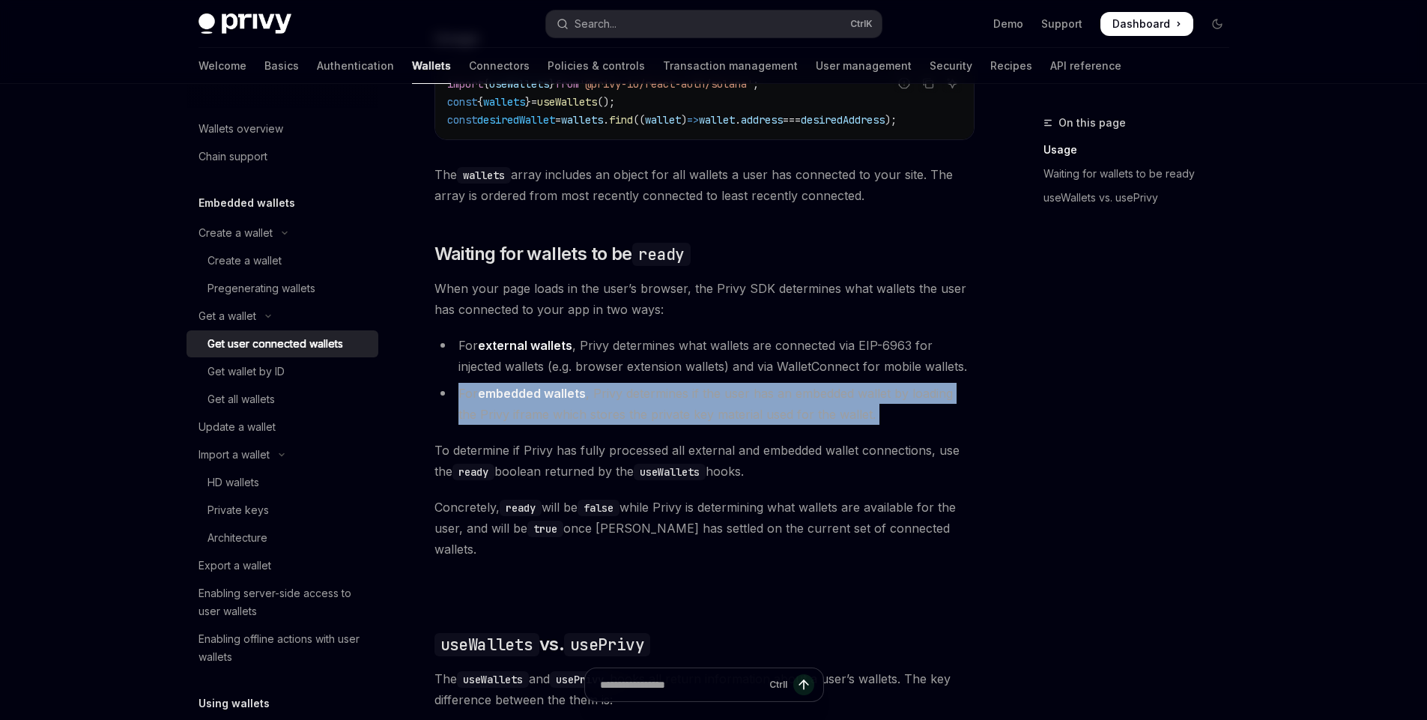
click at [785, 414] on li "For embedded wallets , Privy determines if the user has an embedded wallet by l…" at bounding box center [704, 404] width 540 height 42
click at [739, 416] on li "For embedded wallets , Privy determines if the user has an embedded wallet by l…" at bounding box center [704, 404] width 540 height 42
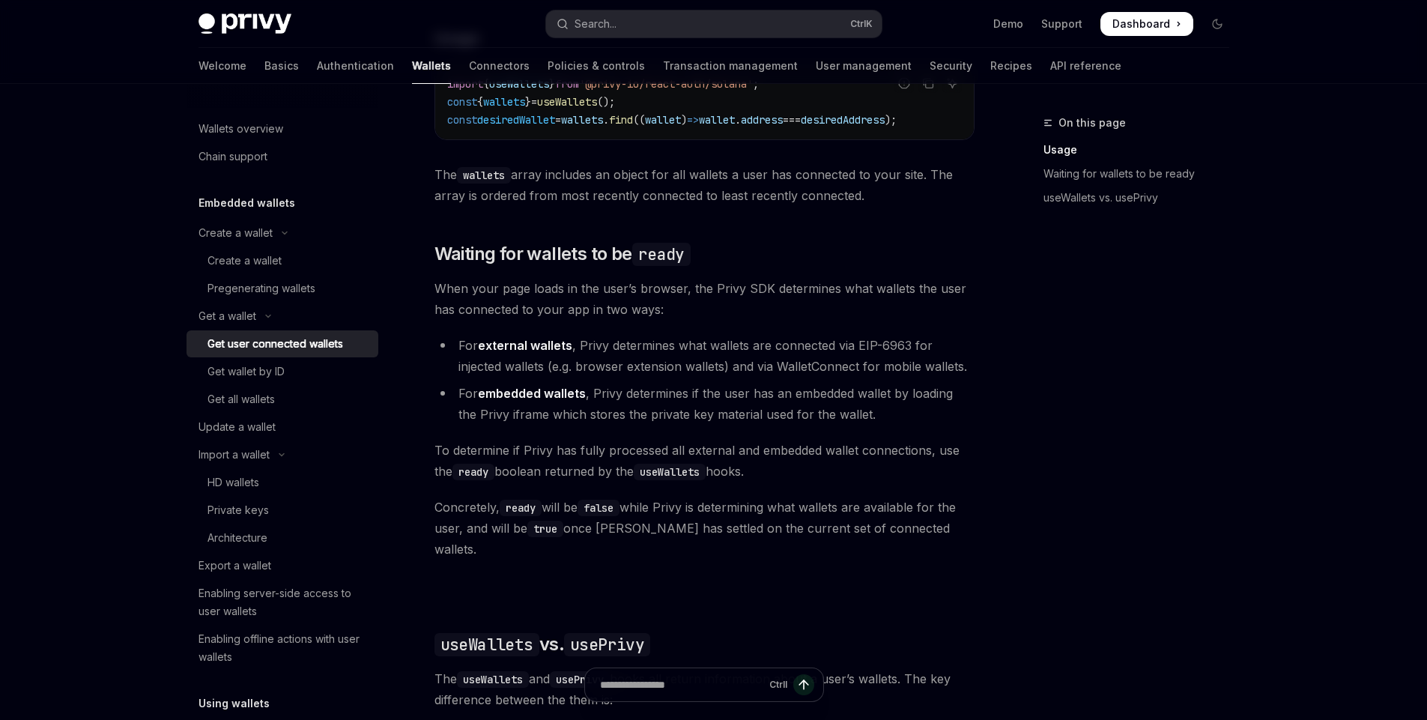
click at [643, 470] on code "useWallets" at bounding box center [670, 472] width 72 height 16
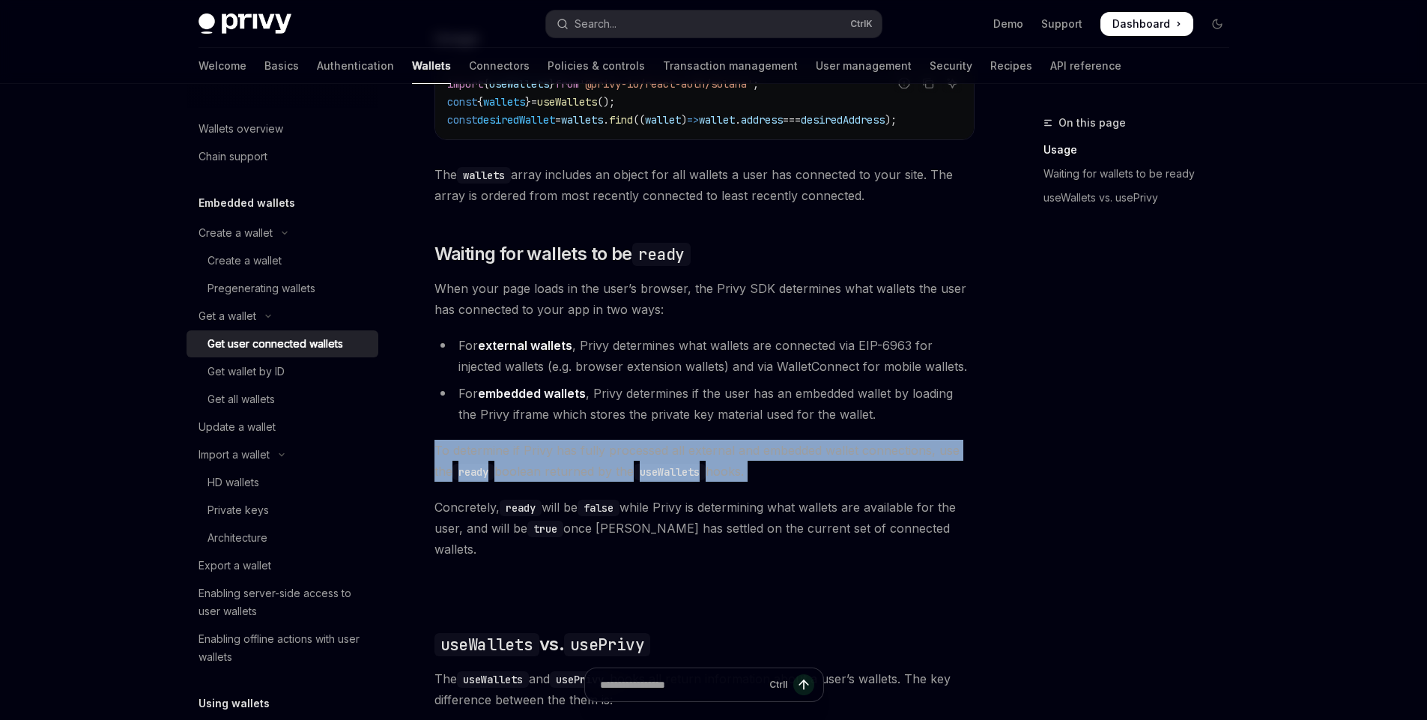
click at [643, 470] on code "useWallets" at bounding box center [670, 472] width 72 height 16
click at [732, 467] on span "To determine if Privy has fully processed all external and embedded wallet conn…" at bounding box center [704, 461] width 540 height 42
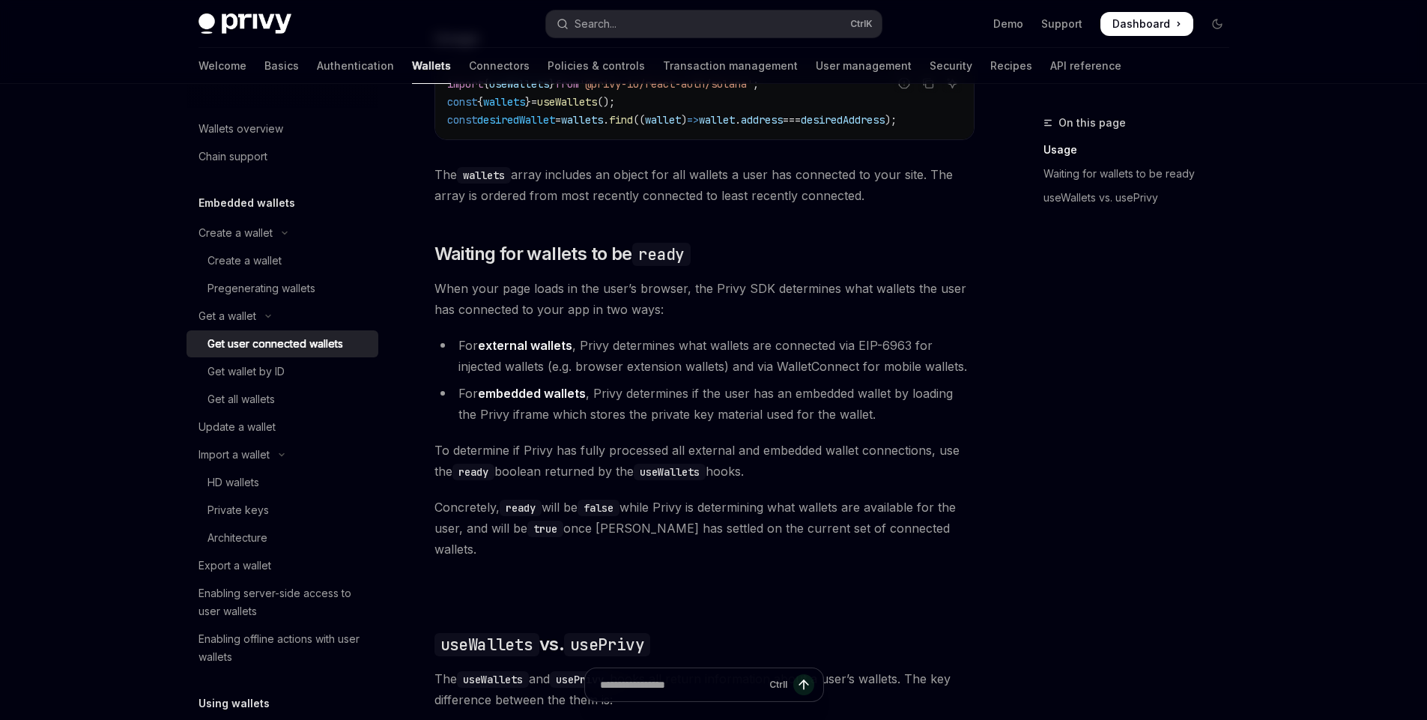
click at [479, 479] on code "ready" at bounding box center [473, 472] width 42 height 16
click at [660, 471] on code "useWallets" at bounding box center [670, 472] width 72 height 16
click at [688, 520] on span "Concretely, ready will be false while Privy is determining what wallets are ava…" at bounding box center [704, 528] width 540 height 63
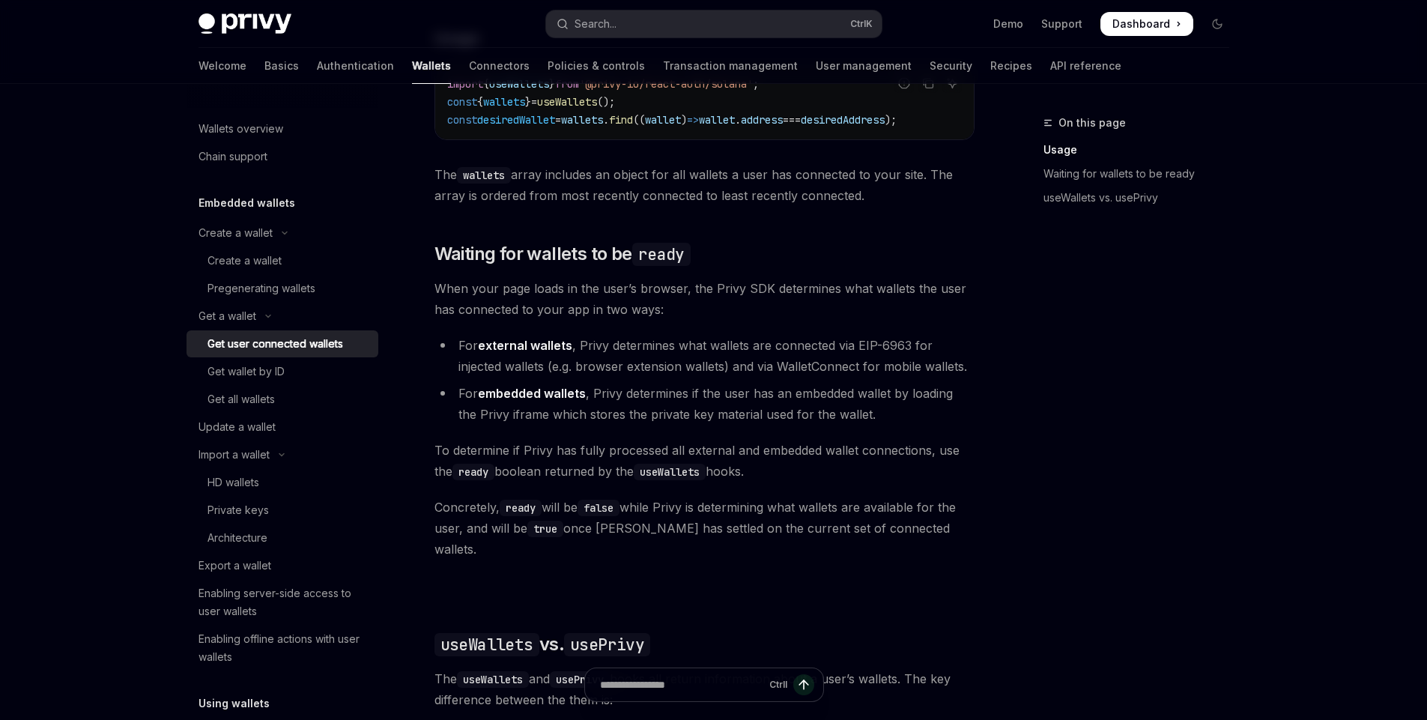
click at [515, 516] on code "ready" at bounding box center [521, 508] width 42 height 16
click at [619, 512] on code "false" at bounding box center [598, 508] width 42 height 16
click at [603, 524] on span "Concretely, ready will be false while Privy is determining what wallets are ava…" at bounding box center [704, 528] width 540 height 63
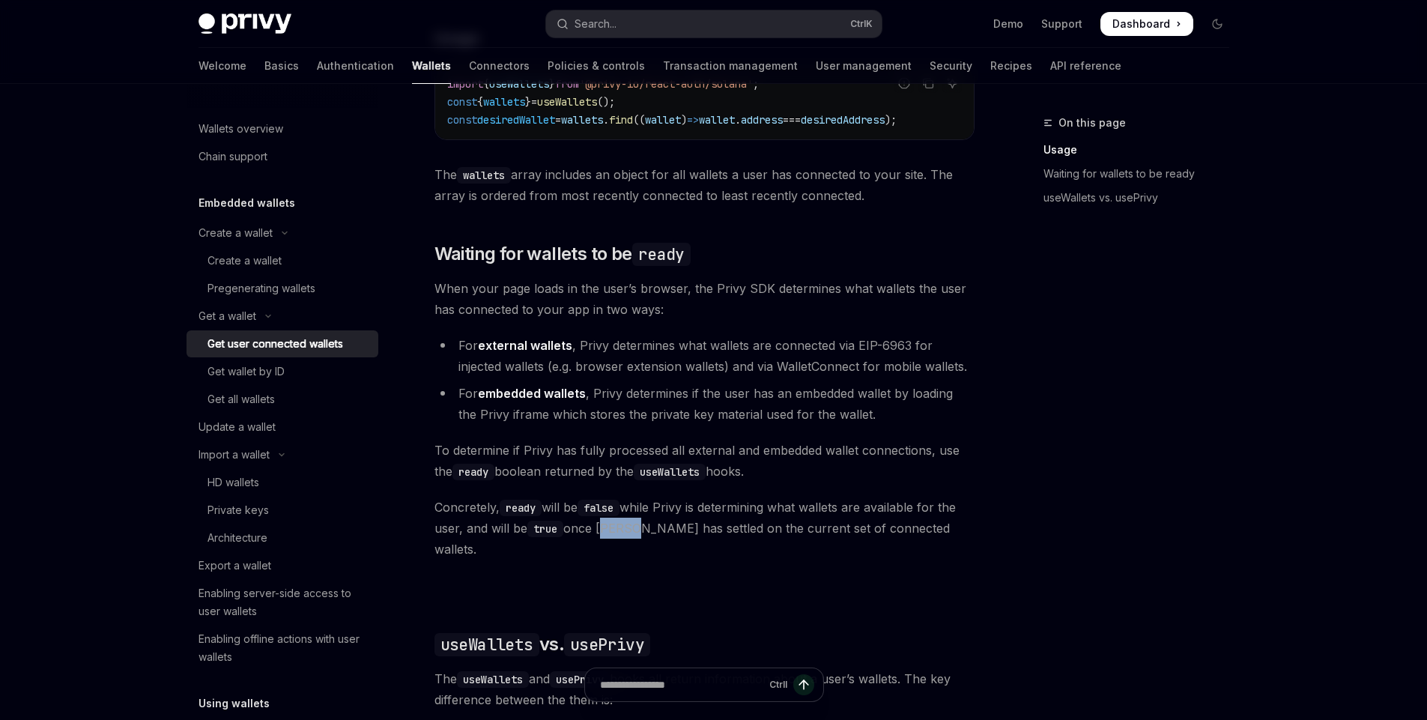
click at [603, 524] on span "Concretely, ready will be false while Privy is determining what wallets are ava…" at bounding box center [704, 528] width 540 height 63
click at [637, 533] on span "Concretely, ready will be false while Privy is determining what wallets are ava…" at bounding box center [704, 528] width 540 height 63
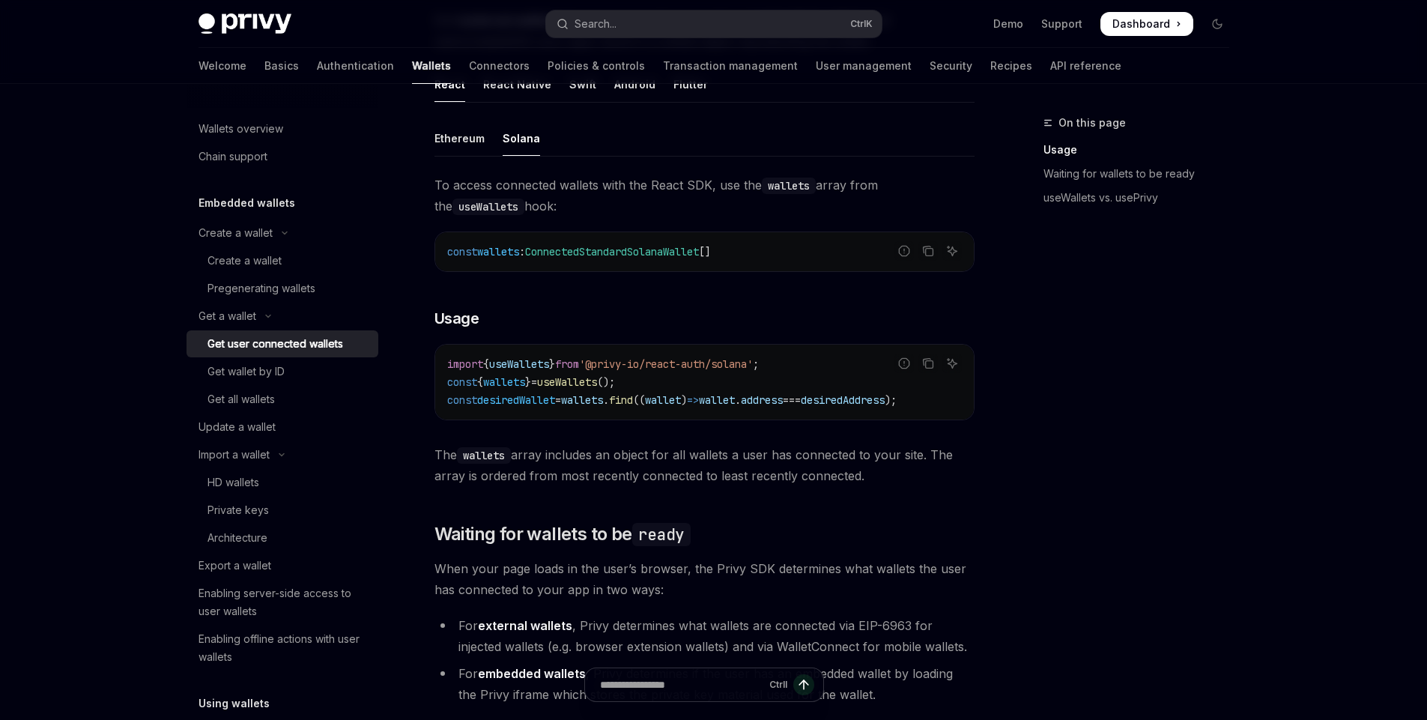
scroll to position [0, 0]
click at [693, 23] on button "Search... Ctrl K" at bounding box center [714, 23] width 336 height 27
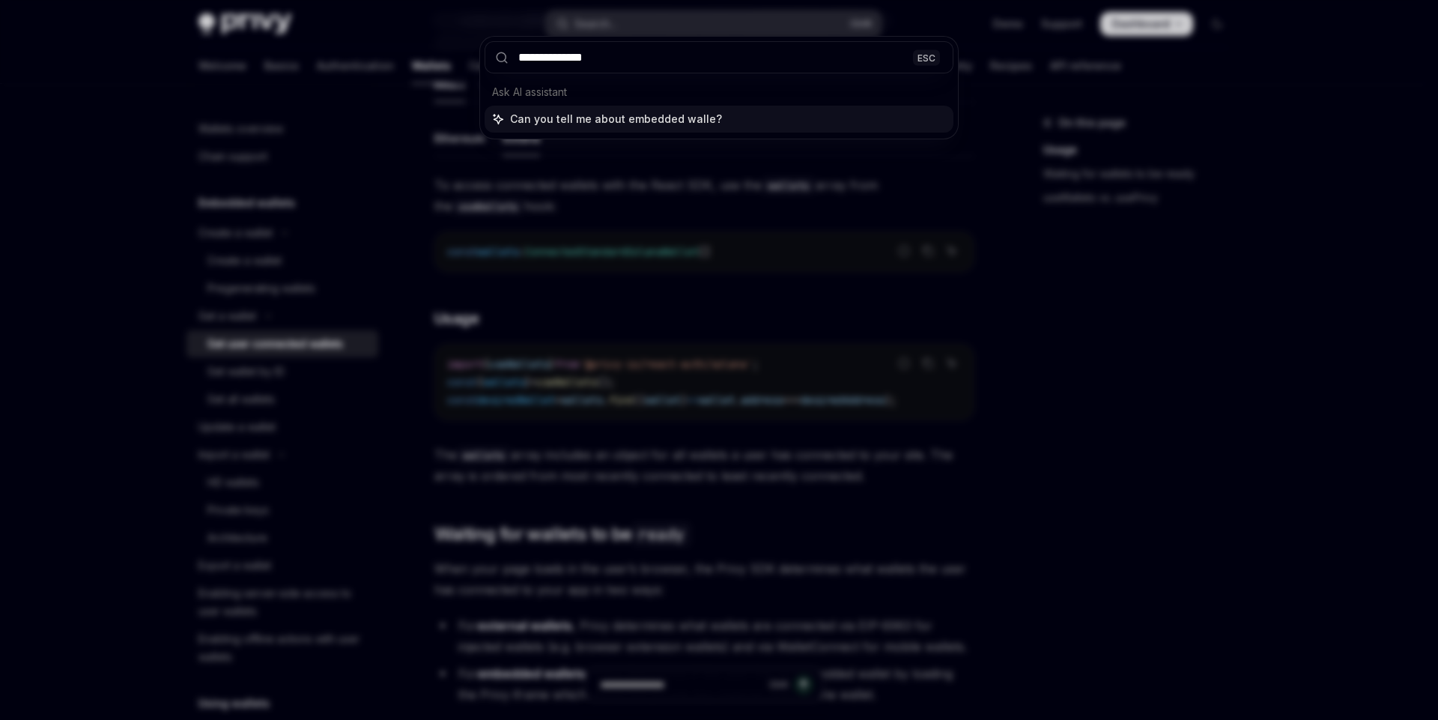
type input "**********"
type textarea "*"
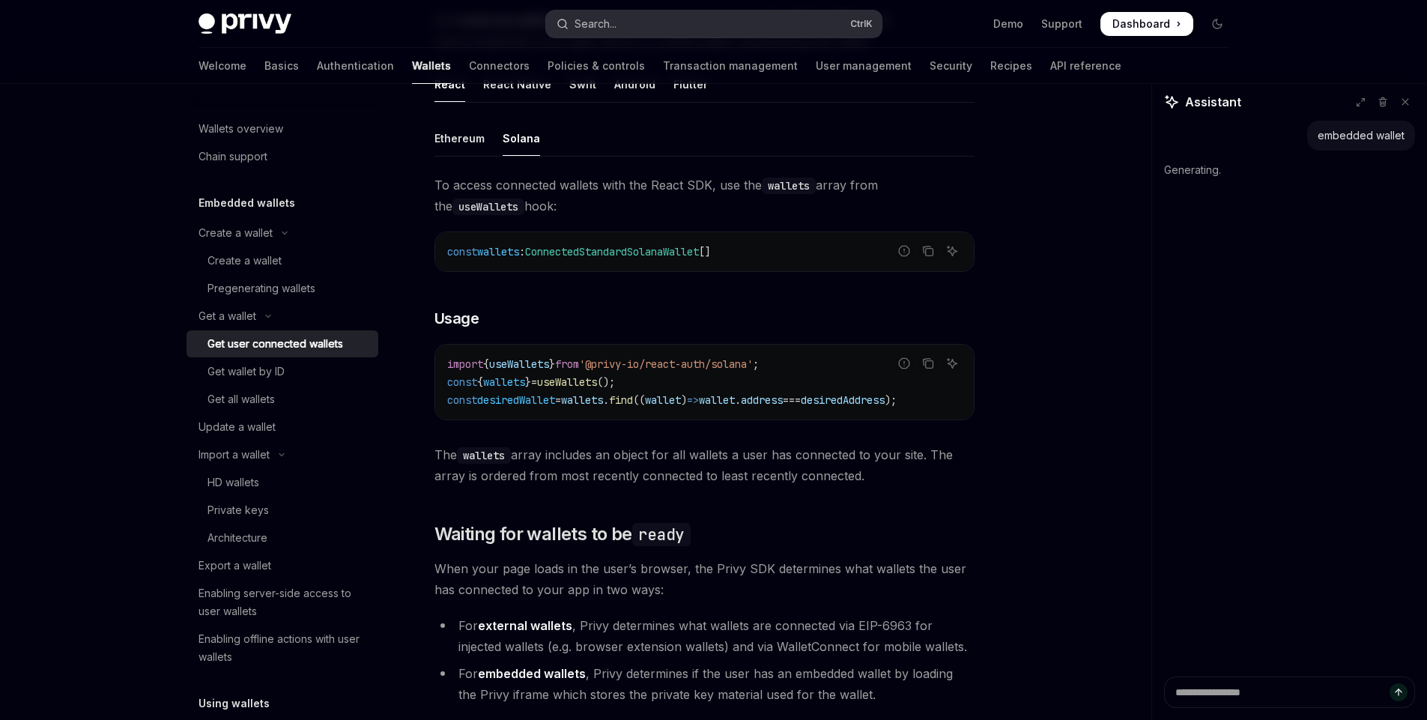
click at [693, 25] on button "Search... Ctrl K" at bounding box center [714, 23] width 336 height 27
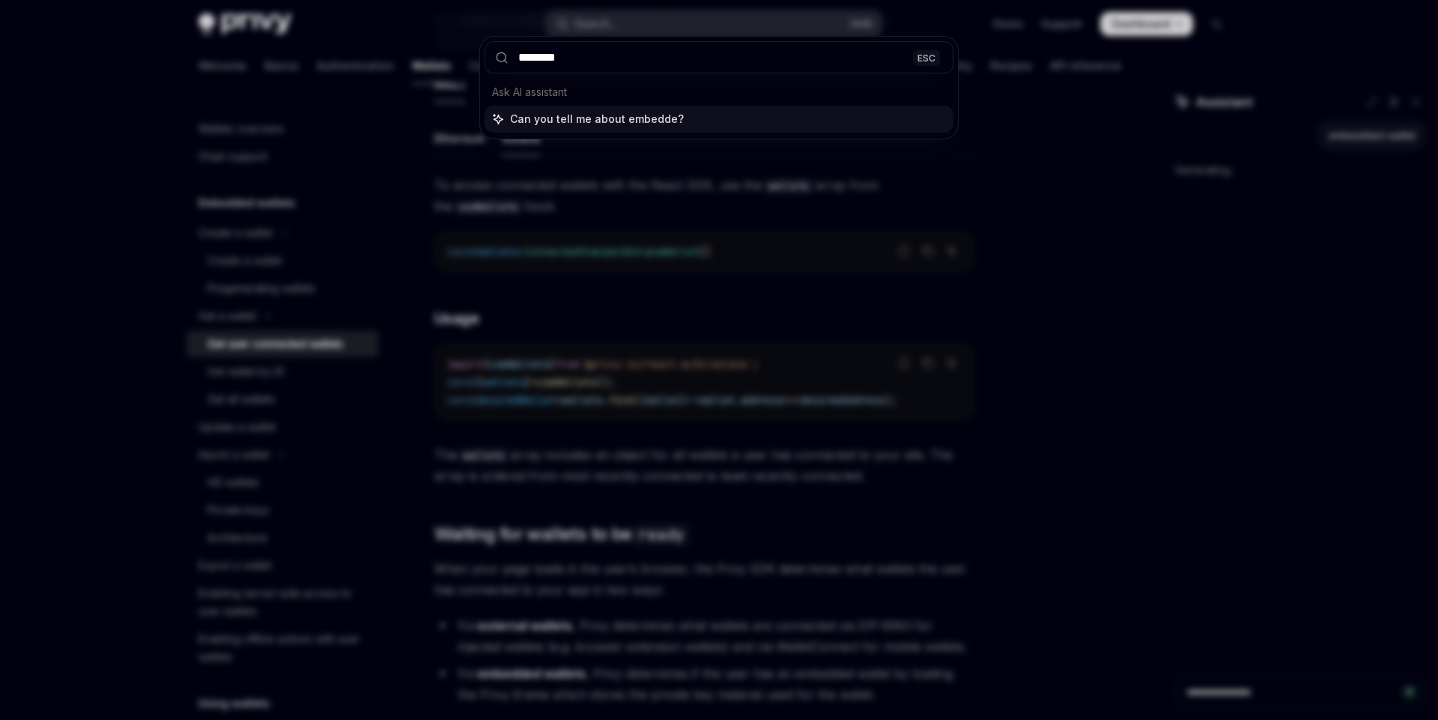
type input "********"
type textarea "*"
type input "**********"
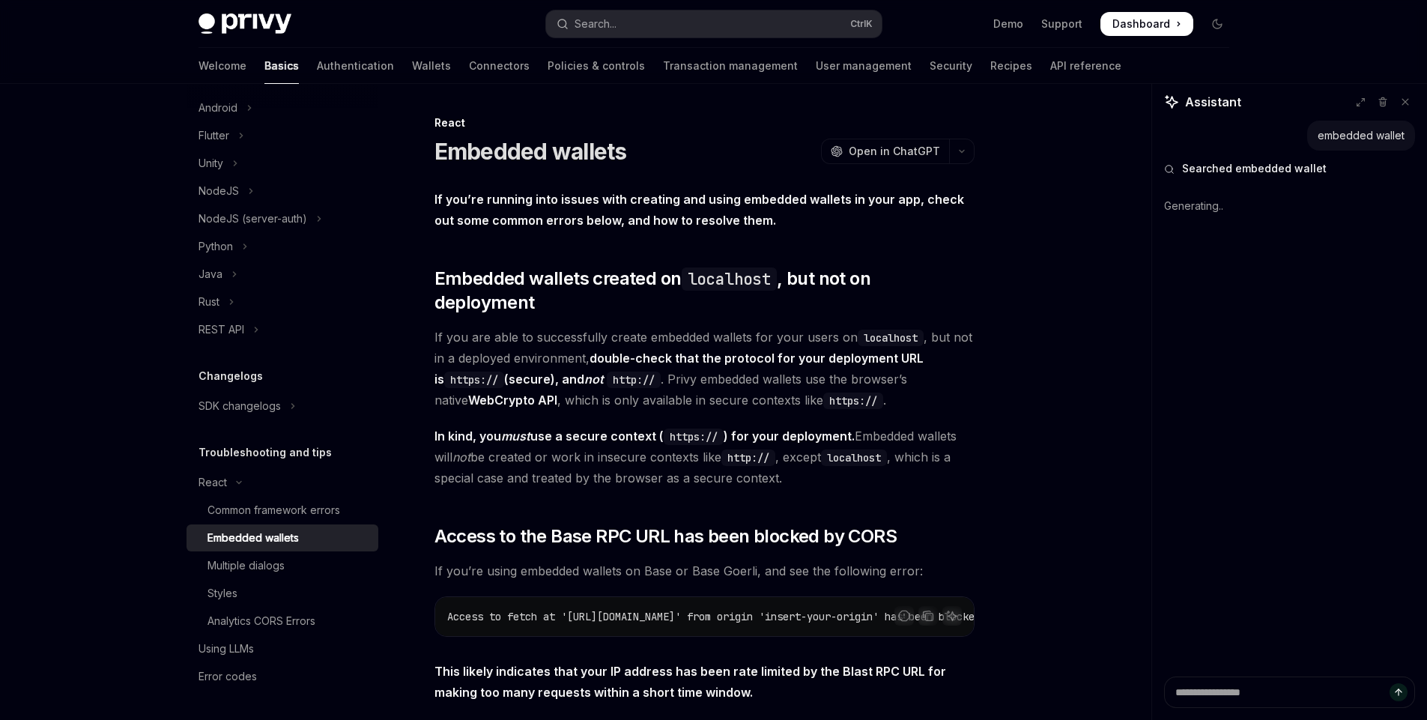
click at [562, 216] on strong "If you’re running into issues with creating and using embedded wallets in your …" at bounding box center [698, 210] width 529 height 36
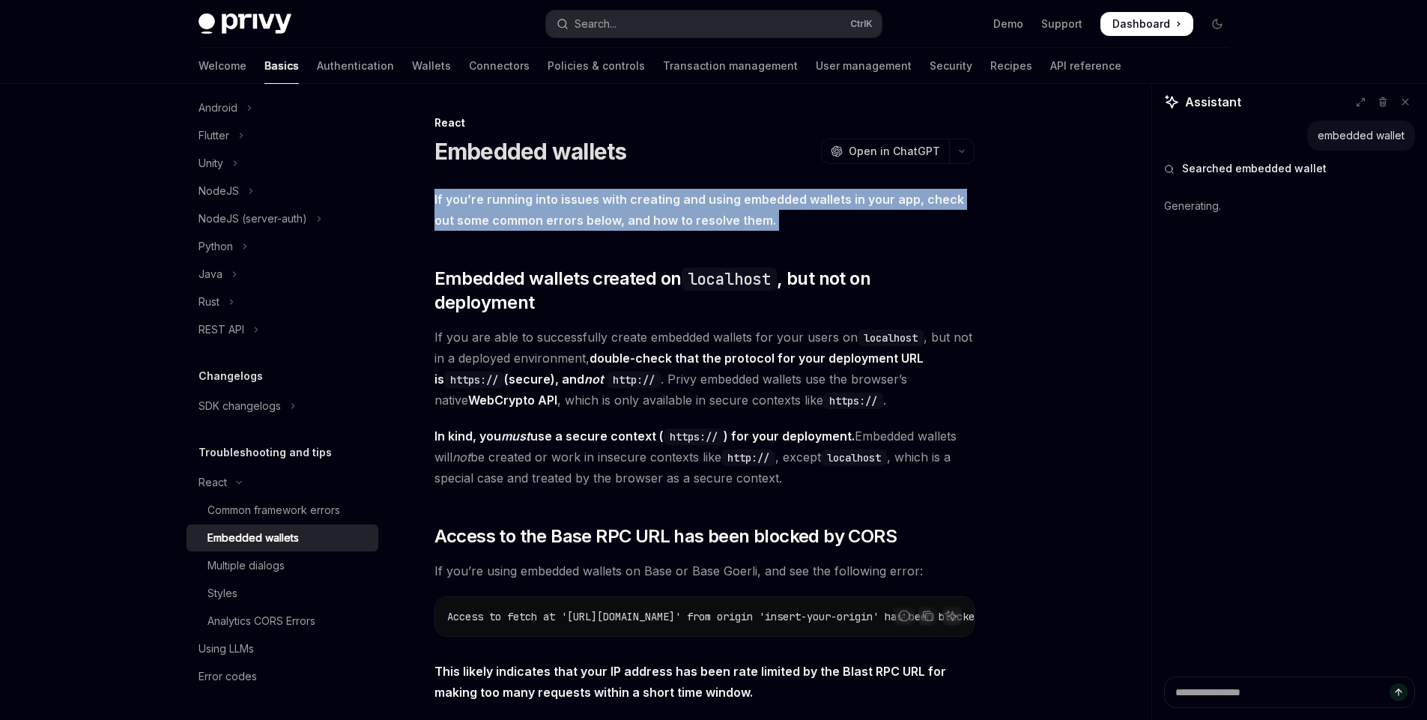
click at [562, 216] on strong "If you’re running into issues with creating and using embedded wallets in your …" at bounding box center [698, 210] width 529 height 36
click at [609, 215] on strong "If you’re running into issues with creating and using embedded wallets in your …" at bounding box center [698, 210] width 529 height 36
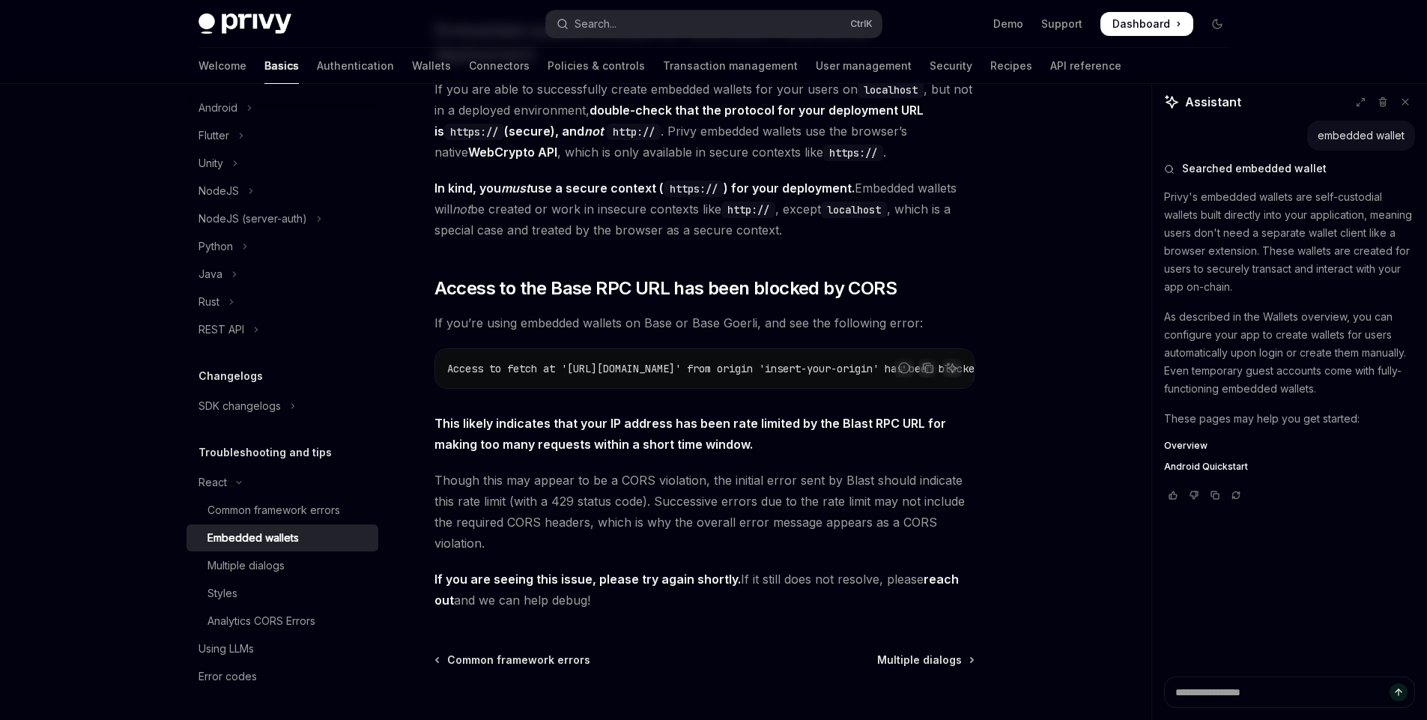
type textarea "*"
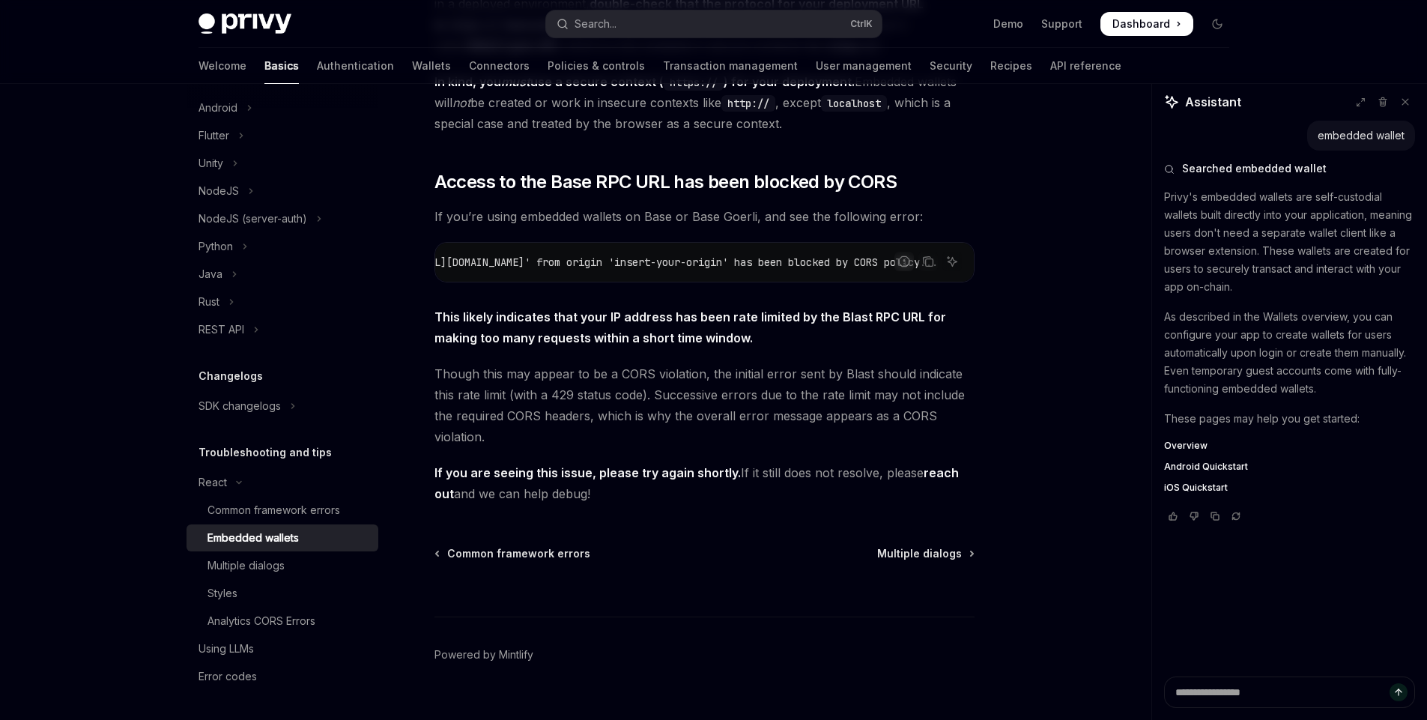
scroll to position [362, 0]
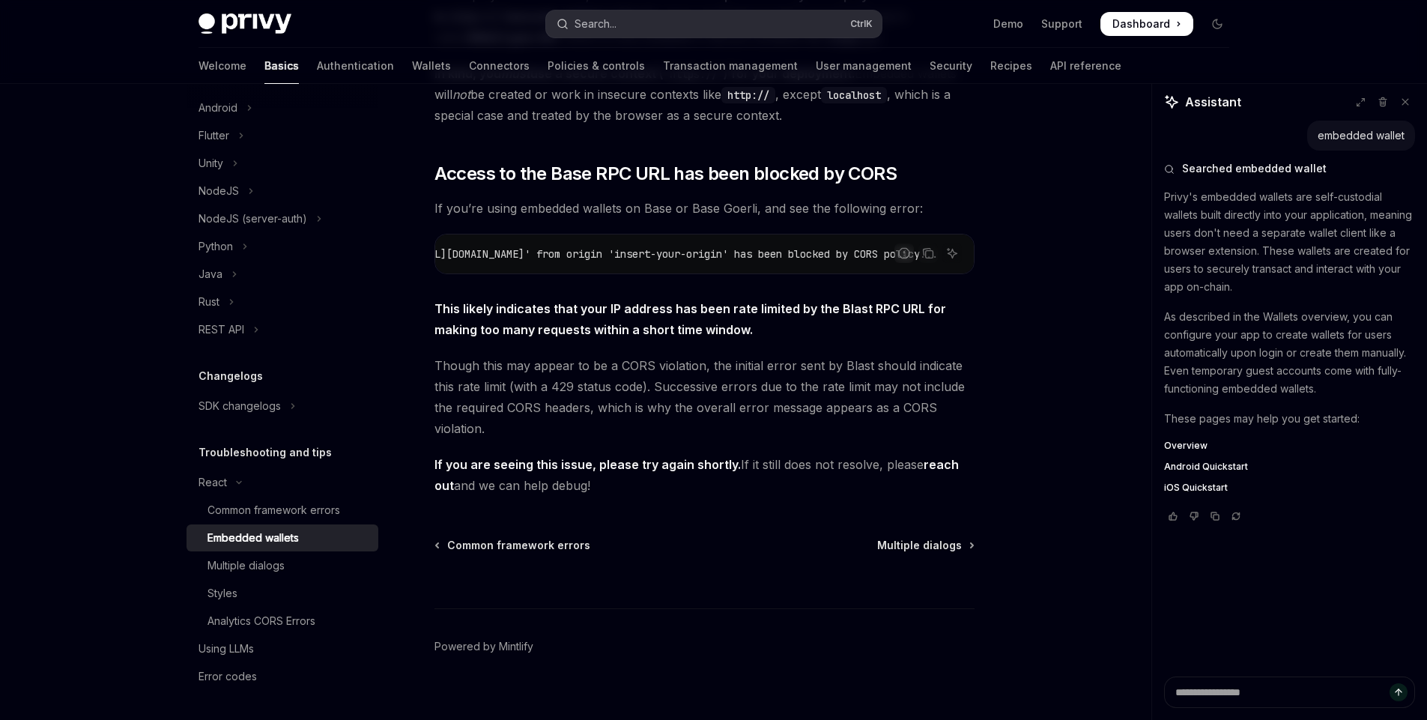
click at [670, 13] on button "Search... Ctrl K" at bounding box center [714, 23] width 336 height 27
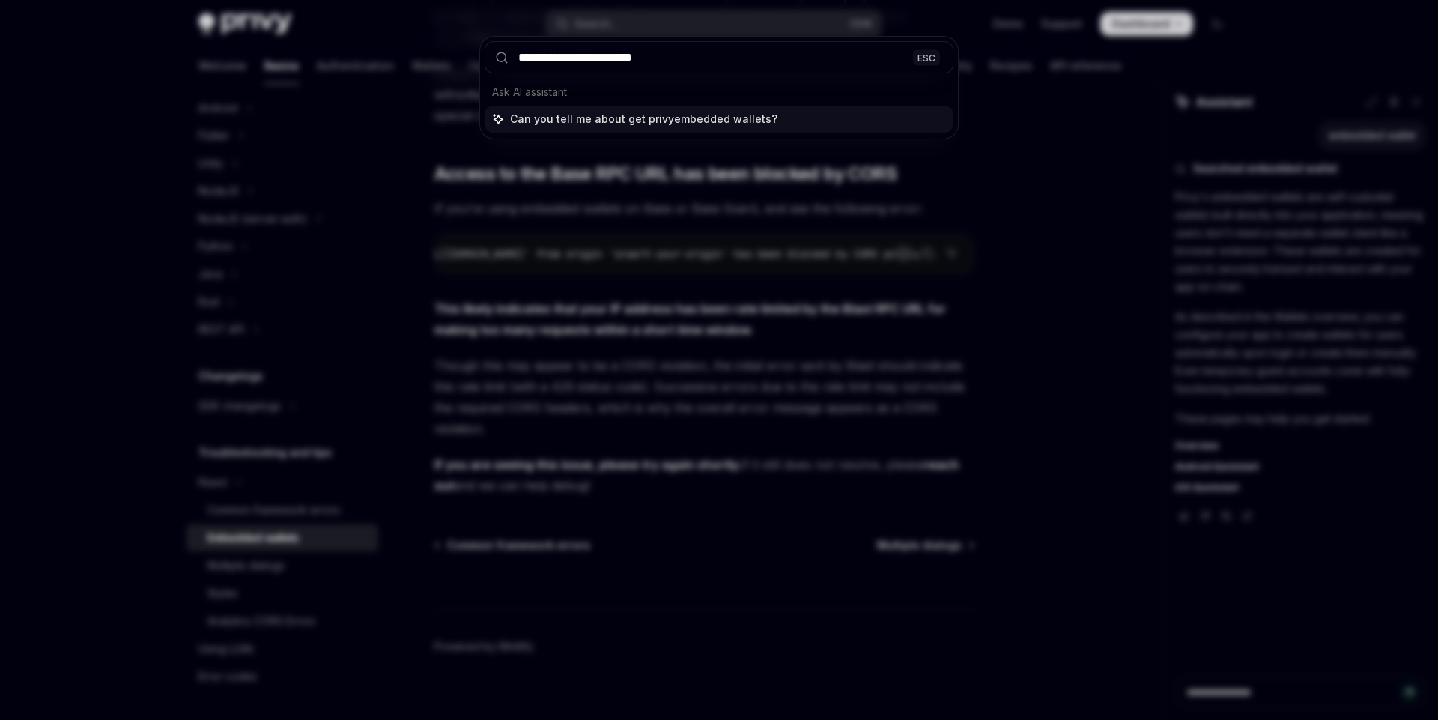
type input "**********"
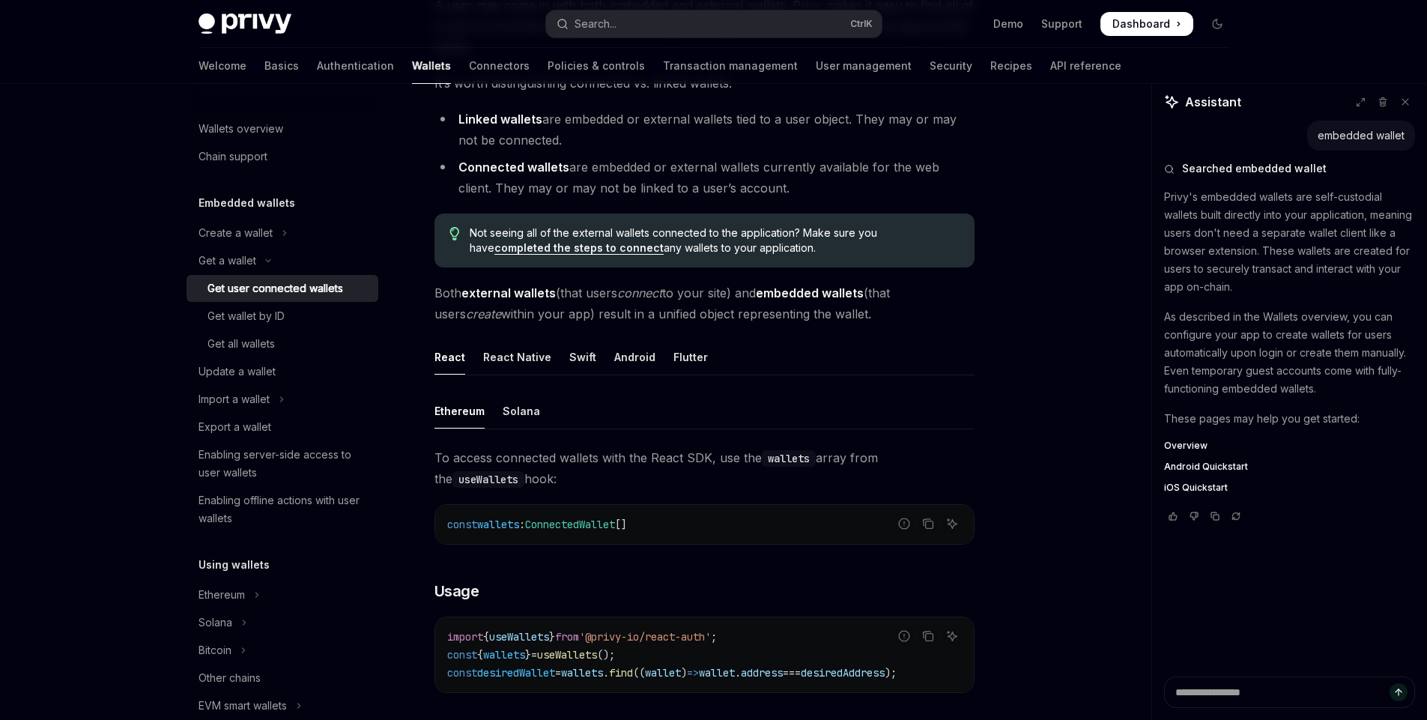
scroll to position [207, 0]
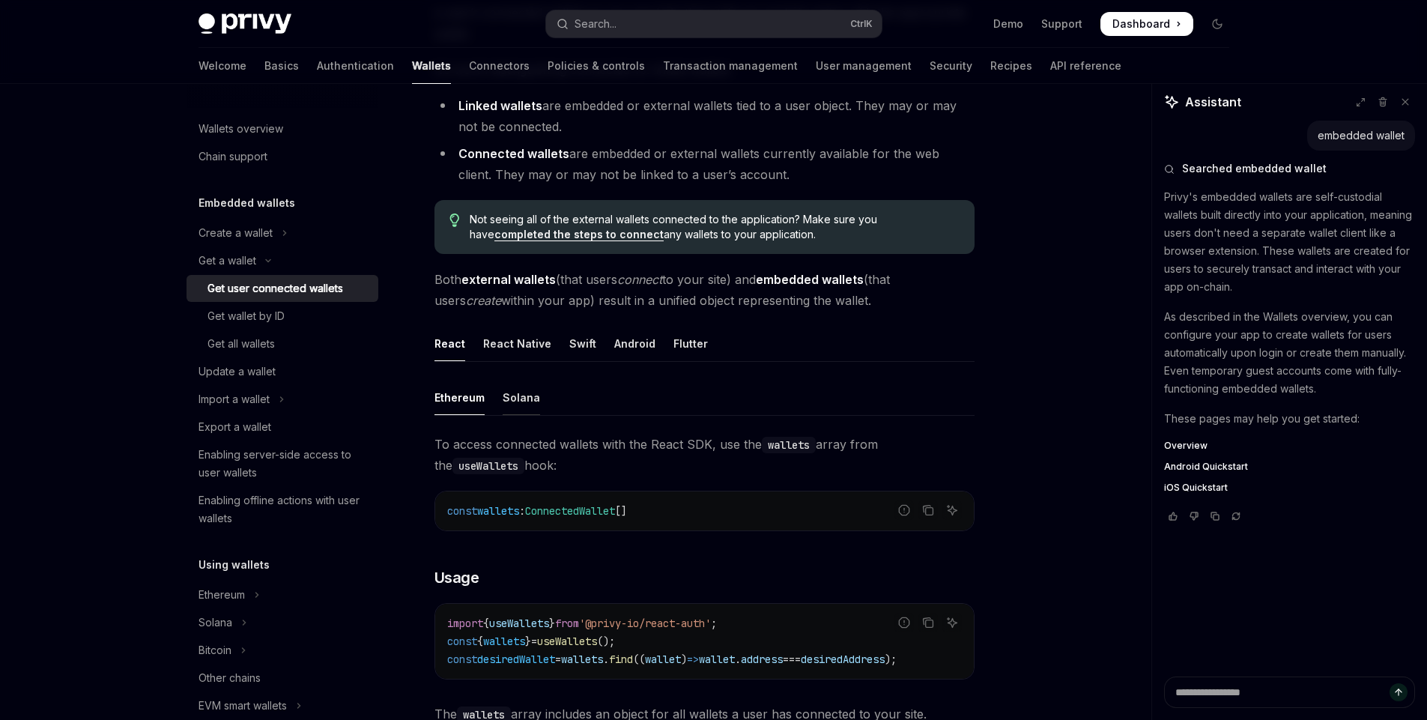
click at [522, 412] on div "Solana" at bounding box center [521, 397] width 37 height 35
type textarea "*"
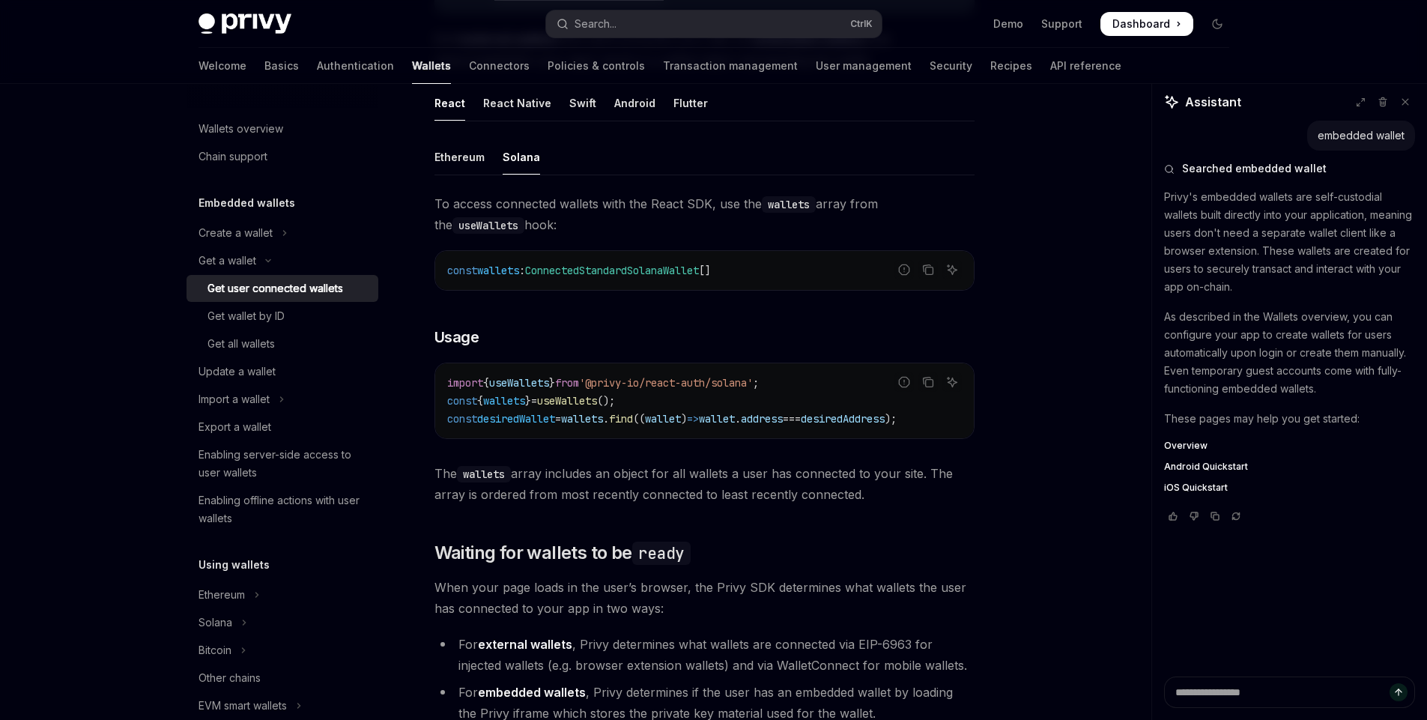
click at [766, 425] on code "import { useWallets } from '@privy-io/react-auth/solana' ; const { wallets } = …" at bounding box center [704, 401] width 515 height 54
click at [735, 422] on span "wallet" at bounding box center [717, 418] width 36 height 13
drag, startPoint x: 767, startPoint y: 422, endPoint x: 797, endPoint y: 420, distance: 30.0
click at [797, 420] on span "const desiredWallet = wallets . find (( wallet ) => wallet . address === desire…" at bounding box center [671, 418] width 449 height 13
click at [783, 420] on span "address" at bounding box center [762, 418] width 42 height 13
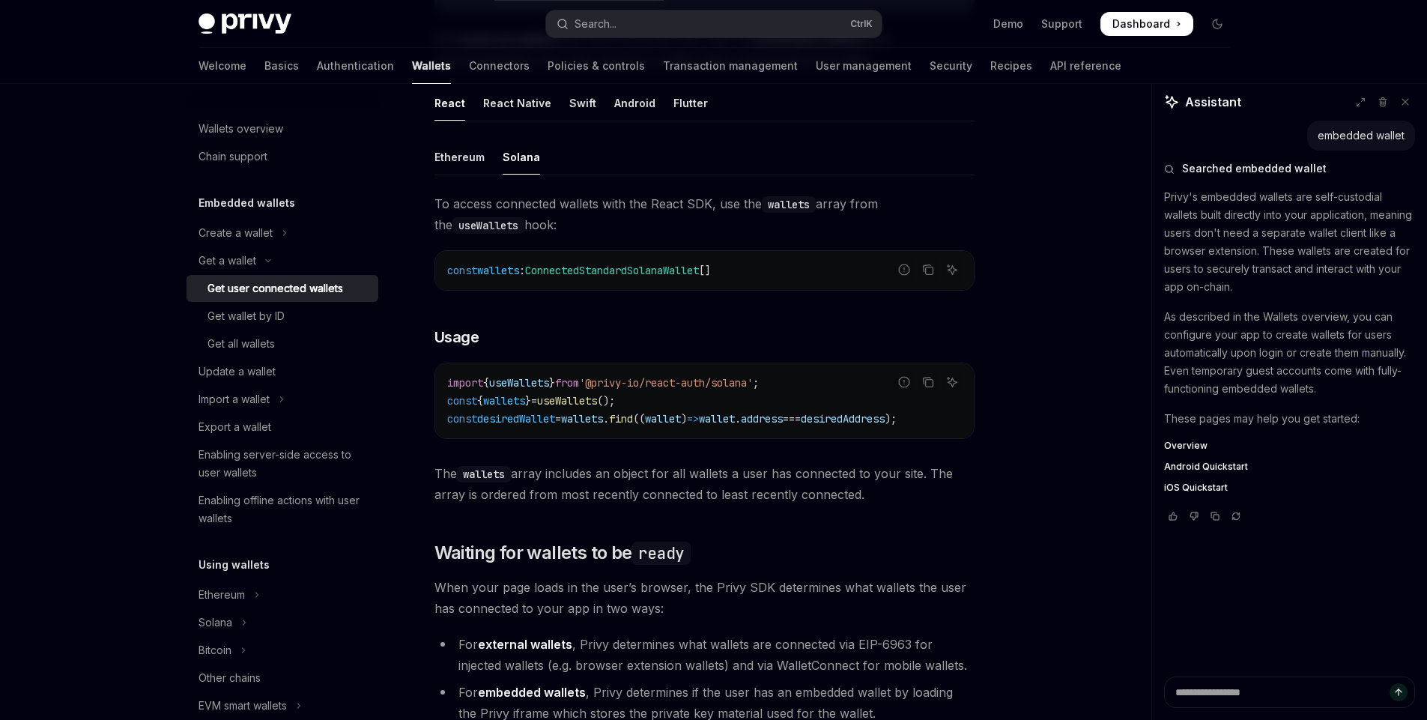
click at [884, 413] on span "desiredAddress" at bounding box center [843, 418] width 84 height 13
click at [801, 416] on span "===" at bounding box center [792, 418] width 18 height 13
